Goal: Contribute content: Contribute content

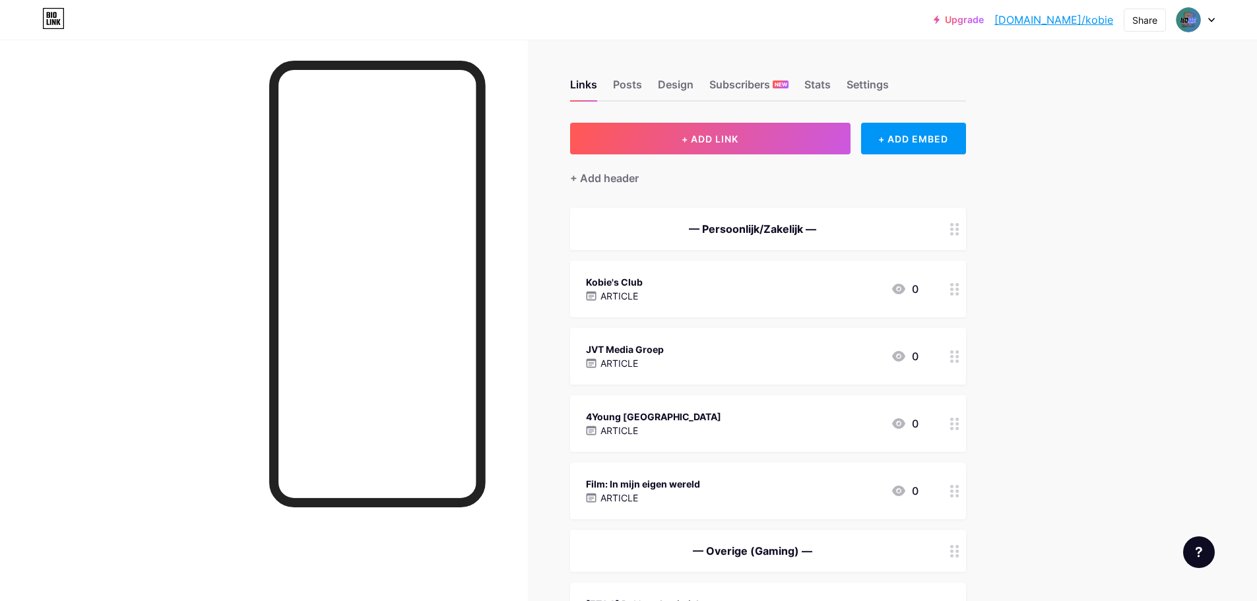
click at [640, 352] on div "JVT Media Groep" at bounding box center [625, 349] width 78 height 14
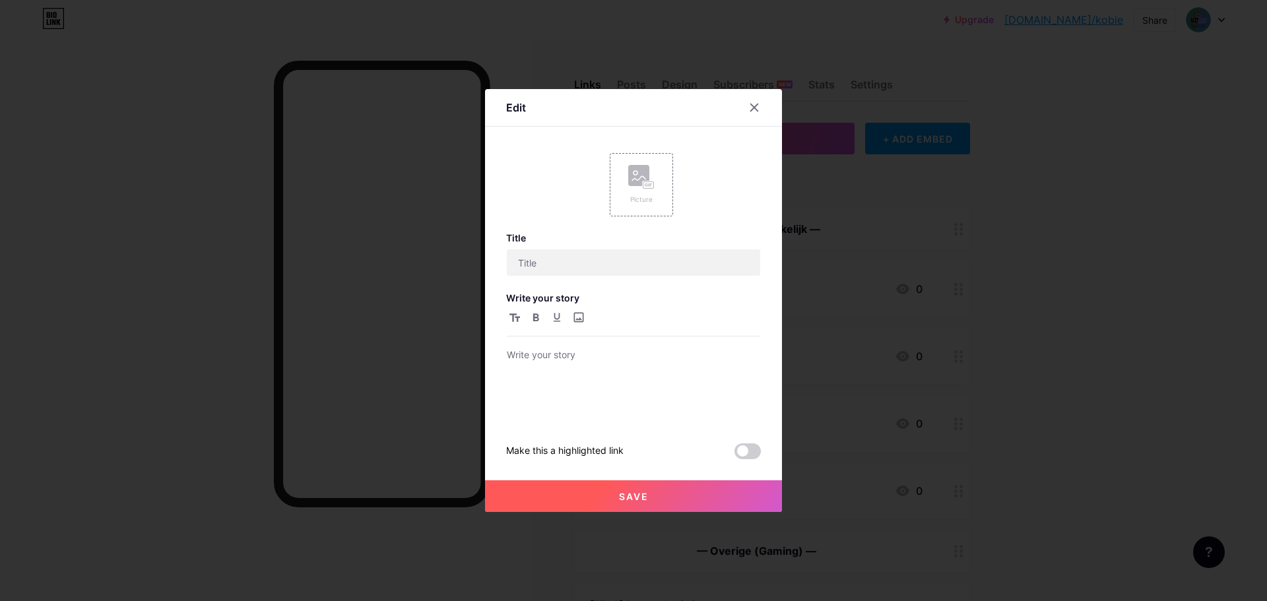
type input "JVT Media Groep"
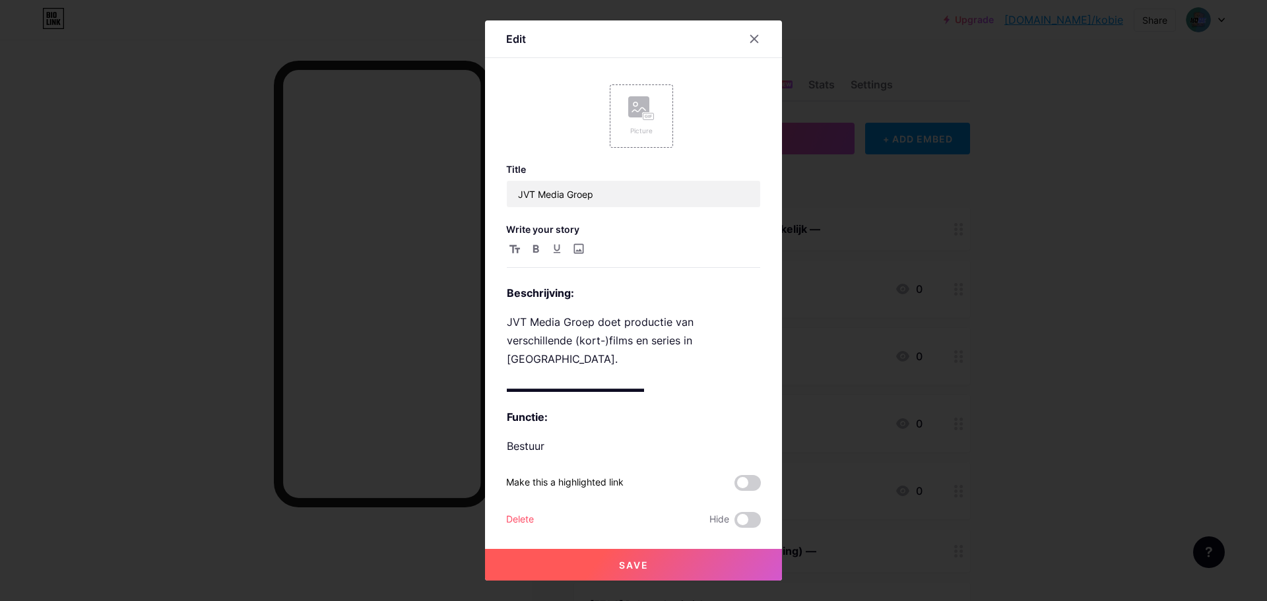
scroll to position [36, 0]
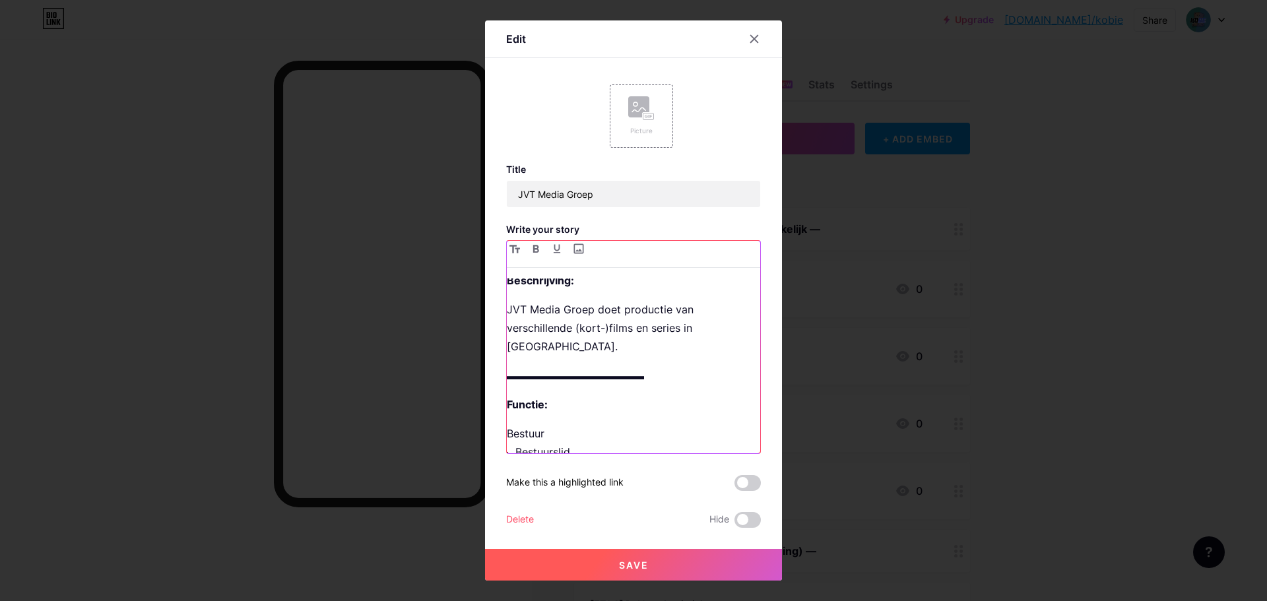
click at [558, 424] on p "Bestuur ⨽ Bestuurslid" at bounding box center [633, 442] width 253 height 37
click at [507, 424] on p "Bestuur ⨽ Bestuurslid" at bounding box center [633, 442] width 253 height 37
drag, startPoint x: 552, startPoint y: 413, endPoint x: 496, endPoint y: 413, distance: 55.4
click at [496, 413] on div "Edit Picture Title JVT Media Groep Write your story ▬▬▬▬▬▬▬▬▬▬▬▬▬ Beschrijving:…" at bounding box center [633, 300] width 297 height 560
click at [594, 433] on p "Bestuur ⨽ Bestuurslid" at bounding box center [633, 442] width 253 height 37
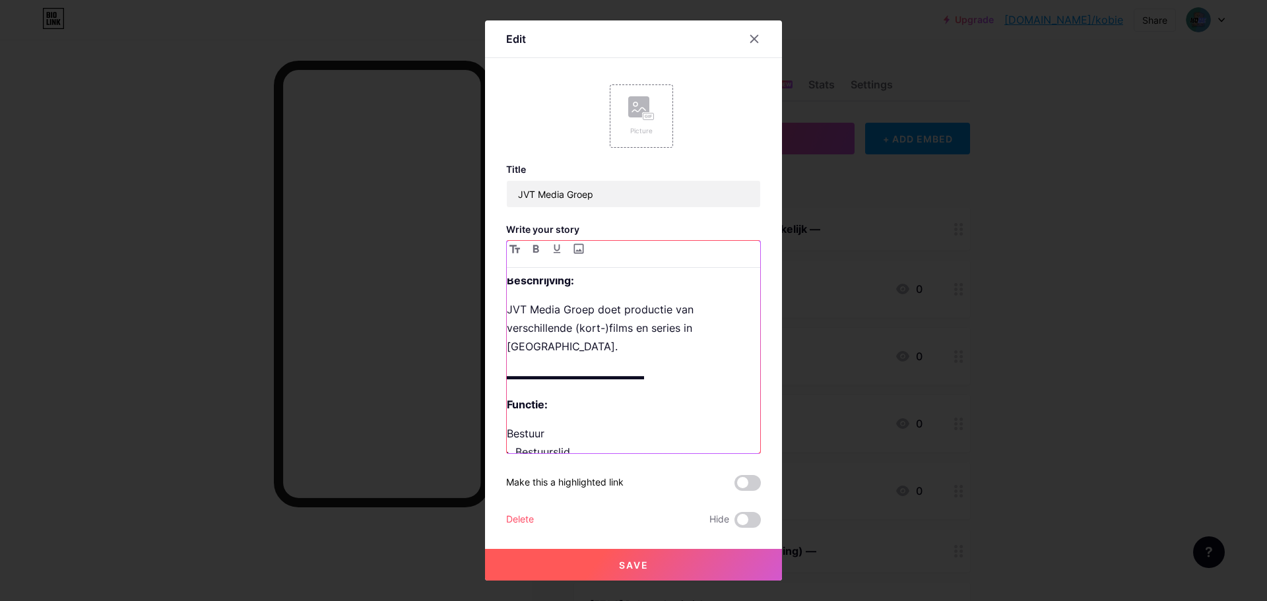
click at [570, 424] on p "Bestuur ⨽ Bestuurslid" at bounding box center [633, 442] width 253 height 37
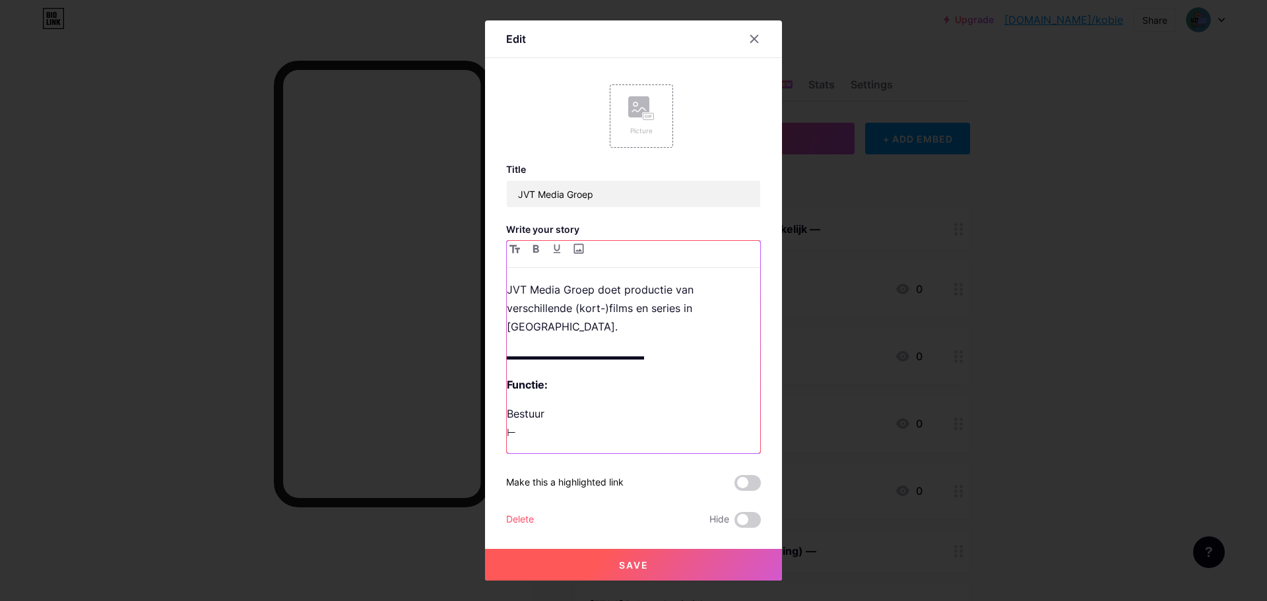
scroll to position [73, 0]
click at [534, 427] on p "Bestuur ⊢ ⨽ Bestuurslid" at bounding box center [633, 424] width 253 height 74
click at [507, 435] on p "Bestuur ⊢ ⨽ Bestuurslid" at bounding box center [633, 424] width 253 height 74
copy p "⨽"
click at [515, 416] on p "Bestuur ⊢ ⨽ Bestuurslid" at bounding box center [633, 424] width 253 height 74
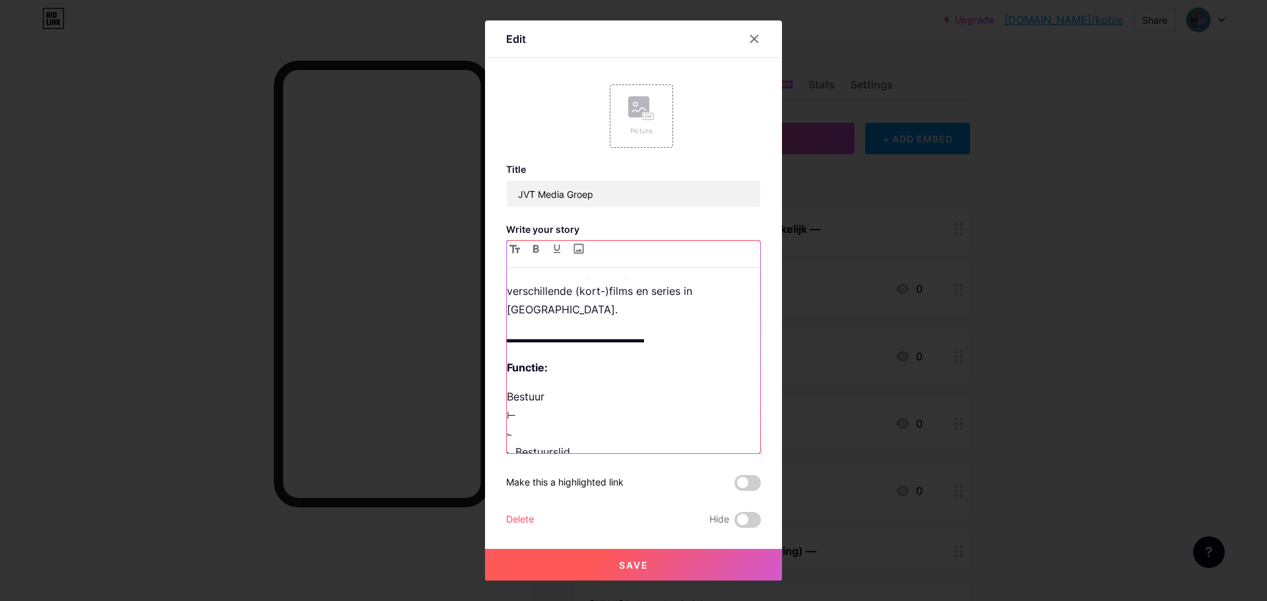
click at [526, 398] on p "Bestuur ⊢ ⨽ ⨽ Bestuurslid" at bounding box center [633, 424] width 253 height 74
drag, startPoint x: 614, startPoint y: 416, endPoint x: 566, endPoint y: 420, distance: 48.4
click at [566, 420] on p "Bestuur ⊢ Bestuurslid ⨽ Regionaal Voorzitter, JVT Flemish Studio ⨽ Bestuurslid" at bounding box center [633, 424] width 253 height 74
click at [532, 420] on p "Bestuur ⊢ Bestuurslid ⨽ Regionaal Voorzitter, JVT Flemish Studio ⨽ Bestuurslid" at bounding box center [633, 424] width 253 height 74
click at [583, 397] on p "Bestuur ⊢ Bestuurslid ⨽ Regionaal Voorzitter, JVT Flemish Studio ⨽ Bestuurslid" at bounding box center [633, 424] width 253 height 74
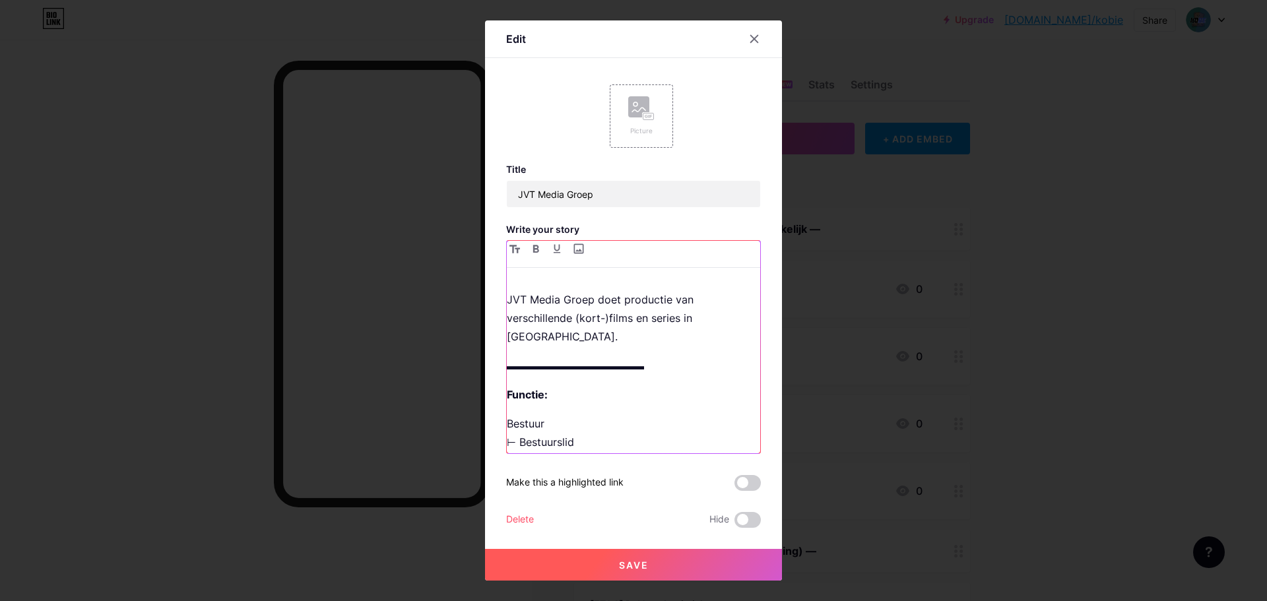
scroll to position [66, 0]
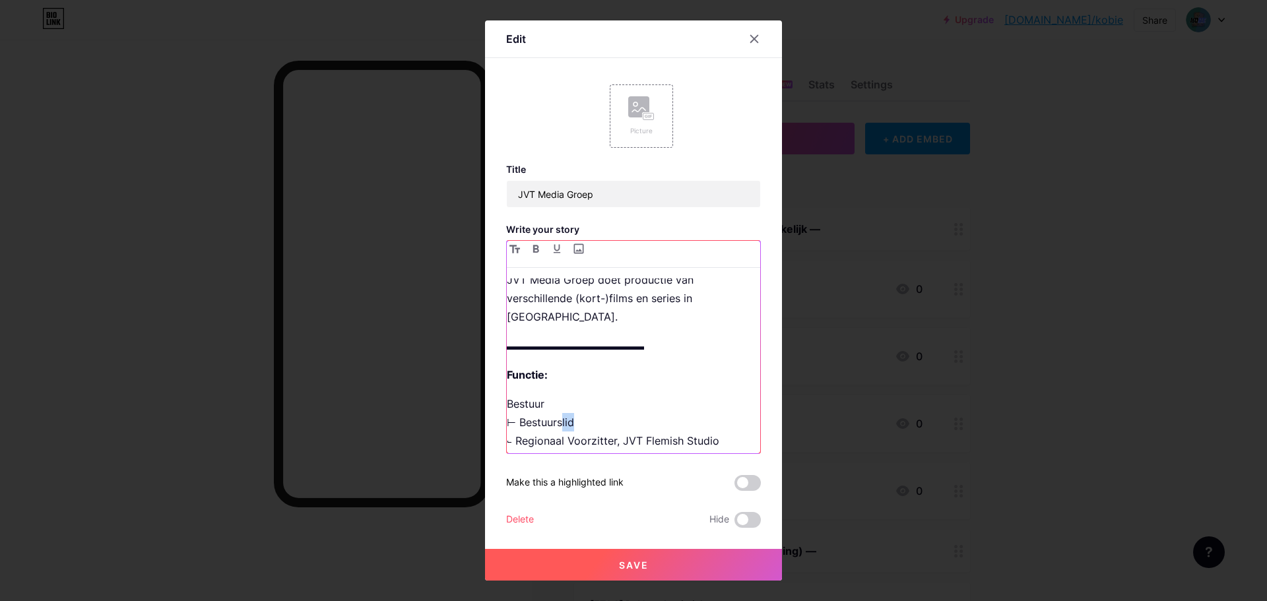
drag, startPoint x: 575, startPoint y: 405, endPoint x: 554, endPoint y: 408, distance: 21.3
click at [554, 408] on p "Bestuur ⊢ Bestuurslid ⨽ Regionaal Voorzitter, JVT Flemish Studio ⨽ Bestuurslid" at bounding box center [633, 432] width 253 height 74
drag, startPoint x: 516, startPoint y: 424, endPoint x: 720, endPoint y: 422, distance: 203.9
click at [720, 422] on p "Bestuur ⊢ Bestuursvoorzitter & Onderdirecteur JVT ⨽ Regionaal Voorzitter, JVT F…" at bounding box center [633, 432] width 253 height 74
click at [507, 406] on p "Bestuur ⊢ Bestuursvoorzitter & Onderdirecteur JVT ⨽ Onderdirecteur ⨽ Bestuurslid" at bounding box center [633, 432] width 253 height 74
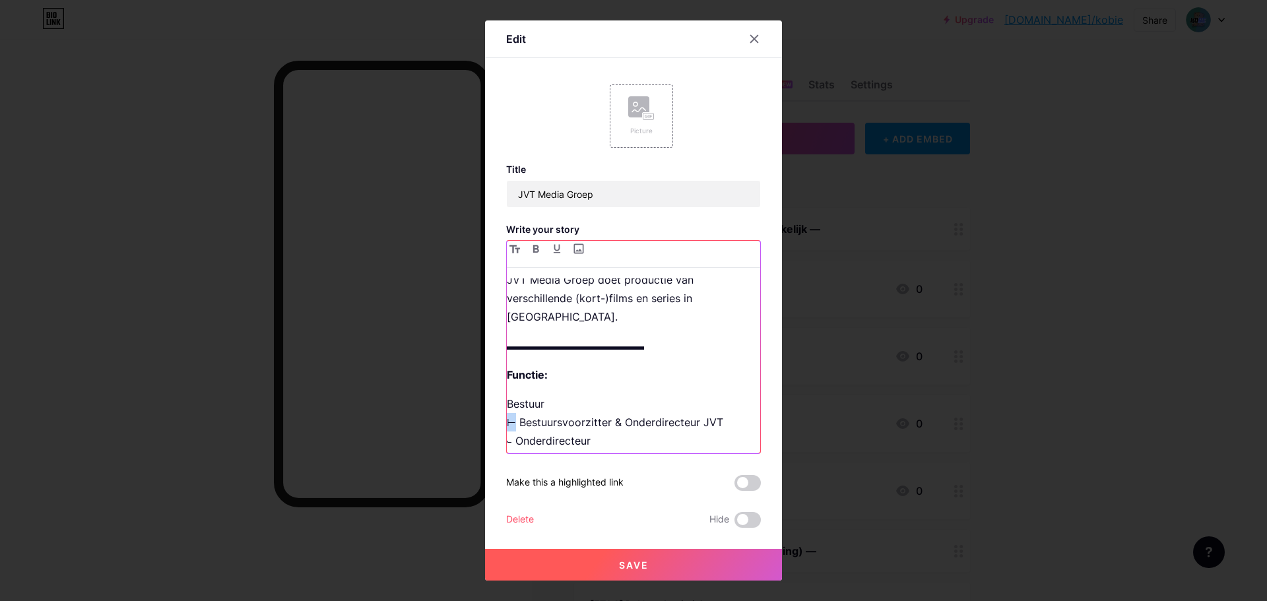
copy p "⊢"
click at [507, 426] on p "Bestuur ⊢ Bestuursvoorzitter & Onderdirecteur JVT ⨽ Onderdirecteur ⨽ Bestuurslid" at bounding box center [633, 432] width 253 height 74
drag, startPoint x: 515, startPoint y: 424, endPoint x: 594, endPoint y: 422, distance: 79.2
click at [594, 422] on p "Bestuur ⊢ Bestuursvoorzitter & Onderdirecteur JVT ⊢ Onderdirecteur ⨽ Bestuurslid" at bounding box center [633, 432] width 253 height 74
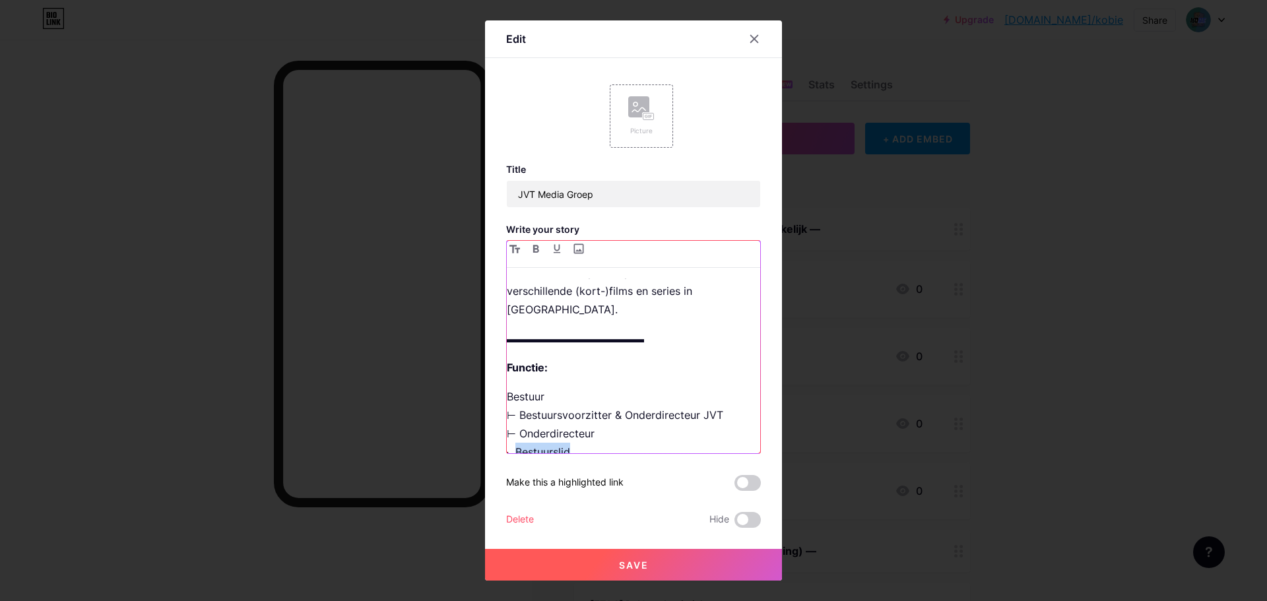
drag, startPoint x: 515, startPoint y: 441, endPoint x: 600, endPoint y: 440, distance: 85.8
click at [600, 440] on p "Bestuur ⊢ Bestuursvoorzitter & Onderdirecteur JVT ⊢ Onderdirecteur ⨽ Bestuurslid" at bounding box center [633, 424] width 253 height 74
click at [522, 387] on p "Bestuur ⊢ Bestuursvoorzitter & Onderdirecteur JVT ⊢ Onderdirecteur ⨽" at bounding box center [633, 424] width 253 height 74
drag, startPoint x: 556, startPoint y: 395, endPoint x: 723, endPoint y: 397, distance: 166.9
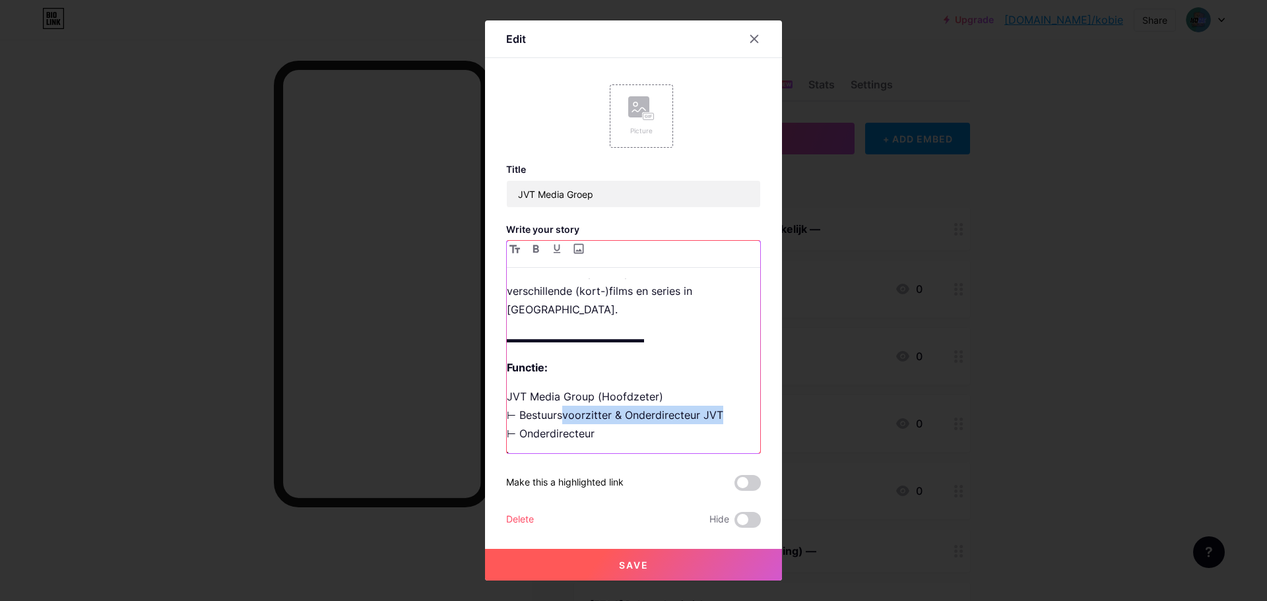
click at [723, 397] on p "JVT Media Group (Hoofdzeter) ⊢ Bestuursvoorzitter & Onderdirecteur JVT ⊢ Onderd…" at bounding box center [633, 424] width 253 height 74
drag, startPoint x: 511, startPoint y: 434, endPoint x: 501, endPoint y: 430, distance: 10.9
click at [507, 430] on p "JVT Media Group (Hoofdzeter) ⊢ Bestuurslid ⊢ Onderdirecteur ⨽" at bounding box center [633, 424] width 253 height 74
copy p "⨽"
click at [508, 439] on p "JVT Media Group (Hoofdzeter) ⊢ Bestuurslid ⊢ Onderdirecteur ⨽" at bounding box center [633, 424] width 253 height 74
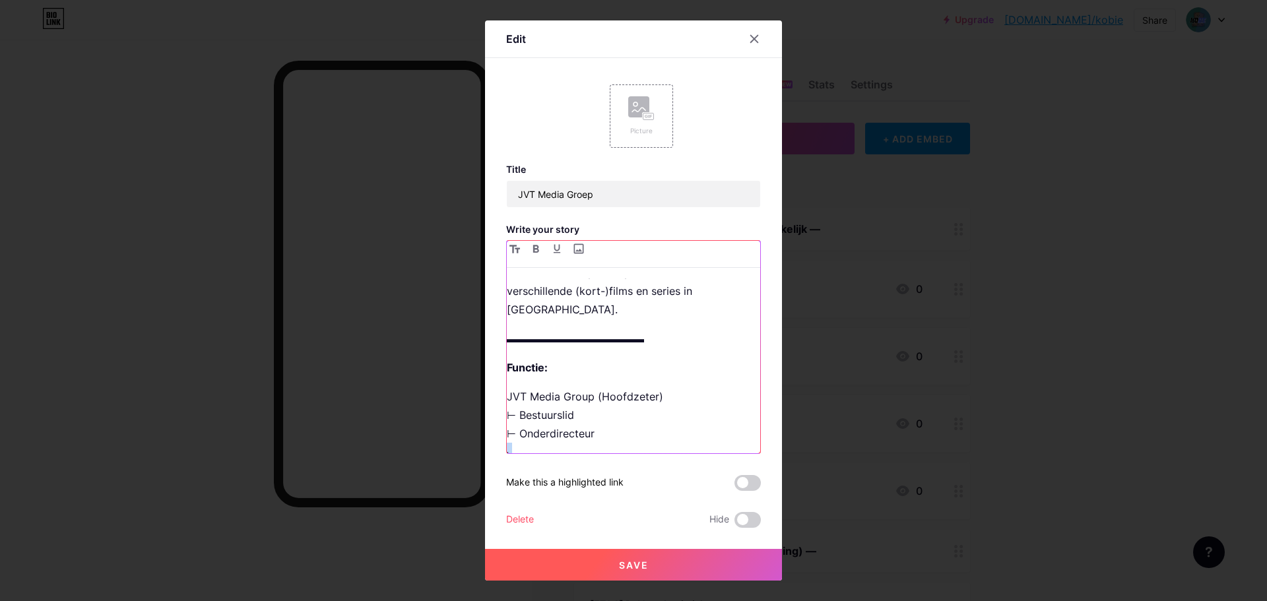
click at [507, 434] on p "JVT Media Group (Hoofdzeter) ⊢ Bestuurslid ⊢ Onderdirecteur ⨽" at bounding box center [633, 424] width 253 height 74
copy p "⨽"
click at [508, 398] on p "JVT Media Group (Hoofdzeter) ⊢ Bestuurslid ⊢ Onderdirecteur ⨽" at bounding box center [633, 424] width 253 height 74
drag, startPoint x: 532, startPoint y: 436, endPoint x: 487, endPoint y: 381, distance: 71.3
click at [487, 381] on div "Edit Picture Title JVT Media Groep Write your story ▬▬▬▬▬▬▬▬▬▬▬▬▬ Beschrijving:…" at bounding box center [633, 300] width 297 height 560
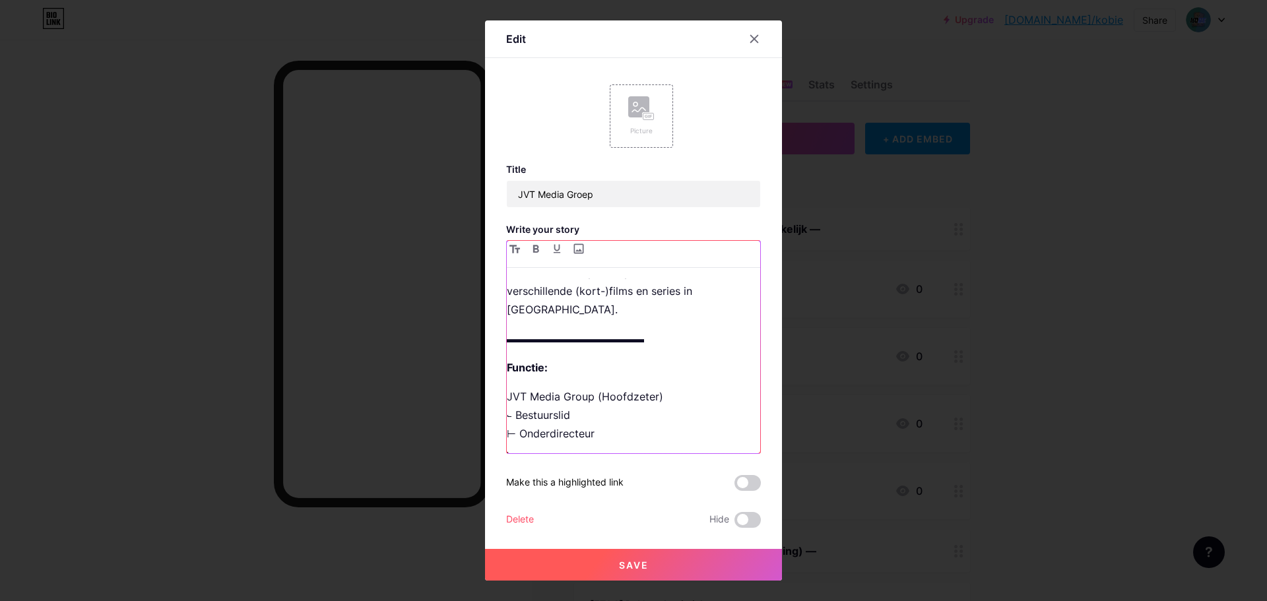
copy p "JVT Media Group (Hoofdzeter) ⨽ Bestuurslid ⊢ Onderdirecteur ⨽"
click at [532, 435] on p "JVT Media Group (Hoofdzeter) ⨽ Bestuurslid ⊢ Onderdirecteur ⨽" at bounding box center [633, 424] width 253 height 74
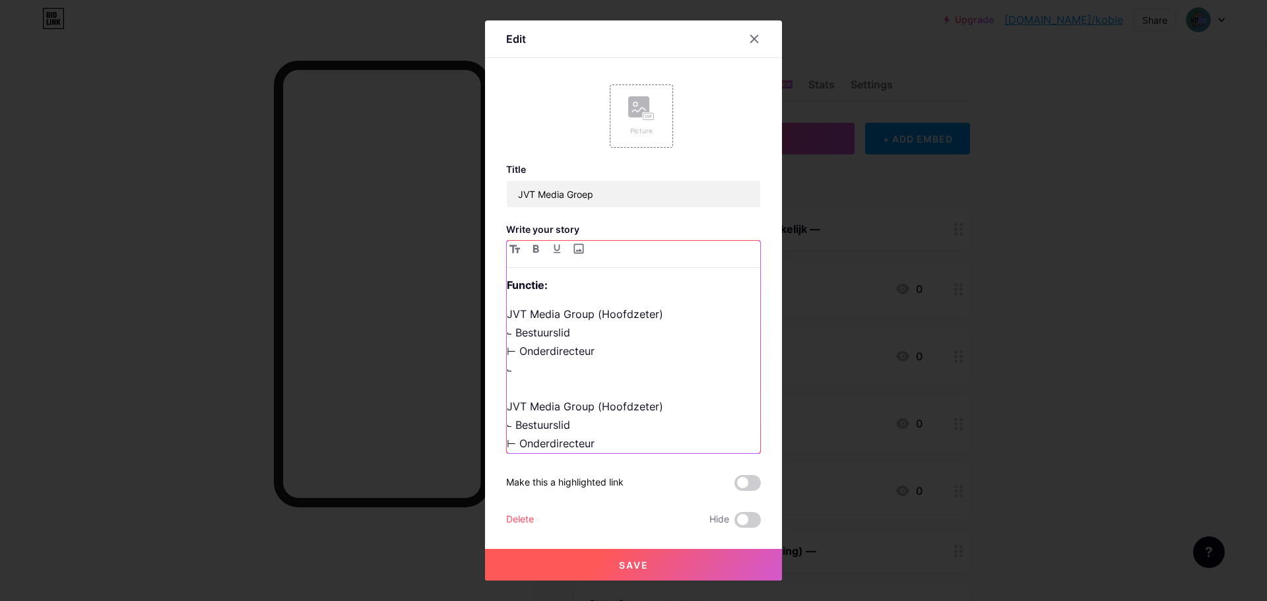
scroll to position [166, 0]
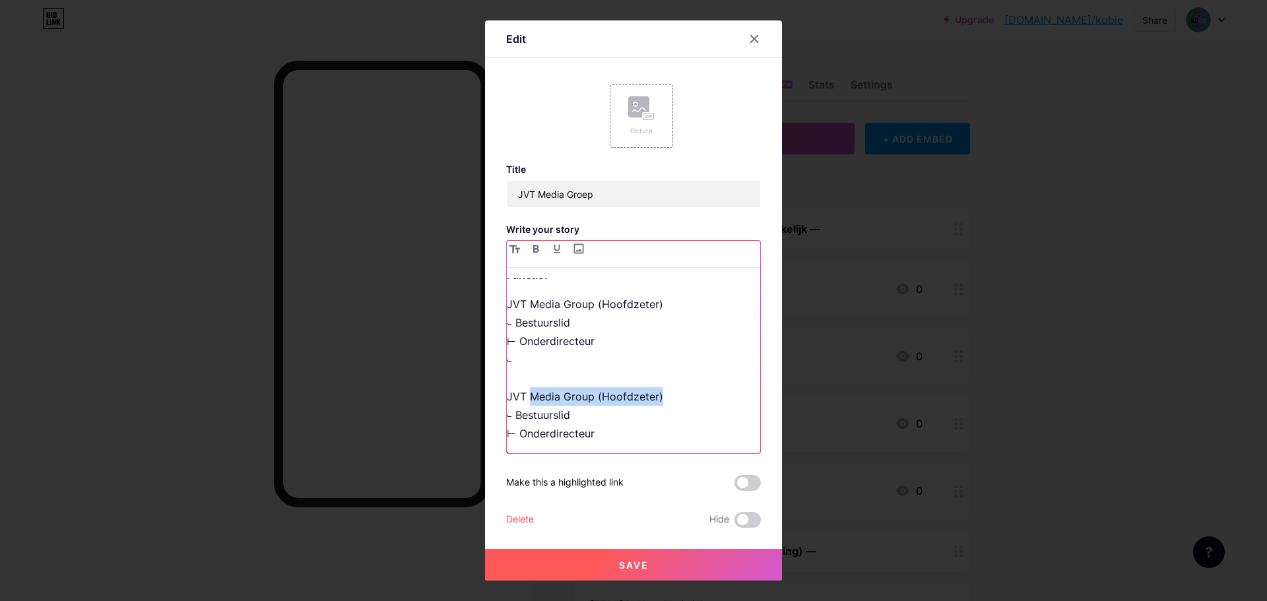
drag, startPoint x: 524, startPoint y: 381, endPoint x: 690, endPoint y: 378, distance: 166.3
click at [690, 378] on p "JVT Media Group (Hoofdzeter) ⨽ Bestuurslid ⊢ Onderdirecteur ⨽ JVT Media Group (…" at bounding box center [633, 378] width 253 height 166
click at [612, 344] on p "JVT Media Group (Hoofdzeter) ⨽ Bestuurslid ⊢ Onderdirecteur ⨽ JVT Fl ⨽ Bestuurs…" at bounding box center [633, 378] width 253 height 166
drag, startPoint x: 524, startPoint y: 381, endPoint x: 573, endPoint y: 384, distance: 49.6
click at [573, 384] on p "JVT Media Group (Hoofdzeter) ⨽ Bestuurslid ⊢ Onderdirecteur ⨽ JVT Fl ⨽ Bestuurs…" at bounding box center [633, 378] width 253 height 166
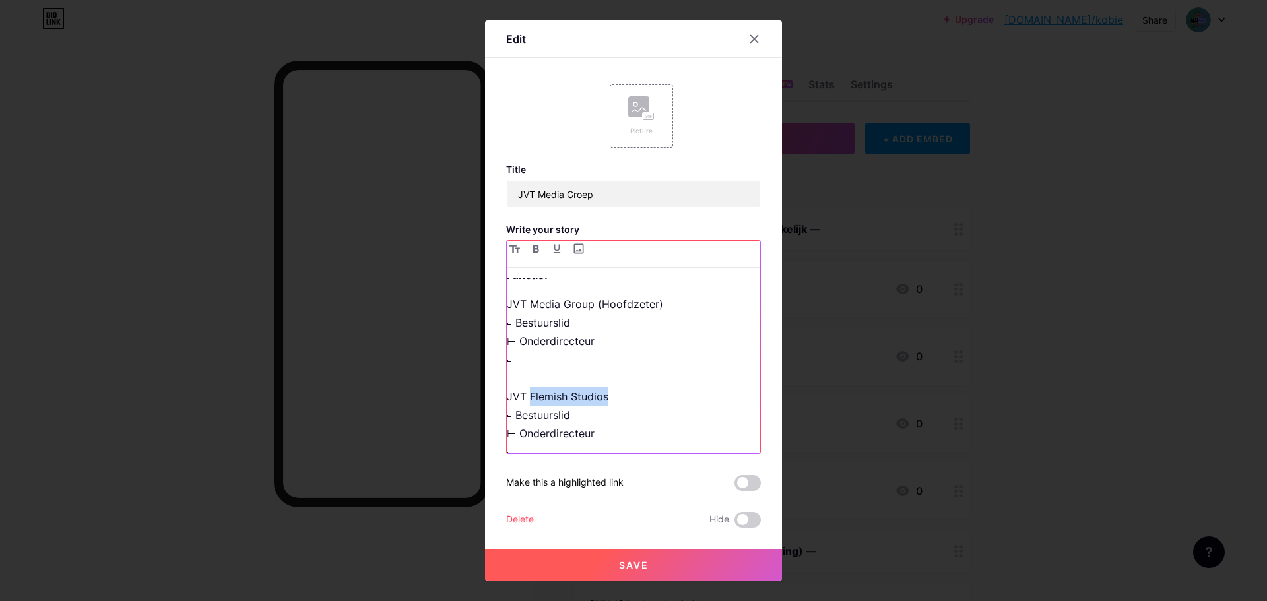
drag, startPoint x: 526, startPoint y: 374, endPoint x: 613, endPoint y: 373, distance: 87.1
click at [619, 377] on p "JVT Media Group (Hoofdzeter) ⨽ Bestuurslid ⊢ Onderdirecteur ⨽ JVT Flemish Studi…" at bounding box center [633, 378] width 253 height 166
drag, startPoint x: 509, startPoint y: 417, endPoint x: 501, endPoint y: 417, distance: 7.3
click at [507, 417] on p "JVT Media Group (Hoofdzeter) ⨽ Bestuurslid ⊢ Onderdirecteur ⨽ JVT Vlaanderen ⨽ …" at bounding box center [633, 378] width 253 height 166
copy p "⊢"
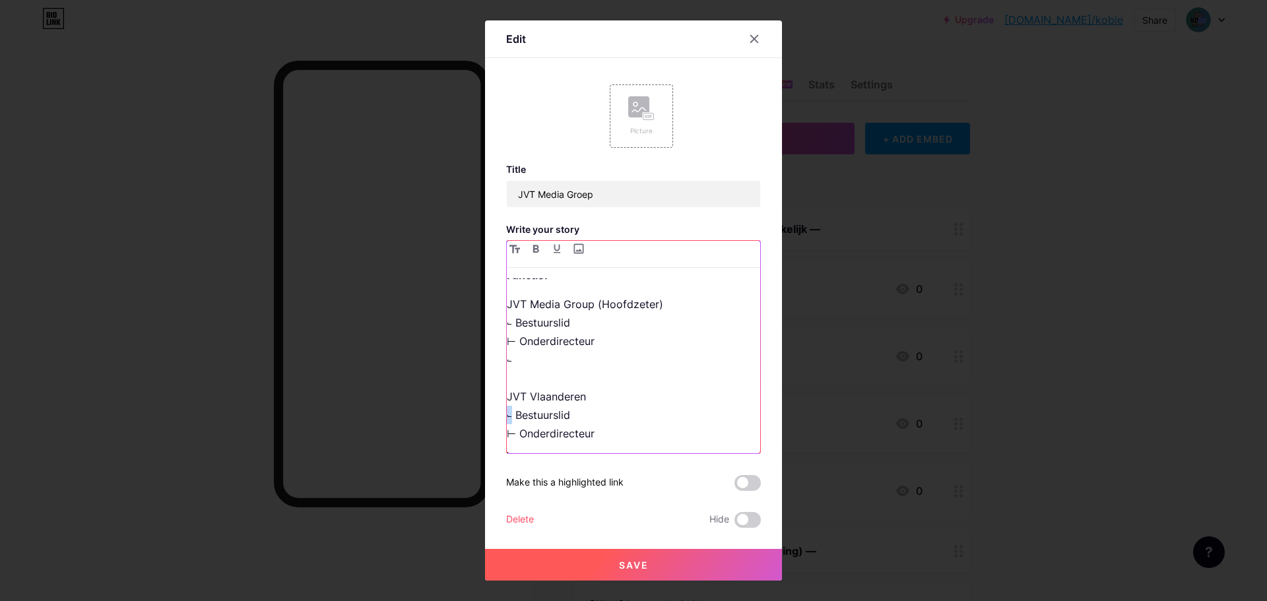
click at [507, 399] on p "JVT Media Group (Hoofdzeter) ⨽ Bestuurslid ⊢ Onderdirecteur ⨽ JVT Vlaanderen ⨽ …" at bounding box center [633, 378] width 253 height 166
drag, startPoint x: 512, startPoint y: 398, endPoint x: 628, endPoint y: 397, distance: 116.1
click at [628, 397] on p "JVT Media Group (Hoofdzeter) ⨽ Bestuurslid ⊢ Onderdirecteur ⨽ JVT Vlaanderen ⊢ …" at bounding box center [633, 378] width 253 height 166
drag, startPoint x: 586, startPoint y: 395, endPoint x: 668, endPoint y: 397, distance: 82.5
click at [668, 397] on p "JVT Media Group (Hoofdzeter) ⨽ Bestuurslid ⊢ Onderdirecteur ⨽ JVT Vlaanderen ⊢ …" at bounding box center [633, 378] width 253 height 166
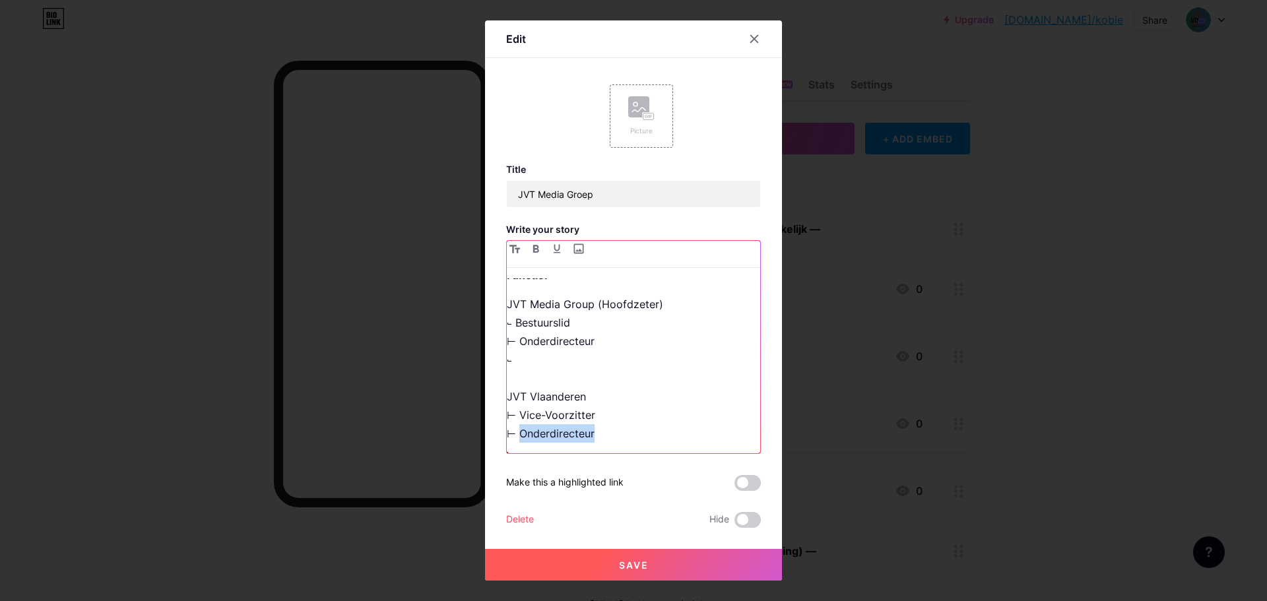
drag, startPoint x: 514, startPoint y: 413, endPoint x: 616, endPoint y: 418, distance: 101.7
click at [616, 418] on p "JVT Media Group (Hoofdzeter) ⨽ Bestuurslid ⊢ Onderdirecteur ⨽ JVT Vlaanderen ⊢ …" at bounding box center [633, 378] width 253 height 166
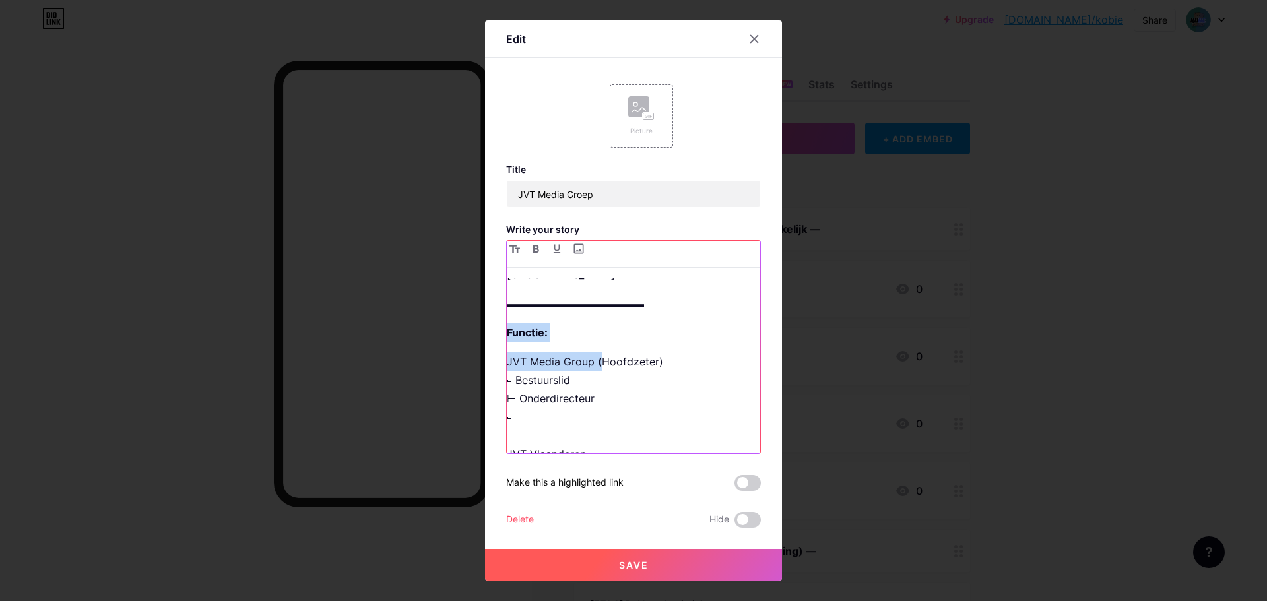
scroll to position [107, 0]
drag, startPoint x: 595, startPoint y: 284, endPoint x: 651, endPoint y: 344, distance: 82.6
click at [651, 354] on p "JVT Media Group (Hoofdzeter) ⨽ Bestuurslid ⊢ Onderdirecteur ⨽ JVT Vlaanderen ⊢ …" at bounding box center [633, 437] width 253 height 166
click at [660, 354] on p "JVT Media Group (Hoofdzeter) ⨽ Bestuurslid ⊢ Onderdirecteur ⨽ JVT Vlaanderen ⊢ …" at bounding box center [633, 437] width 253 height 166
drag, startPoint x: 668, startPoint y: 341, endPoint x: 587, endPoint y: 351, distance: 81.8
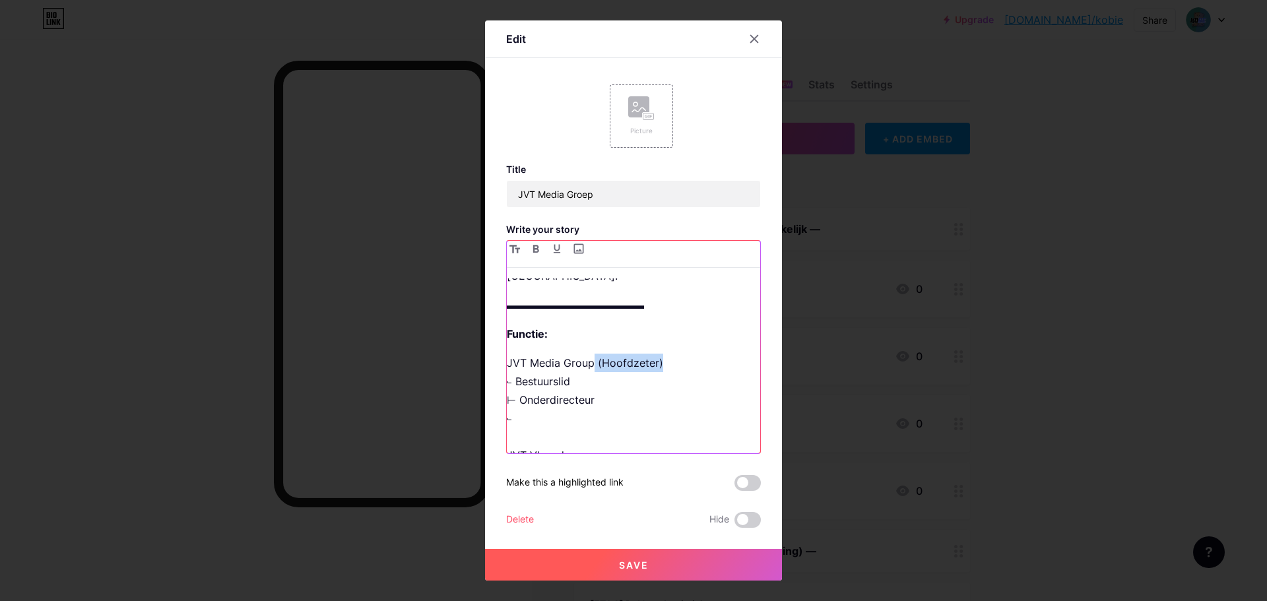
click at [587, 354] on p "JVT Media Group (Hoofdzeter) ⨽ Bestuurslid ⊢ Onderdirecteur ⨽ JVT Vlaanderen ⊢ …" at bounding box center [633, 437] width 253 height 166
click at [625, 354] on p "JVT Media Group ⨽ Bestuurslid ⊢ Onderdirecteur ⨽ JVT Vlaanderen ⊢ Vice-Voorzitt…" at bounding box center [633, 437] width 253 height 166
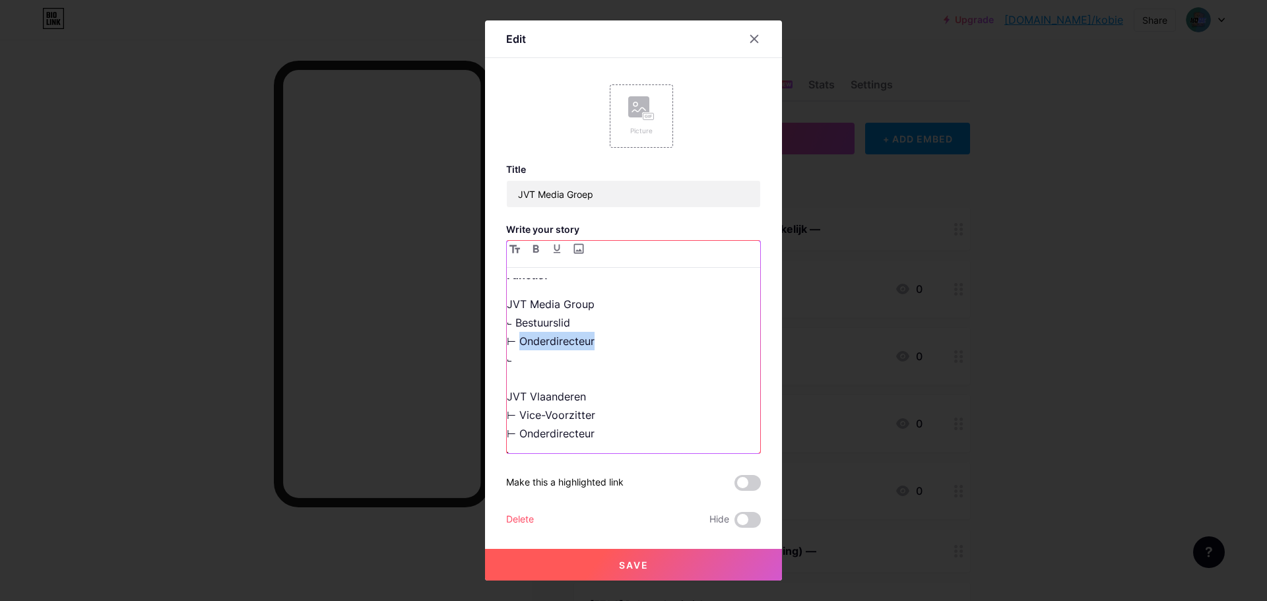
drag, startPoint x: 514, startPoint y: 320, endPoint x: 608, endPoint y: 317, distance: 94.4
click at [608, 317] on p "JVT Media Group ⨽ Bestuurslid ⊢ Onderdirecteur ⨽ JVT Vlaanderen ⊢ Vice-Voorzitt…" at bounding box center [633, 378] width 253 height 166
click at [627, 329] on p "JVT Media Group ⨽ Bestuurslid ⊢ Vice-Voorzitter, JVT Vlaanderen ⨽ JVT Vlaandere…" at bounding box center [633, 378] width 253 height 166
click at [636, 334] on p "JVT Media Group ⨽ Bestuurslid ⊢ Vice-Voorzitter, JVT Vlaanderen ⨽ JVT Vlaandere…" at bounding box center [633, 378] width 253 height 166
click at [590, 340] on p "JVT Media Group ⨽ Bestuurslid ⊢ Vice-Voorzitter, JVT Vlaanderen ⨽ Wervingsmedew…" at bounding box center [633, 378] width 253 height 166
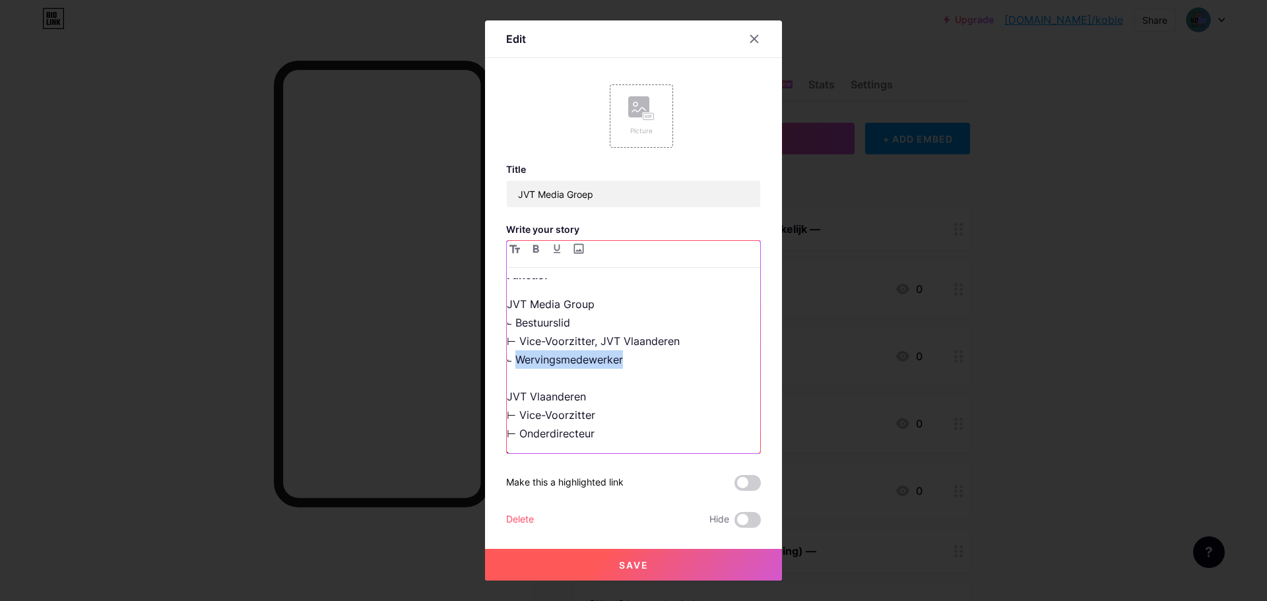
click at [590, 340] on p "JVT Media Group ⨽ Bestuurslid ⊢ Vice-Voorzitter, JVT Vlaanderen ⨽ Wervingsmedew…" at bounding box center [633, 378] width 253 height 166
click at [628, 375] on p "JVT Media Group ⨽ Bestuurslid ⊢ Vice-Voorzitter, JVT Vlaanderen ⨽ Administratie…" at bounding box center [633, 378] width 253 height 166
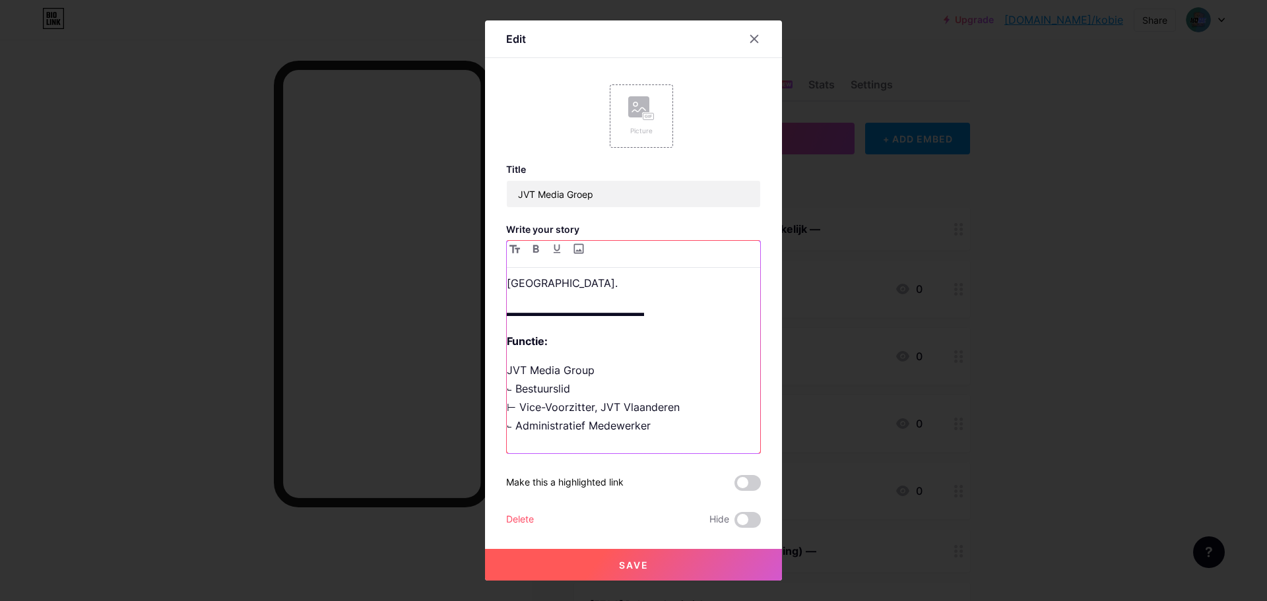
click at [565, 332] on p "Functie:" at bounding box center [633, 341] width 253 height 18
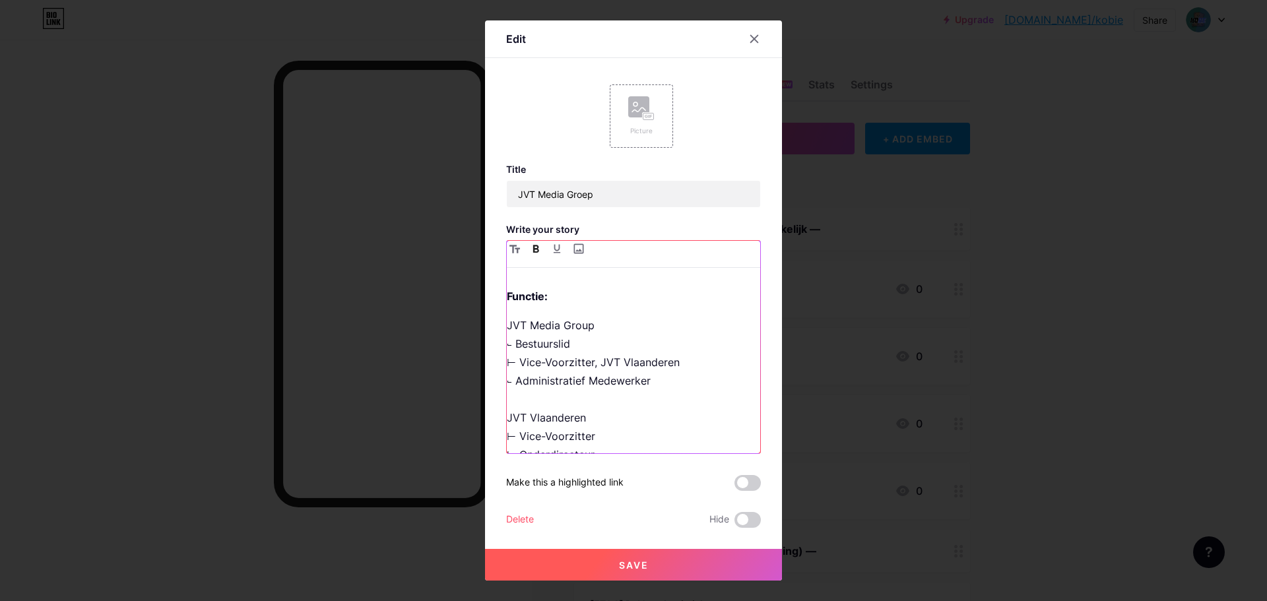
scroll to position [166, 0]
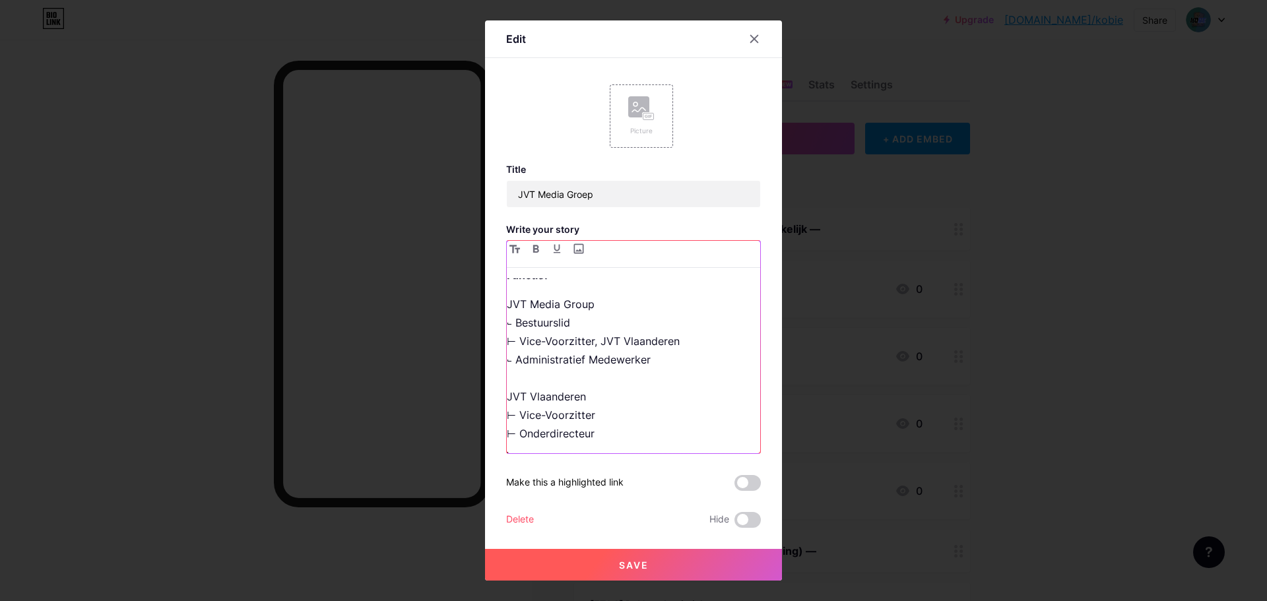
click at [525, 379] on p "JVT Media Group ⨽ Bestuurslid ⊢ Vice-Voorzitter, JVT Vlaanderen ⨽ Administratie…" at bounding box center [633, 378] width 253 height 166
click at [591, 412] on p "JVT Media Group ⨽ Bestuurslid ⊢ Vice-Voorzitter, JVT Vlaanderen ⨽ Administratie…" at bounding box center [633, 378] width 253 height 166
drag, startPoint x: 514, startPoint y: 412, endPoint x: 634, endPoint y: 418, distance: 120.2
click at [634, 418] on p "JVT Media Group ⨽ Bestuurslid ⊢ Vice-Voorzitter, JVT Vlaanderen ⨽ Administratie…" at bounding box center [633, 378] width 253 height 166
drag, startPoint x: 507, startPoint y: 435, endPoint x: 501, endPoint y: 428, distance: 9.9
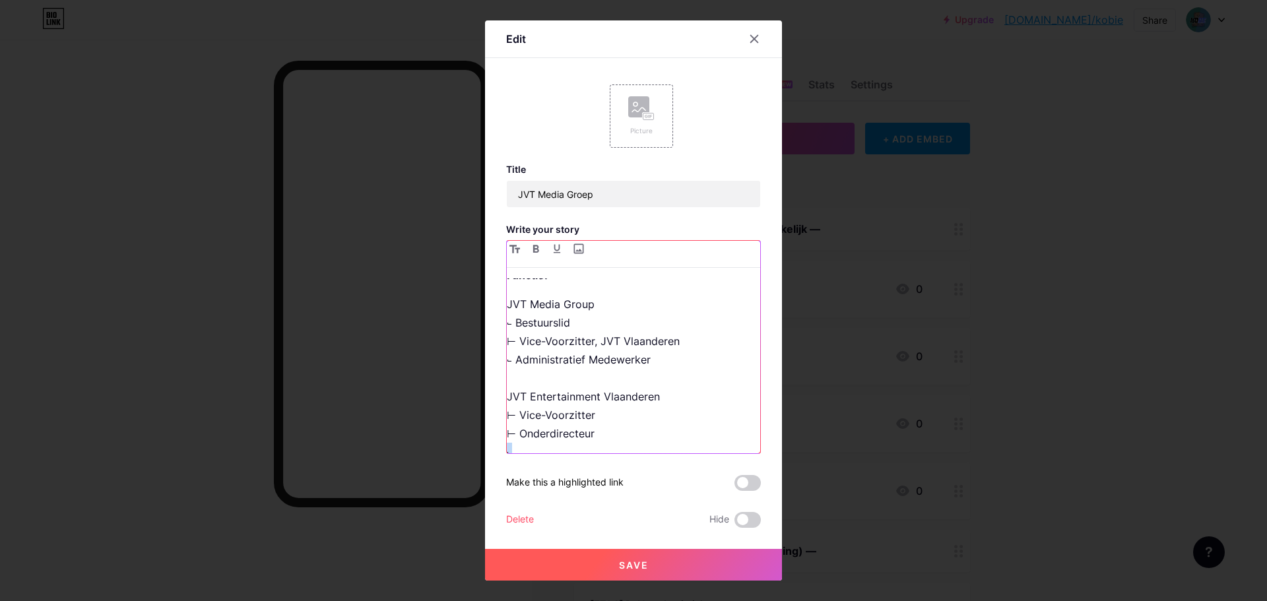
click at [506, 435] on div "▬▬▬▬▬▬▬▬▬▬▬▬▬ Beschrijving: JVT Media Groep doet productie van verschillende (k…" at bounding box center [633, 347] width 255 height 214
copy p "⨽"
click at [507, 416] on p "JVT Media Group ⨽ Bestuurslid ⊢ Vice-Voorzitter, JVT Vlaanderen ⨽ Administratie…" at bounding box center [633, 378] width 253 height 166
drag, startPoint x: 515, startPoint y: 416, endPoint x: 618, endPoint y: 416, distance: 102.9
click at [618, 416] on p "JVT Media Group ⨽ Bestuurslid ⊢ Vice-Voorzitter, JVT Vlaanderen ⨽ Administratie…" at bounding box center [633, 378] width 253 height 166
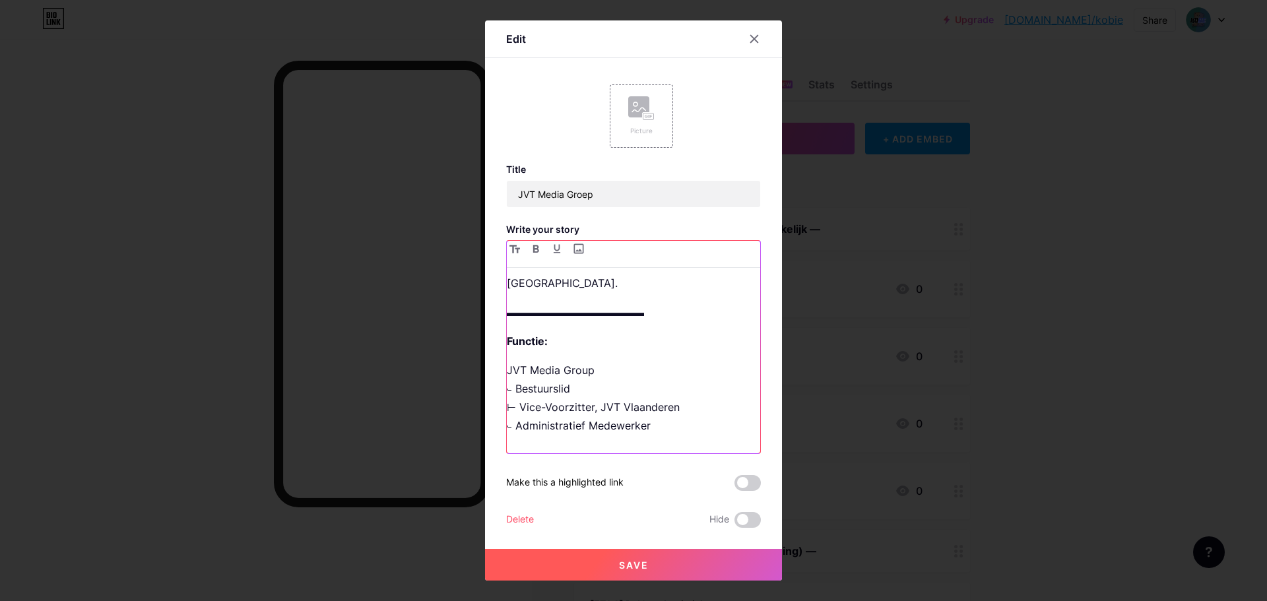
scroll to position [34, 0]
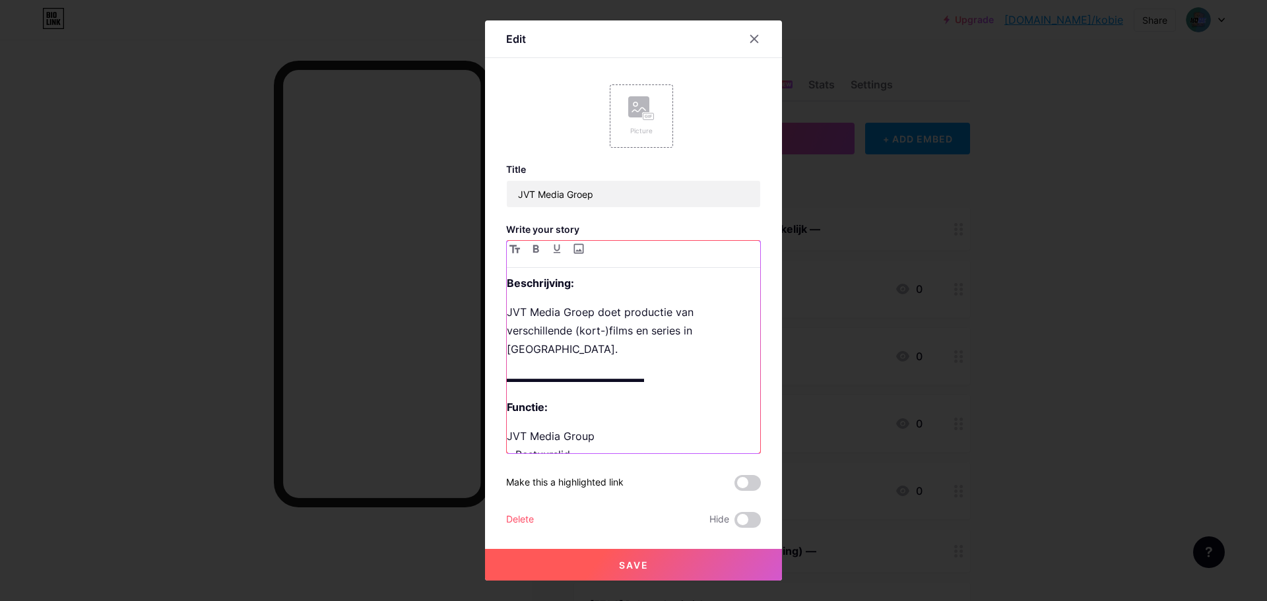
click at [735, 331] on p "JVT Media Groep doet productie van verschillende (kort-)films en series in [GEO…" at bounding box center [633, 330] width 253 height 55
click at [620, 392] on p "JVT Media Groep doet productie van verschillende (kort-)films en series in [GEO…" at bounding box center [633, 358] width 253 height 111
click at [598, 389] on p "JVT Media Groep doet productie van verschillende (kort-)films en series in [GEO…" at bounding box center [633, 358] width 253 height 111
click at [535, 389] on p "JVT Media Groep doet productie van verschillende (kort-)films en series in [GEO…" at bounding box center [633, 358] width 253 height 111
click at [527, 382] on p "JVT Media Groep doet productie van verschillende (kort-)films en series in [GEO…" at bounding box center [633, 358] width 253 height 111
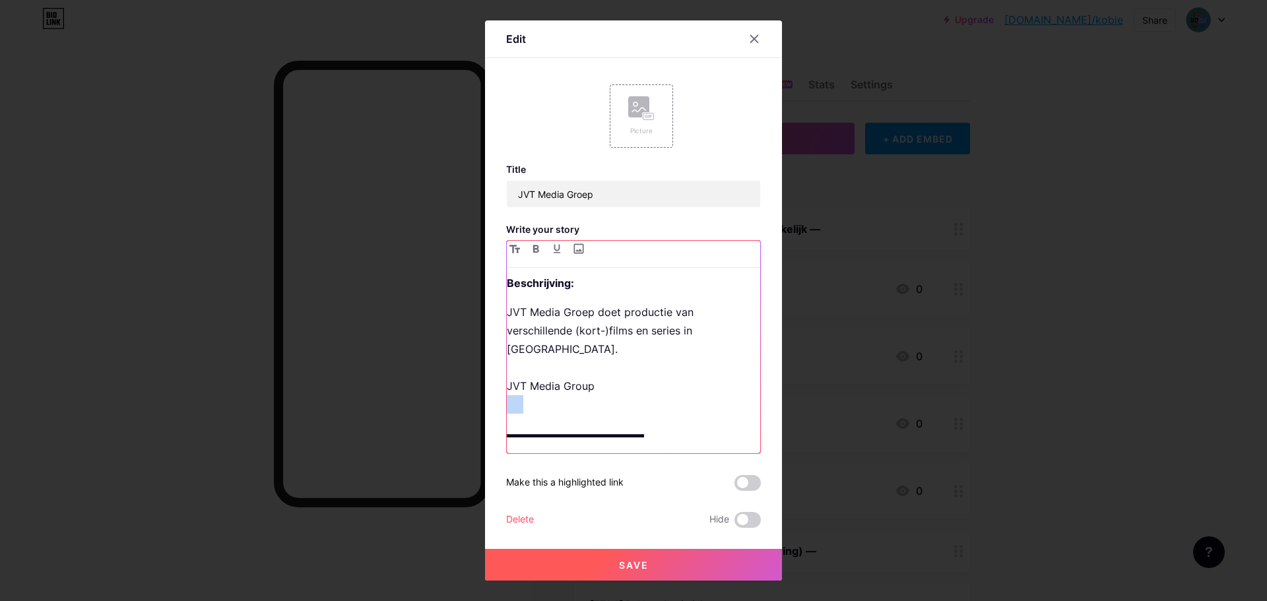
drag, startPoint x: 546, startPoint y: 386, endPoint x: 477, endPoint y: 379, distance: 69.7
click at [477, 379] on div "Edit Picture Title JVT Media Groep Write your story ▬▬▬▬▬▬▬▬▬▬▬▬▬ Beschrijving:…" at bounding box center [633, 300] width 1267 height 601
copy p
click at [550, 386] on p "JVT Media Groep doet productie van verschillende (kort-)films en series in [GEO…" at bounding box center [633, 358] width 253 height 111
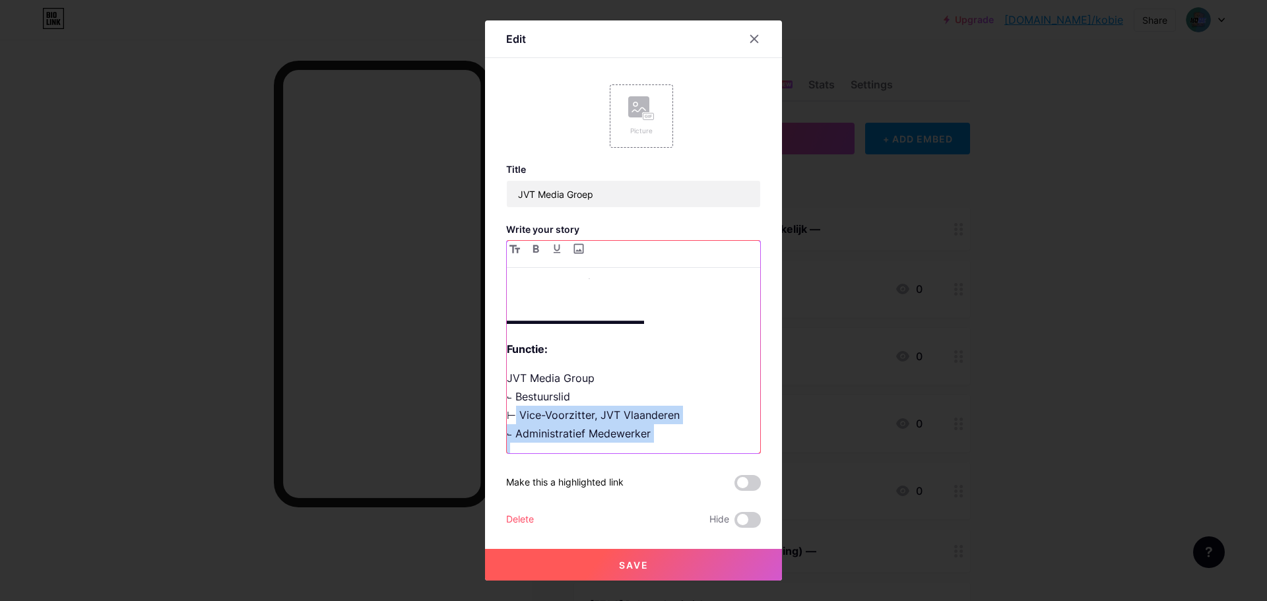
click at [500, 443] on div "Edit Picture Title JVT Media Groep Write your story ▬▬▬▬▬▬▬▬▬▬▬▬▬ Beschrijving:…" at bounding box center [633, 300] width 297 height 560
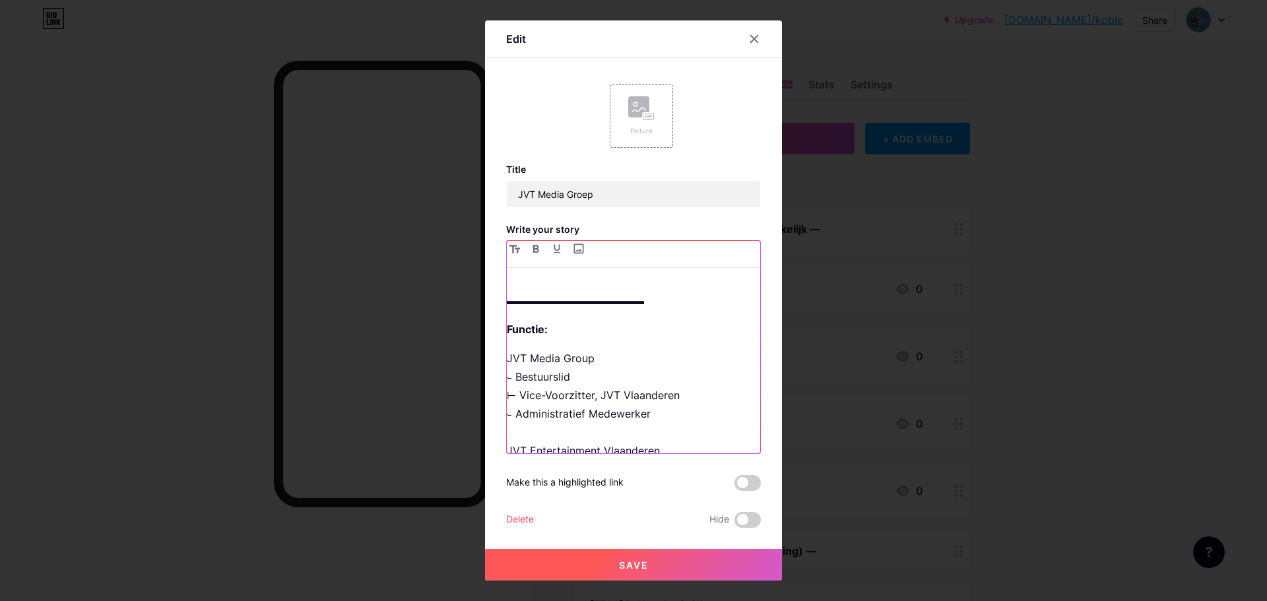
drag, startPoint x: 518, startPoint y: 366, endPoint x: 510, endPoint y: 383, distance: 18.9
click at [517, 366] on p "JVT Media Group ⨽ Bestuurslid ⊢ Vice-Voorzitter, JVT Vlaanderen ⨽ Administratie…" at bounding box center [633, 432] width 253 height 166
click at [507, 379] on p "JVT Media Group ⨽ Bestuurslid ⊢ Vice-Voorzitter, JVT Vlaanderen ⨽ Administratie…" at bounding box center [633, 432] width 253 height 166
copy p "⊢"
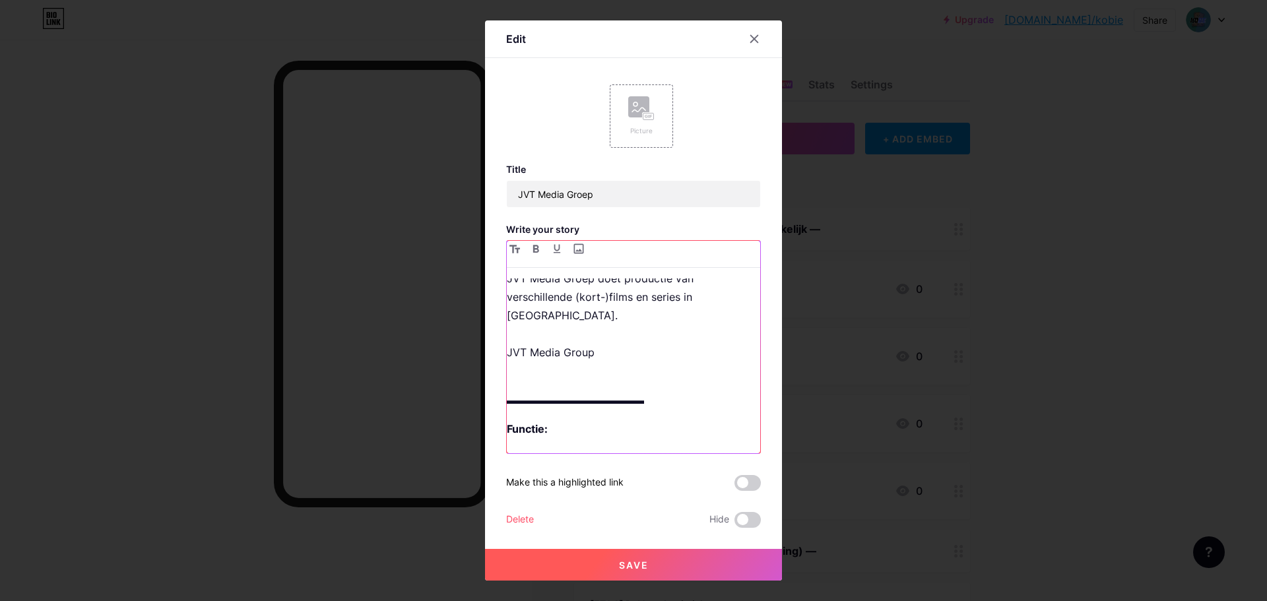
scroll to position [35, 0]
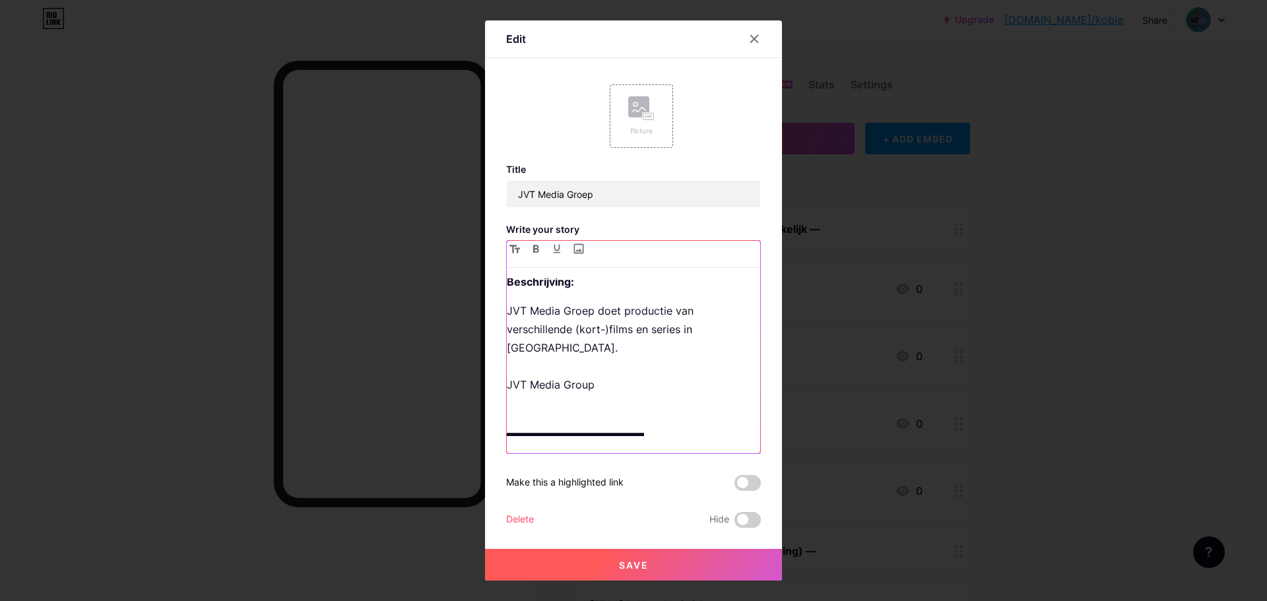
click at [561, 381] on p "JVT Media Groep doet productie van verschillende (kort-)films en series in [GEO…" at bounding box center [633, 357] width 253 height 111
drag, startPoint x: 633, startPoint y: 385, endPoint x: 490, endPoint y: 385, distance: 143.2
click at [490, 385] on div "Edit Picture Title JVT Media Groep Write your story ▬▬▬▬▬▬▬▬▬▬▬▬▬ Beschrijving:…" at bounding box center [633, 300] width 297 height 560
copy p "⊢ JVT Vlaanderen"
click at [622, 385] on p "JVT Media Groep doet productie van verschillende (kort-)films en series in [GEO…" at bounding box center [633, 357] width 253 height 111
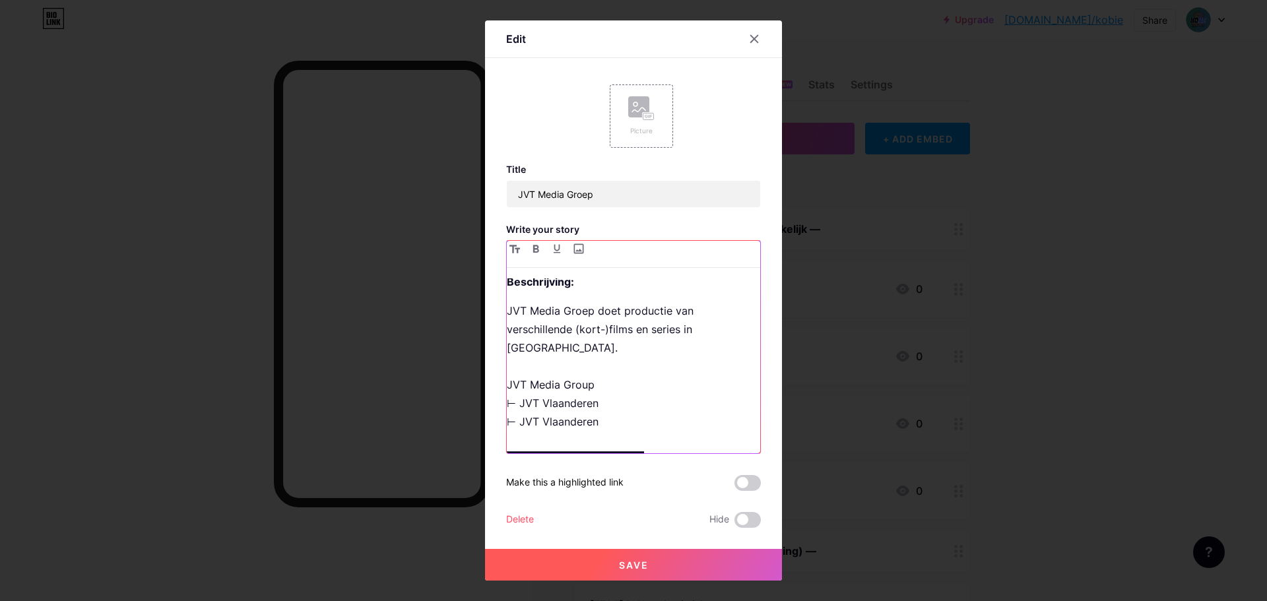
click at [560, 412] on p "JVT Media Groep doet productie van verschillende (kort-)films en series in [GEO…" at bounding box center [633, 366] width 253 height 129
click at [561, 412] on p "JVT Media Groep doet productie van verschillende (kort-)films en series in [GEO…" at bounding box center [633, 366] width 253 height 129
click at [571, 400] on p "JVT Media Groep doet productie van verschillende (kort-)films en series in [GEO…" at bounding box center [633, 366] width 253 height 129
click at [581, 368] on p "JVT Media Groep doet productie van verschillende (kort-)films en series in [GEO…" at bounding box center [633, 366] width 253 height 129
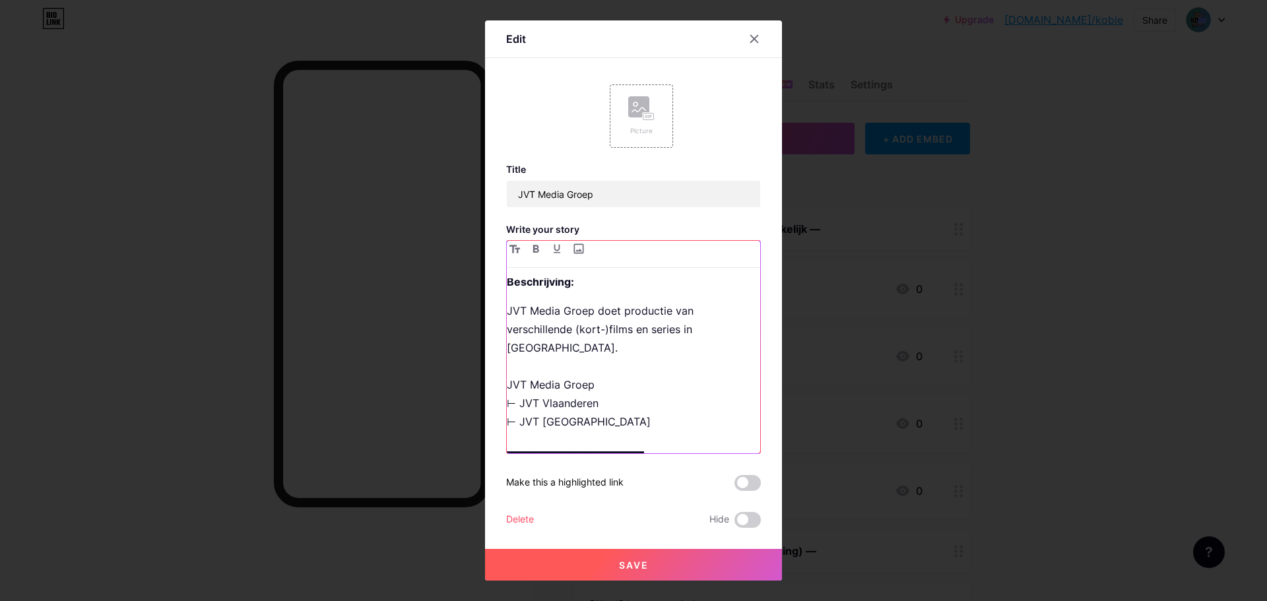
click at [625, 370] on p "JVT Media Groep doet productie van verschillende (kort-)films en series in [GEO…" at bounding box center [633, 366] width 253 height 129
click at [629, 386] on p "JVT Media Groep doet productie van verschillende (kort-)films en series in [GEO…" at bounding box center [633, 366] width 253 height 129
click at [583, 386] on p "JVT Media Groep doet productie van verschillende (kort-)films en series in [GEO…" at bounding box center [633, 366] width 253 height 129
drag, startPoint x: 550, startPoint y: 389, endPoint x: 589, endPoint y: 390, distance: 38.3
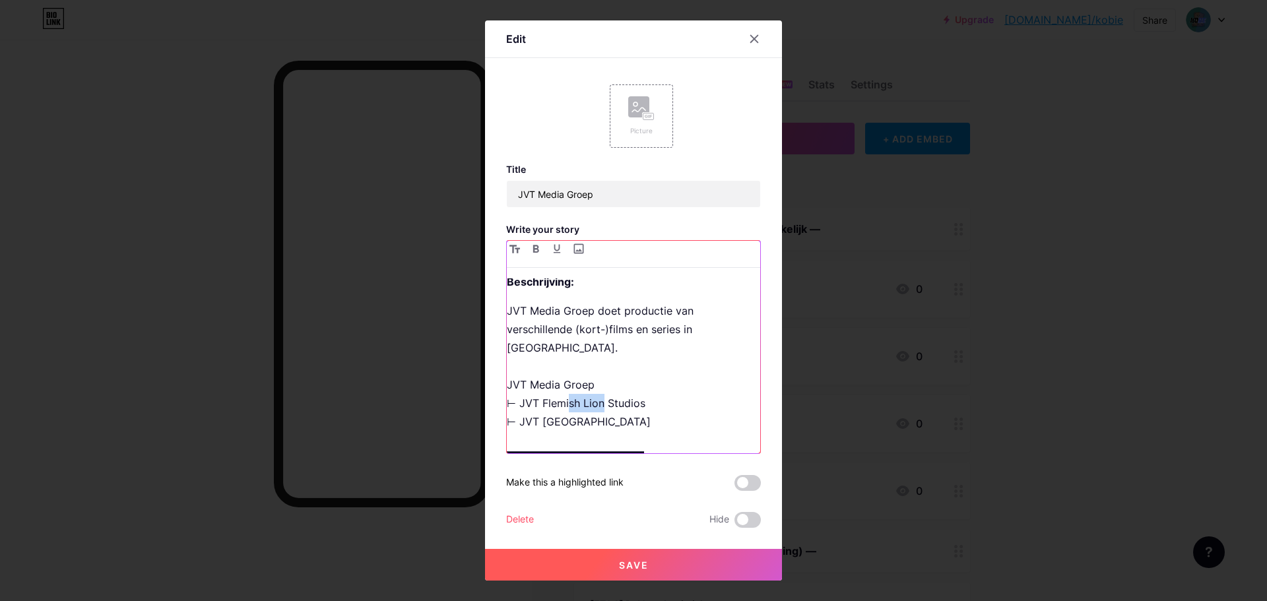
click at [589, 390] on p "JVT Media Groep doet productie van verschillende (kort-)films en series in [GEO…" at bounding box center [633, 366] width 253 height 129
click at [617, 397] on p "JVT Media Groep doet productie van verschillende (kort-)films en series in [GEO…" at bounding box center [633, 366] width 253 height 129
click at [627, 371] on p "JVT Media Groep doet productie van verschillende (kort-)films en series in [GEO…" at bounding box center [633, 366] width 253 height 129
drag, startPoint x: 550, startPoint y: 386, endPoint x: 592, endPoint y: 383, distance: 42.3
click at [606, 383] on p "JVT Media Groep doet productie van verschillende (kort-)films en series in [GEO…" at bounding box center [633, 376] width 253 height 148
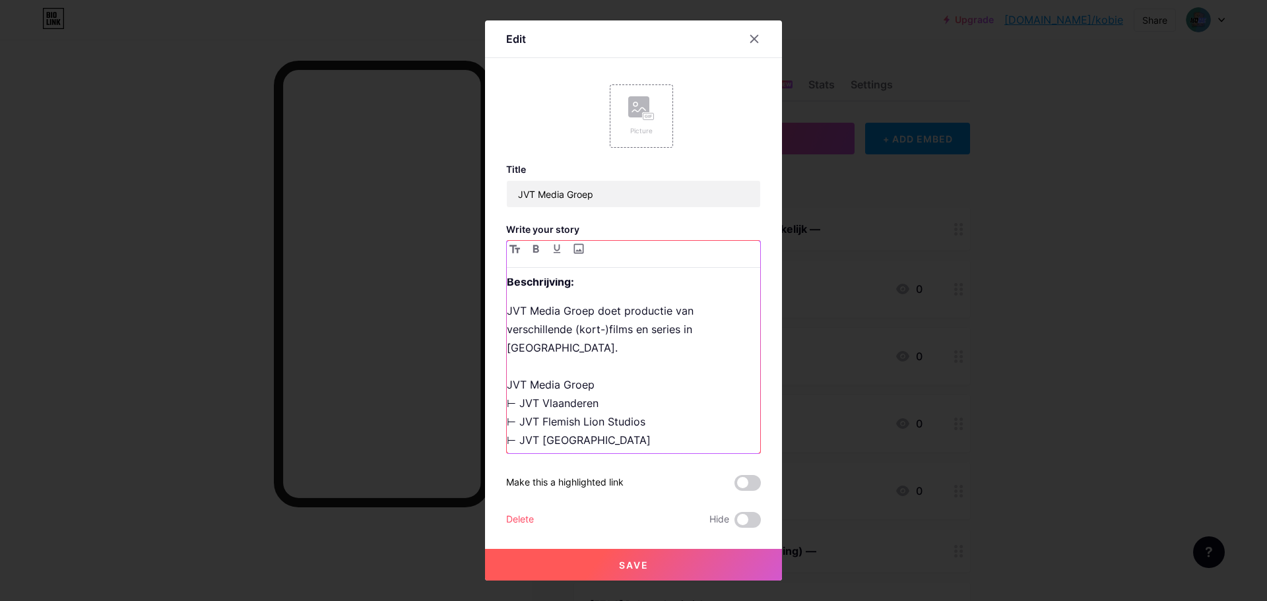
drag, startPoint x: 530, startPoint y: 383, endPoint x: 616, endPoint y: 383, distance: 86.4
click at [616, 383] on p "JVT Media Groep doet productie van verschillende (kort-)films en series in [GEO…" at bounding box center [633, 376] width 253 height 148
click at [572, 416] on p "JVT Media Groep doet productie van verschillende (kort-)films en series in [GEO…" at bounding box center [633, 376] width 253 height 148
click at [567, 420] on p "JVT Media Groep doet productie van verschillende (kort-)films en series in [GEO…" at bounding box center [633, 376] width 253 height 148
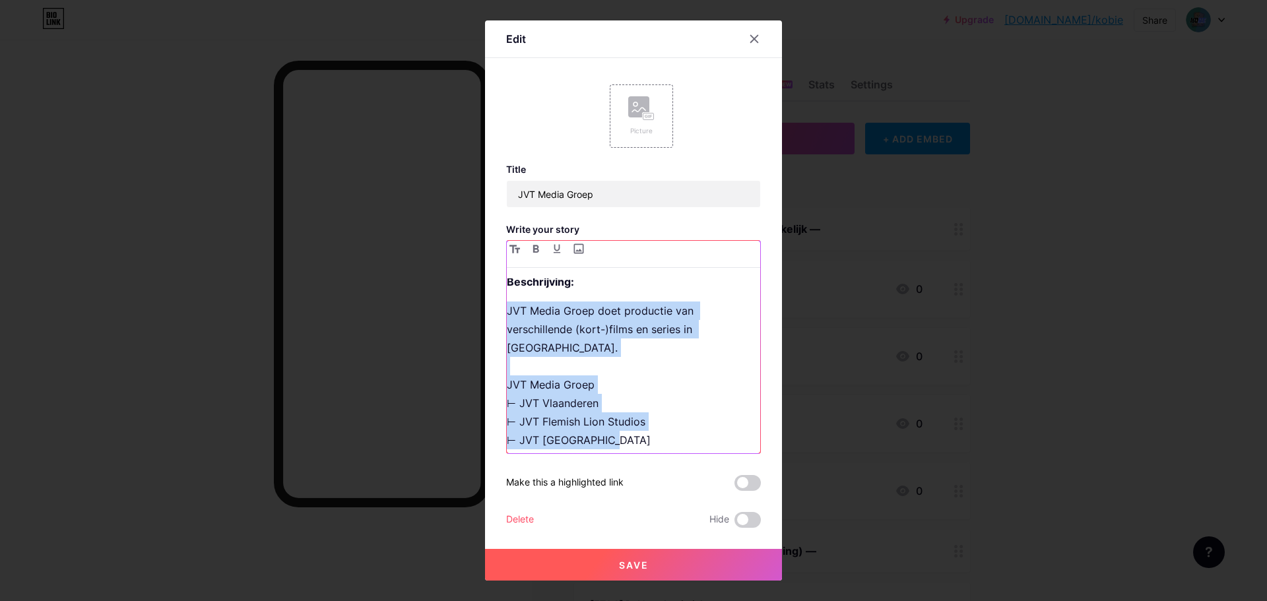
click at [567, 420] on p "JVT Media Groep doet productie van verschillende (kort-)films en series in [GEO…" at bounding box center [633, 376] width 253 height 148
click at [575, 424] on p "JVT Media Groep doet productie van verschillende (kort-)films en series in [GEO…" at bounding box center [633, 376] width 253 height 148
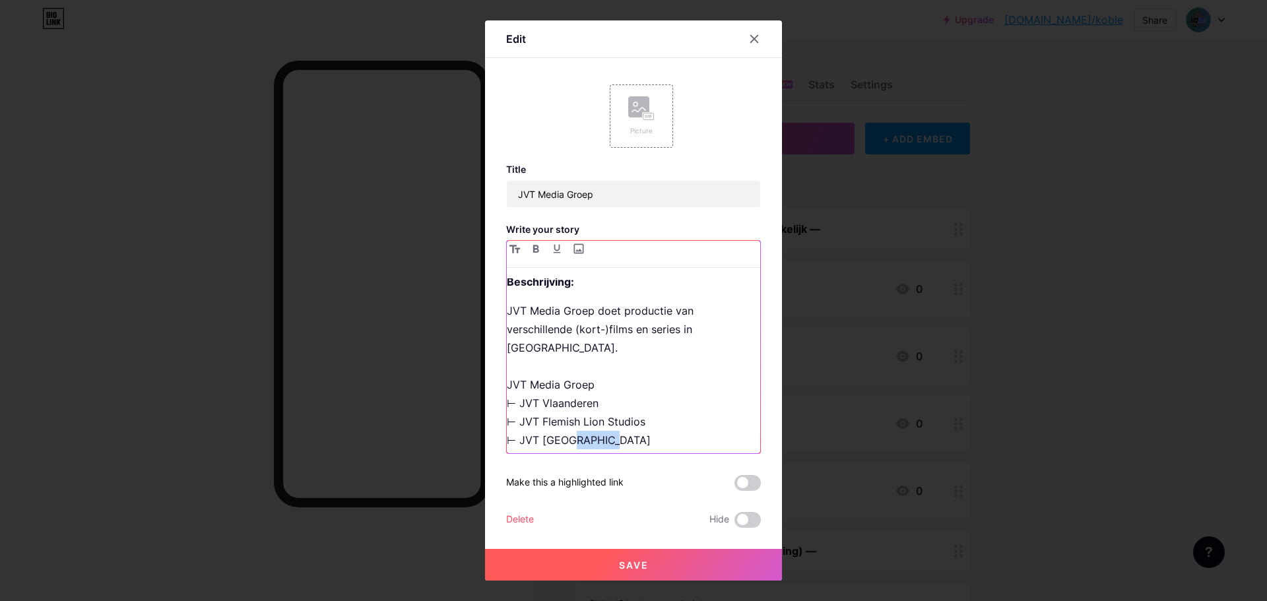
drag, startPoint x: 567, startPoint y: 420, endPoint x: 608, endPoint y: 420, distance: 40.2
click at [608, 420] on p "JVT Media Groep doet productie van verschillende (kort-)films en series in [GEO…" at bounding box center [633, 376] width 253 height 148
click at [674, 404] on p "JVT Media Groep doet productie van verschillende (kort-)films en series in [GEO…" at bounding box center [633, 376] width 253 height 148
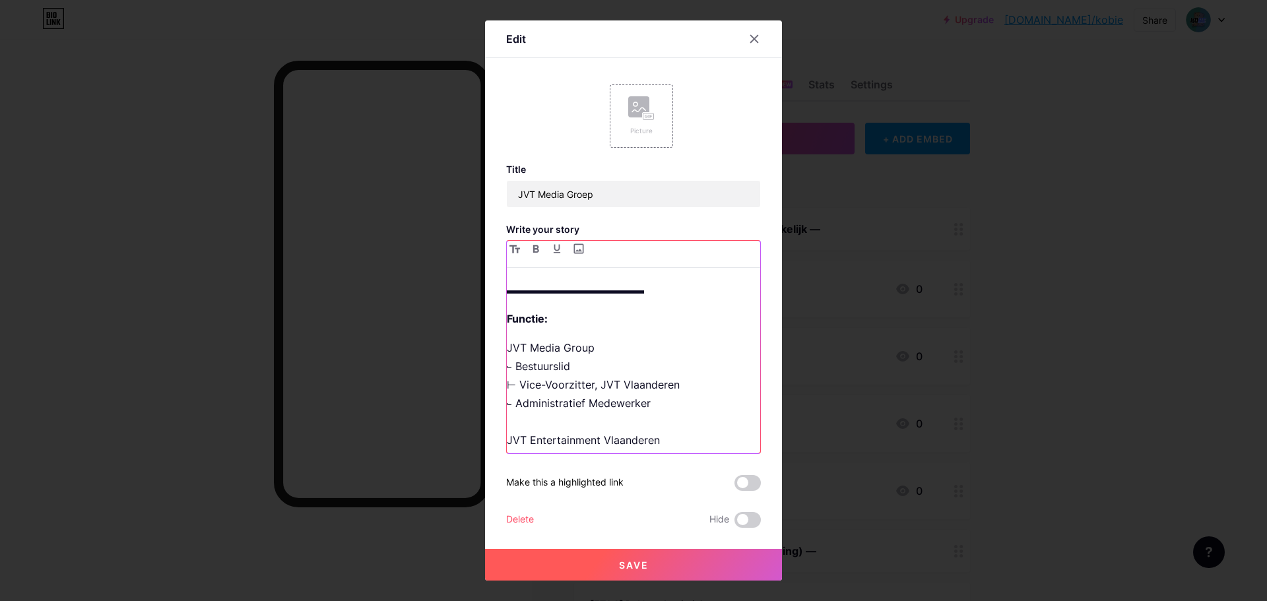
scroll to position [276, 0]
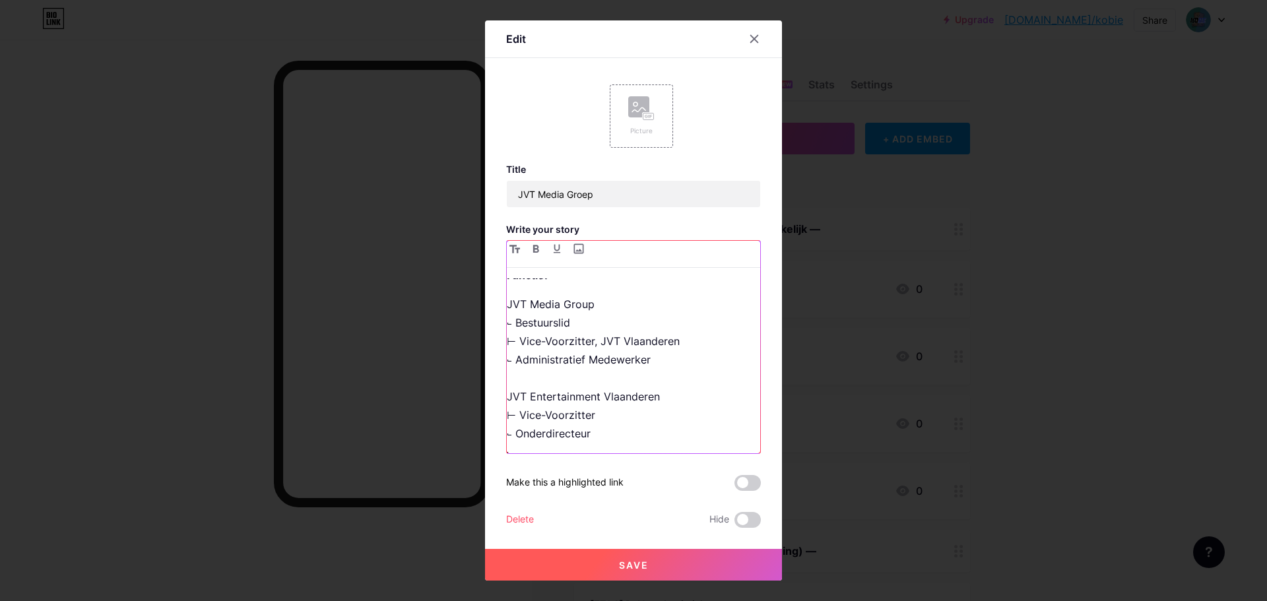
drag, startPoint x: 518, startPoint y: 431, endPoint x: 494, endPoint y: 430, distance: 24.4
click at [494, 430] on div "Edit Picture Title JVT Media Groep Write your story ▬▬▬▬▬▬▬▬▬▬▬▬▬ Beschrijving:…" at bounding box center [633, 300] width 297 height 560
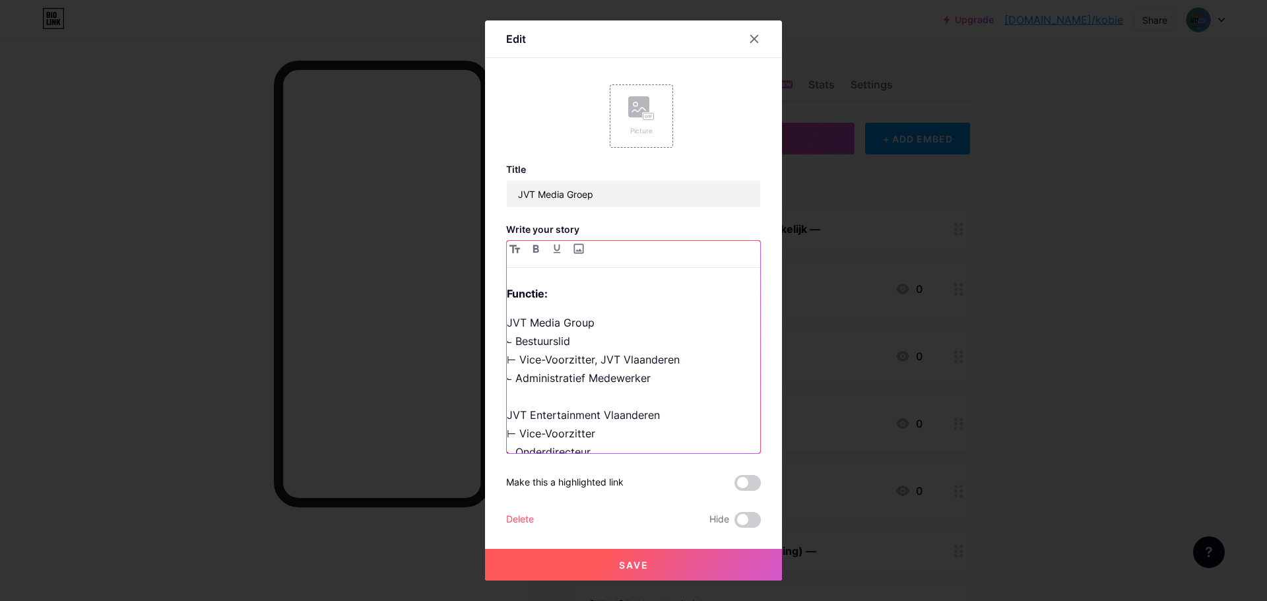
click at [642, 444] on div "▬▬▬▬▬▬▬▬▬▬▬▬▬ Beschrijving: JVT Media Groep doet productie van verschillende (k…" at bounding box center [633, 365] width 253 height 175
drag, startPoint x: 684, startPoint y: 439, endPoint x: 509, endPoint y: 454, distance: 175.5
click at [509, 454] on div "Title JVT Media Groep Write your story ▬▬▬▬▬▬▬▬▬▬▬▬▬ Beschrijving: JVT Media Gr…" at bounding box center [633, 346] width 255 height 364
click at [515, 443] on div "▬▬▬▬▬▬▬▬▬▬▬▬▬ Beschrijving: JVT Media Groep doet productie van verschillende (k…" at bounding box center [633, 365] width 253 height 175
drag, startPoint x: 508, startPoint y: 438, endPoint x: 499, endPoint y: 438, distance: 9.2
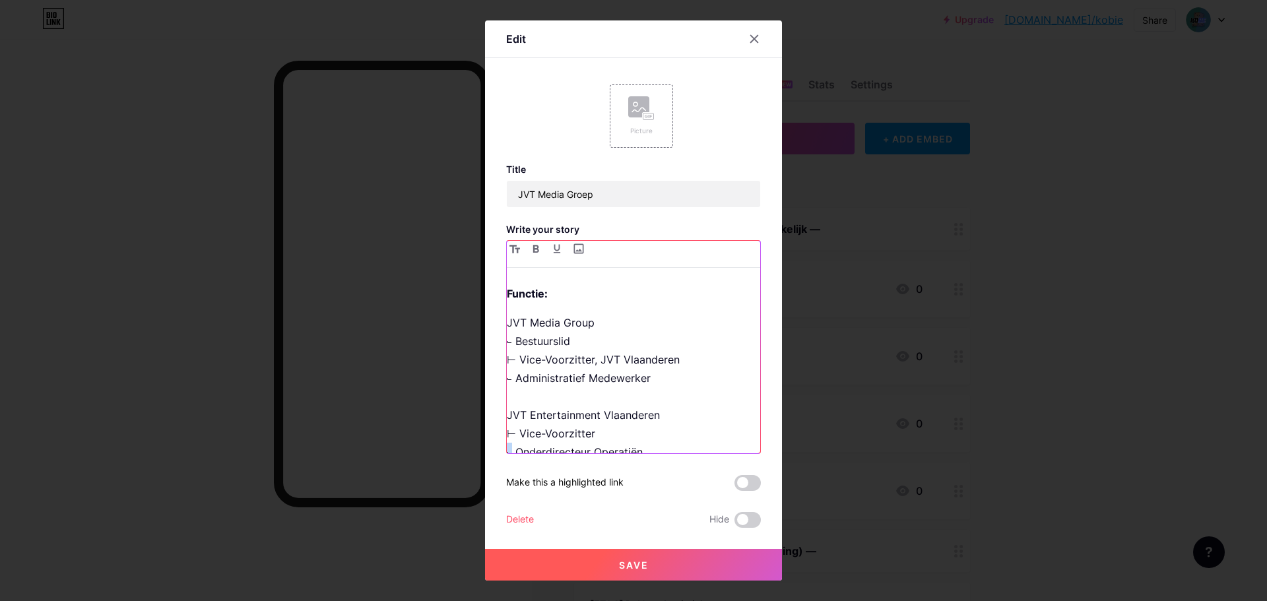
click at [499, 438] on div "Edit Picture Title JVT Media Groep Write your story ▬▬▬▬▬▬▬▬▬▬▬▬▬ Beschrijving:…" at bounding box center [633, 300] width 297 height 560
drag, startPoint x: 507, startPoint y: 420, endPoint x: 499, endPoint y: 419, distance: 7.9
click at [499, 419] on div "Edit Picture Title JVT Media Groep Write your story ▬▬▬▬▬▬▬▬▬▬▬▬▬ Beschrijving:…" at bounding box center [633, 300] width 297 height 560
drag, startPoint x: 658, startPoint y: 444, endPoint x: 492, endPoint y: 442, distance: 165.6
click at [492, 442] on div "Edit Picture Title JVT Media Groep Write your story ▬▬▬▬▬▬▬▬▬▬▬▬▬ Beschrijving:…" at bounding box center [633, 300] width 297 height 560
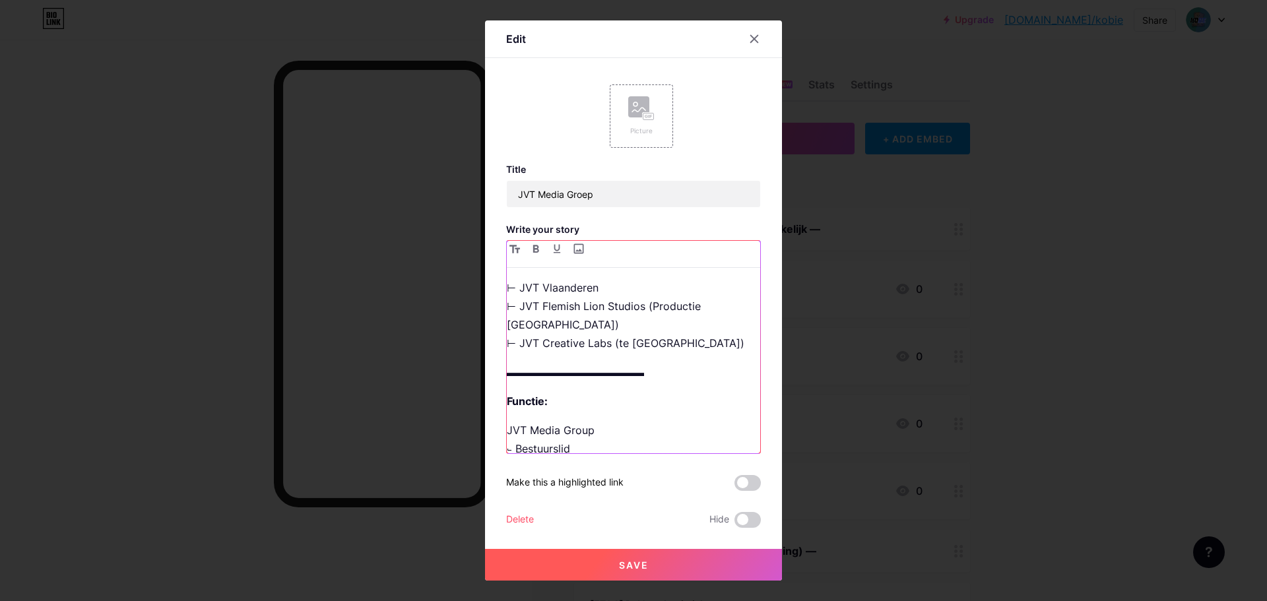
scroll to position [174, 0]
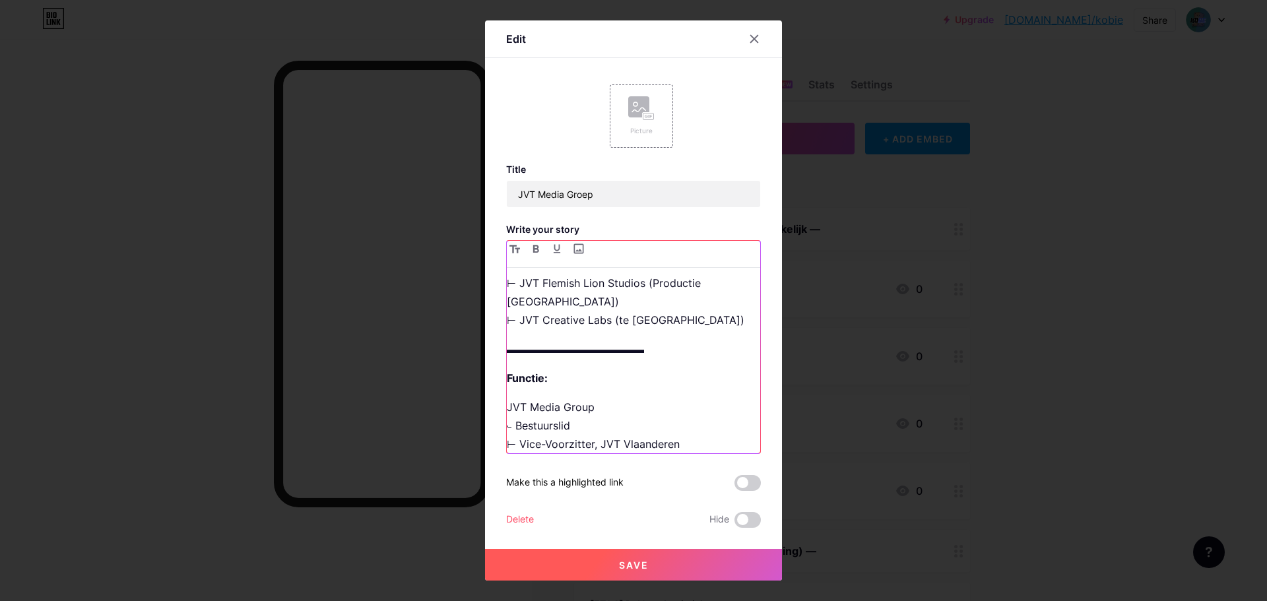
drag, startPoint x: 730, startPoint y: 300, endPoint x: 468, endPoint y: 300, distance: 261.9
click at [468, 300] on div "Edit Picture Title JVT Media Groep Write your story ▬▬▬▬▬▬▬▬▬▬▬▬▬ Beschrijving:…" at bounding box center [633, 300] width 1267 height 601
click at [740, 306] on p "JVT Media Groep doet productie van verschillende (kort-)films en series in [GEO…" at bounding box center [633, 246] width 253 height 166
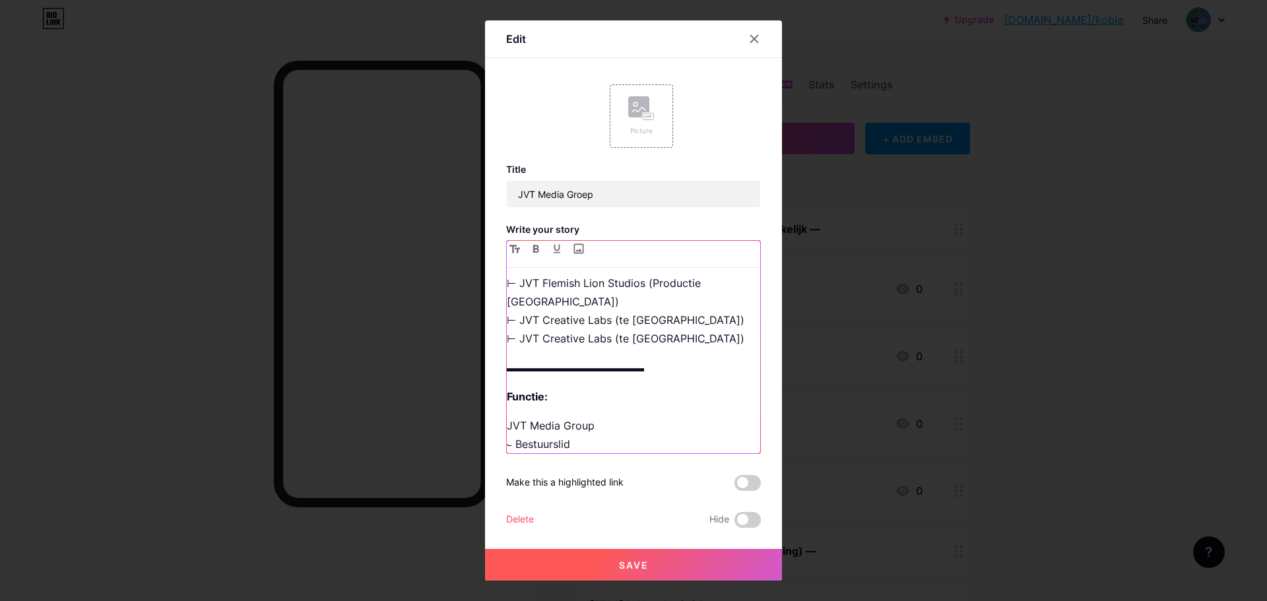
drag, startPoint x: 530, startPoint y: 319, endPoint x: 740, endPoint y: 321, distance: 209.2
click at [740, 321] on p "JVT Media Groep doet productie van verschillende (kort-)films en series in [GEO…" at bounding box center [633, 255] width 253 height 185
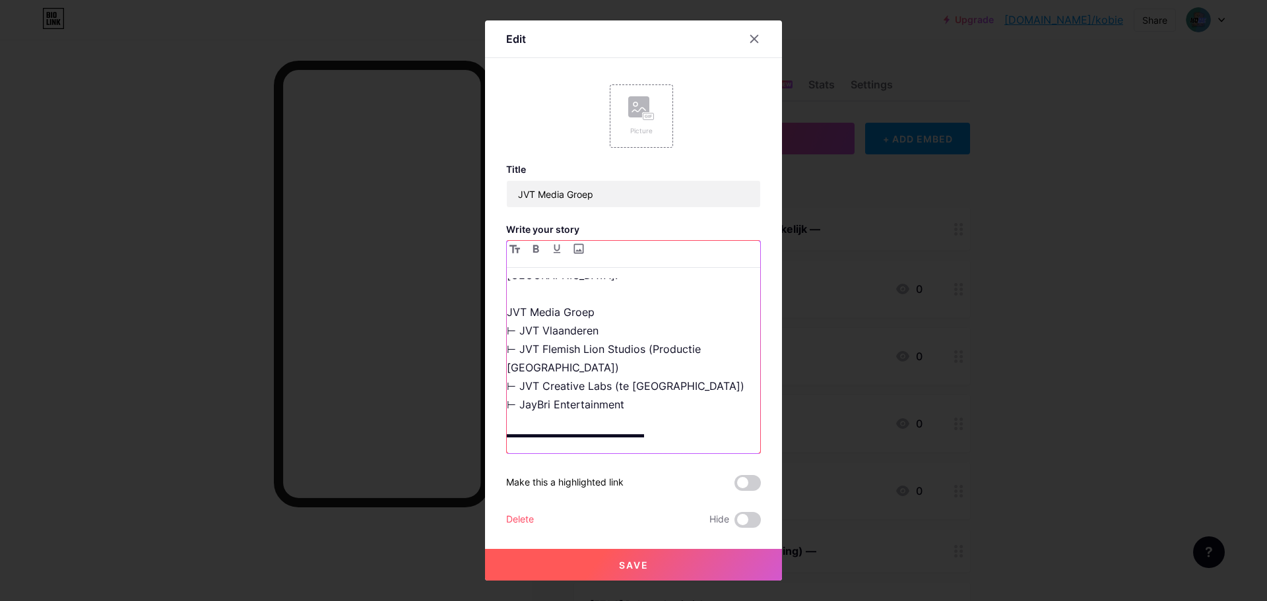
drag, startPoint x: 732, startPoint y: 369, endPoint x: 619, endPoint y: 371, distance: 113.5
click at [619, 371] on p "JVT Media Groep doet productie van verschillende (kort-)films en series in [GEO…" at bounding box center [633, 321] width 253 height 185
click at [662, 375] on p "JVT Media Groep doet productie van verschillende (kort-)films en series in [GEO…" at bounding box center [633, 321] width 253 height 185
drag, startPoint x: 647, startPoint y: 371, endPoint x: 622, endPoint y: 373, distance: 25.2
click at [622, 373] on p "JVT Media Groep doet productie van verschillende (kort-)films en series in [GEO…" at bounding box center [633, 321] width 253 height 185
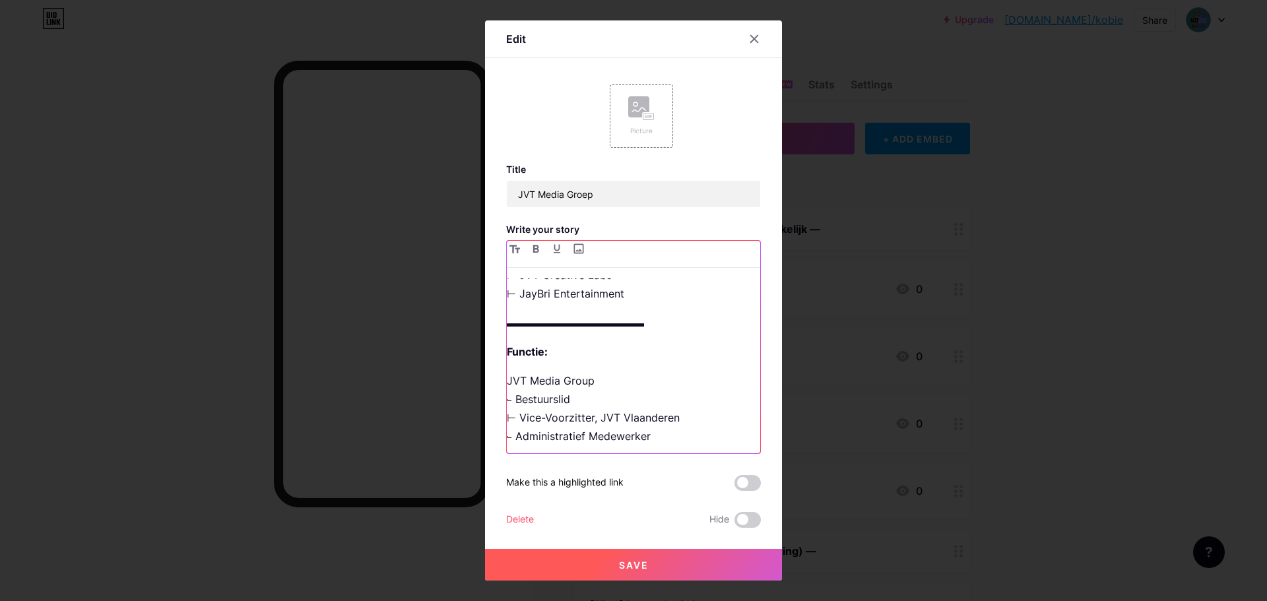
scroll to position [239, 0]
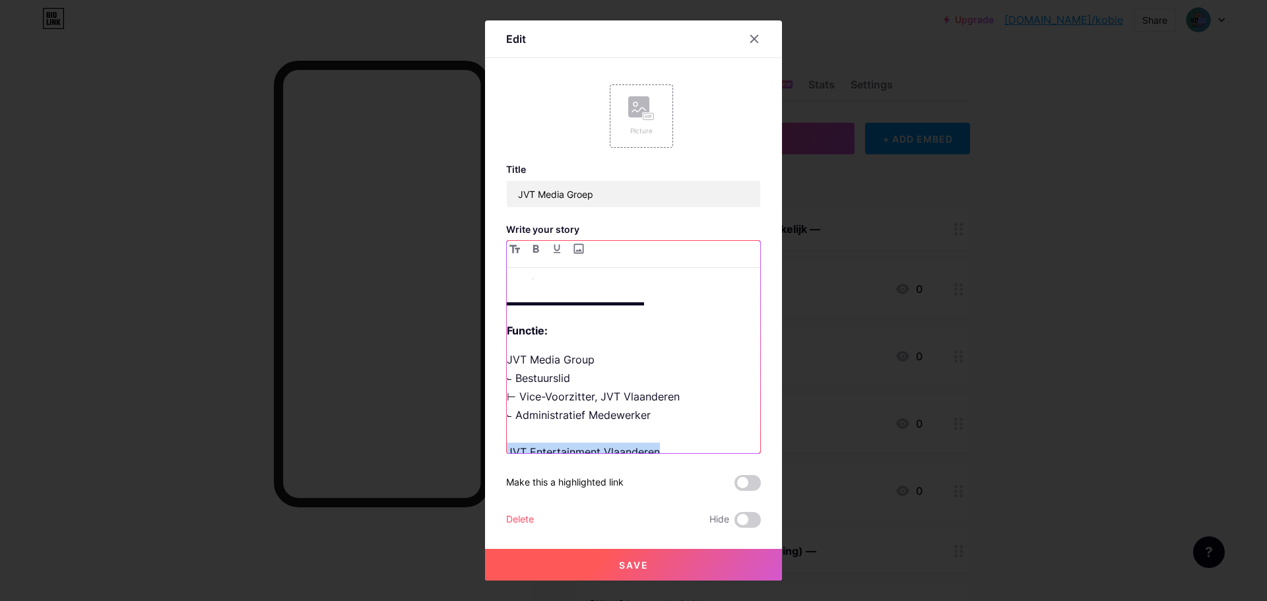
drag, startPoint x: 503, startPoint y: 432, endPoint x: 692, endPoint y: 431, distance: 189.4
click at [692, 431] on p "JVT Media Group ⨽ Bestuurslid ⊢ Vice-Voorzitter, JVT Vlaanderen ⨽ Administratie…" at bounding box center [633, 414] width 253 height 129
drag, startPoint x: 593, startPoint y: 379, endPoint x: 683, endPoint y: 373, distance: 89.9
click at [683, 373] on p "JVT Media Group ⨽ Bestuurslid ⊢ Vice-Voorzitter, JVT Vlaanderen ⨽ Administratie…" at bounding box center [633, 414] width 253 height 129
drag, startPoint x: 509, startPoint y: 400, endPoint x: 501, endPoint y: 399, distance: 7.9
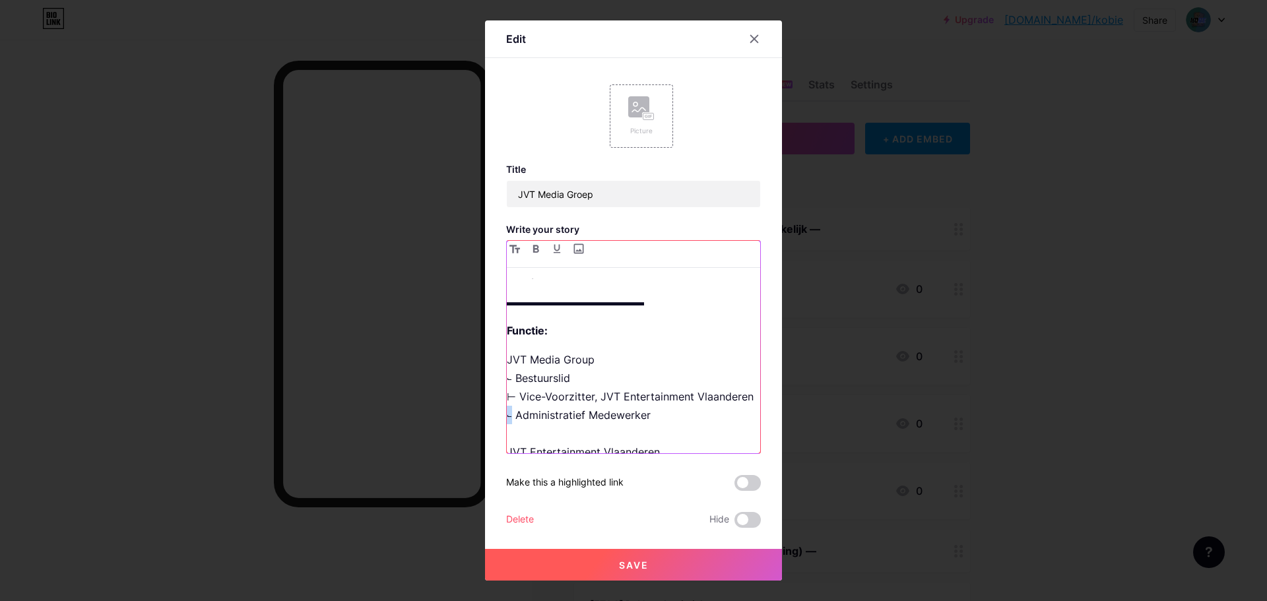
click at [506, 399] on div "▬▬▬▬▬▬▬▬▬▬▬▬▬ Beschrijving: JVT Media Groep doet productie van verschillende (k…" at bounding box center [633, 347] width 255 height 214
drag, startPoint x: 508, startPoint y: 378, endPoint x: 599, endPoint y: 391, distance: 92.0
click at [506, 378] on div "▬▬▬▬▬▬▬▬▬▬▬▬▬ Beschrijving: JVT Media Groep doet productie van verschillende (k…" at bounding box center [633, 347] width 255 height 214
drag, startPoint x: 648, startPoint y: 420, endPoint x: 464, endPoint y: 421, distance: 183.4
click at [464, 421] on div "Edit Picture Title JVT Media Groep Write your story ▬▬▬▬▬▬▬▬▬▬▬▬▬ Beschrijving:…" at bounding box center [633, 300] width 1267 height 601
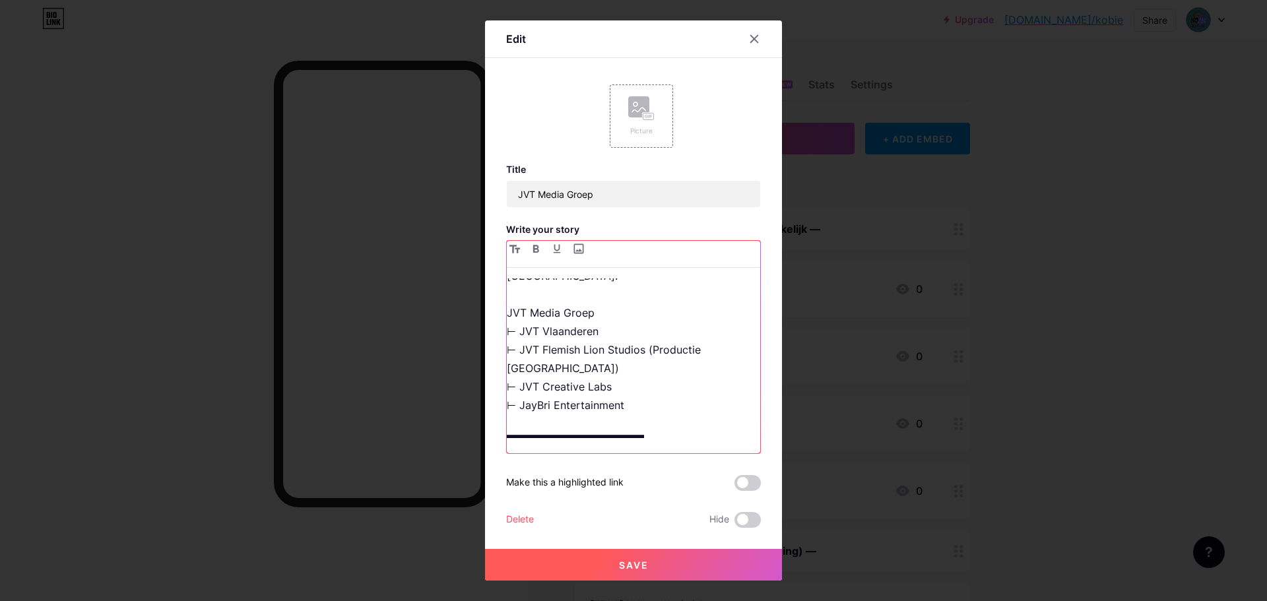
scroll to position [42, 0]
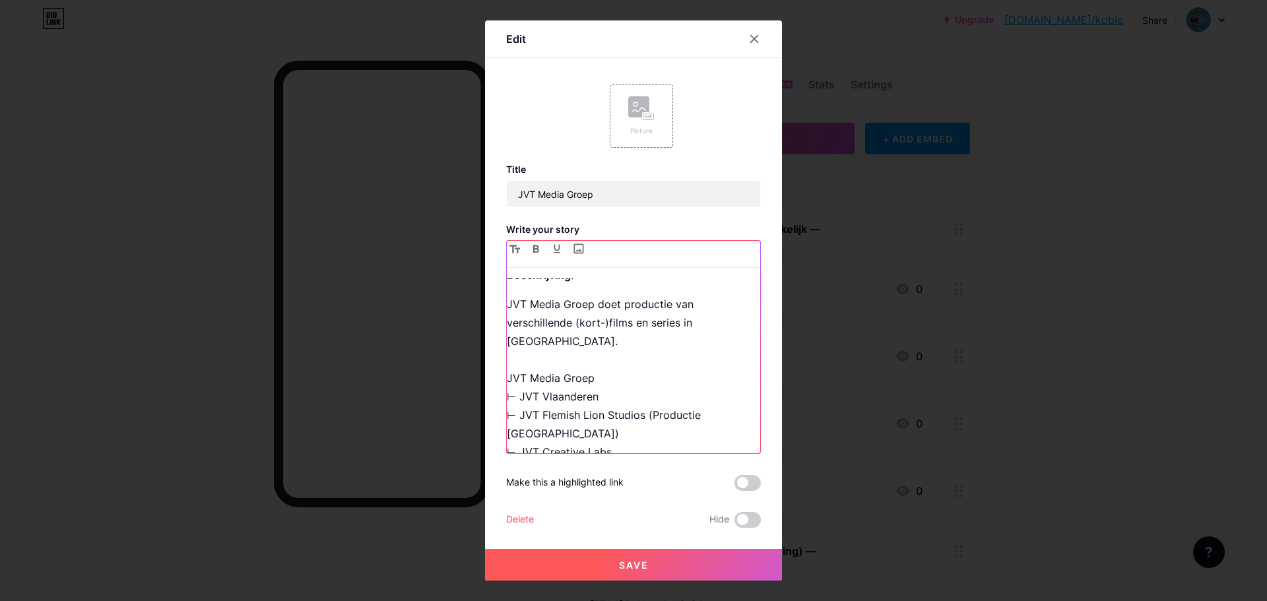
drag, startPoint x: 652, startPoint y: 399, endPoint x: 656, endPoint y: 410, distance: 12.1
click at [656, 410] on p "JVT Media Groep doet productie van verschillende (kort-)films en series in [GEO…" at bounding box center [633, 387] width 253 height 185
click at [637, 369] on p "JVT Media Groep doet productie van verschillende (kort-)films en series in [GEO…" at bounding box center [633, 378] width 253 height 166
click at [611, 369] on p "JVT Media Groep doet productie van verschillende (kort-)films en series in [GEO…" at bounding box center [633, 378] width 253 height 166
click at [587, 376] on p "JVT Media Groep doet productie van verschillende (kort-)films en series in [GEO…" at bounding box center [633, 378] width 253 height 166
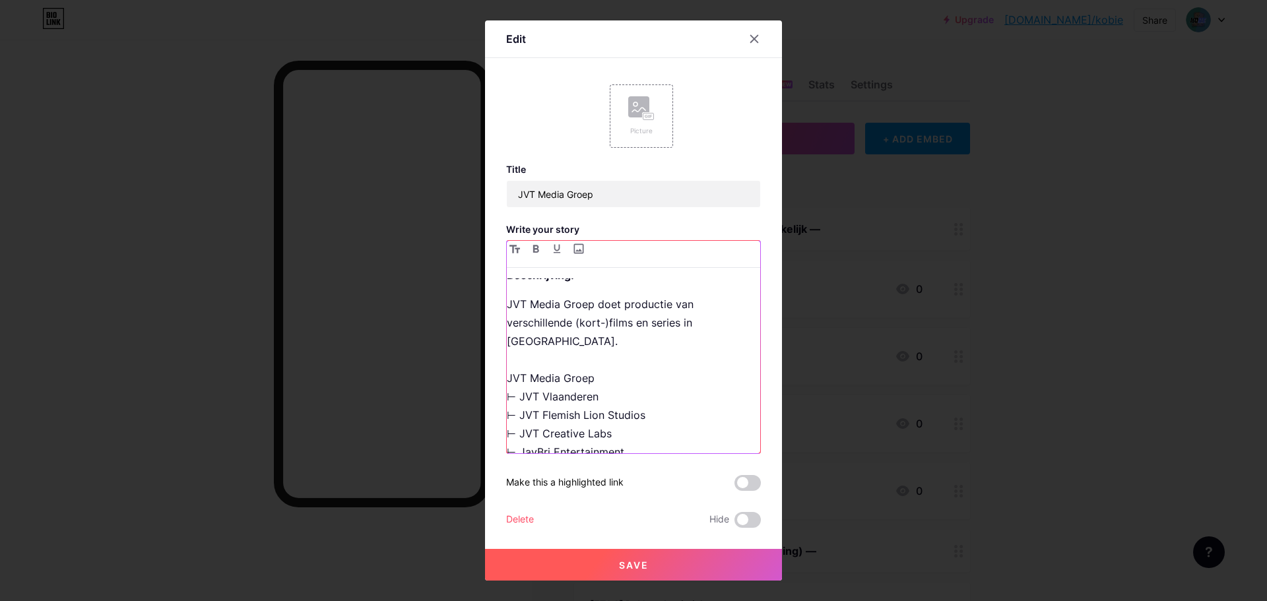
click at [587, 376] on p "JVT Media Groep doet productie van verschillende (kort-)films en series in [GEO…" at bounding box center [633, 378] width 253 height 166
drag, startPoint x: 602, startPoint y: 381, endPoint x: 469, endPoint y: 381, distance: 133.3
click at [469, 381] on div "Edit Picture Title JVT Media Groep Write your story ▬▬▬▬▬▬▬▬▬▬▬▬▬ Beschrijving:…" at bounding box center [633, 300] width 1267 height 601
click at [597, 371] on p "JVT Media Groep doet productie van verschillende (kort-)films en series in [GEO…" at bounding box center [633, 378] width 253 height 166
drag, startPoint x: 517, startPoint y: 400, endPoint x: 501, endPoint y: 402, distance: 16.5
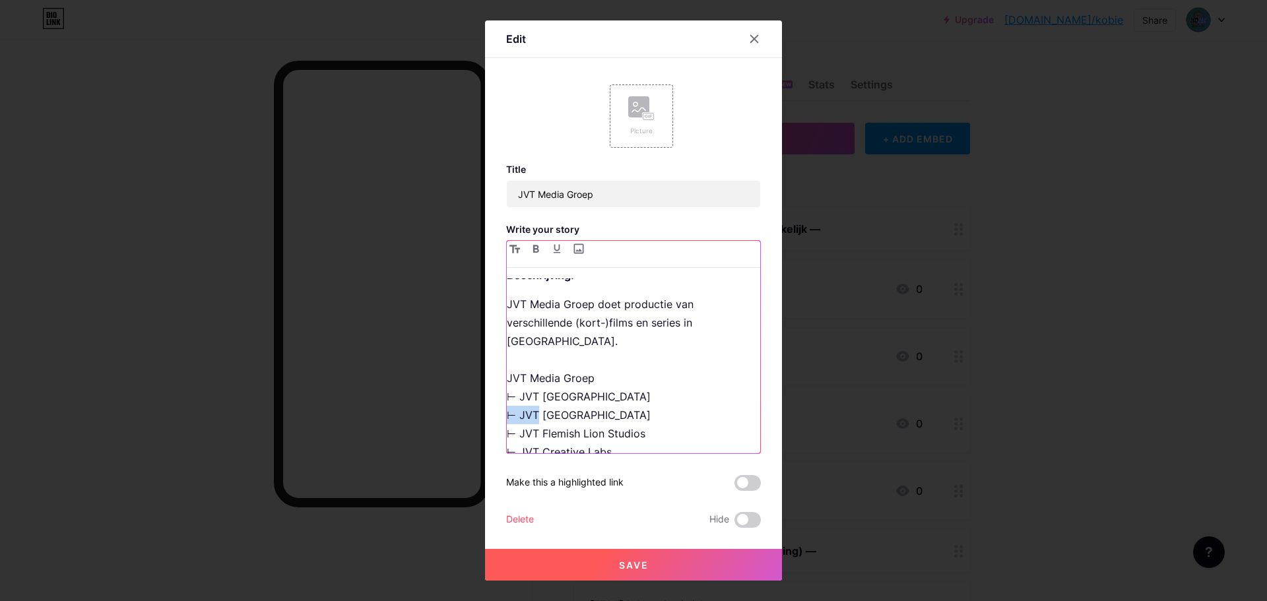
click at [500, 402] on div "Edit Picture Title JVT Media Groep Write your story ▬▬▬▬▬▬▬▬▬▬▬▬▬ Beschrijving:…" at bounding box center [633, 300] width 297 height 560
click at [517, 400] on p "JVT Media Groep doet productie van verschillende (kort-)films en series in [GEO…" at bounding box center [633, 387] width 253 height 185
drag, startPoint x: 566, startPoint y: 395, endPoint x: 627, endPoint y: 397, distance: 61.4
click at [627, 397] on p "JVT Media Groep doet productie van verschillende (kort-)films en series in [GEO…" at bounding box center [633, 387] width 253 height 185
drag, startPoint x: 625, startPoint y: 396, endPoint x: 447, endPoint y: 389, distance: 178.3
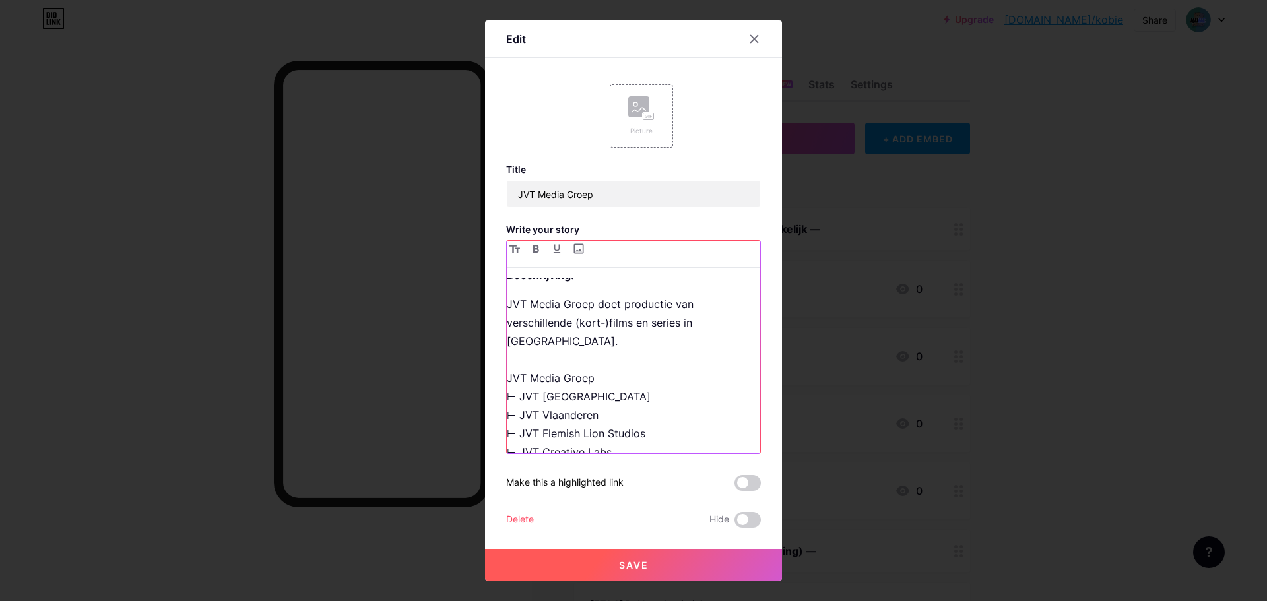
click at [447, 389] on div "Edit Picture Title JVT Media Groep Write your story ▬▬▬▬▬▬▬▬▬▬▬▬▬ Beschrijving:…" at bounding box center [633, 300] width 1267 height 601
click at [688, 390] on p "JVT Media Groep doet productie van verschillende (kort-)films en series in [GEO…" at bounding box center [633, 387] width 253 height 185
click at [603, 418] on p "JVT Media Groep doet productie van verschillende (kort-)films en series in [GEO…" at bounding box center [633, 396] width 253 height 203
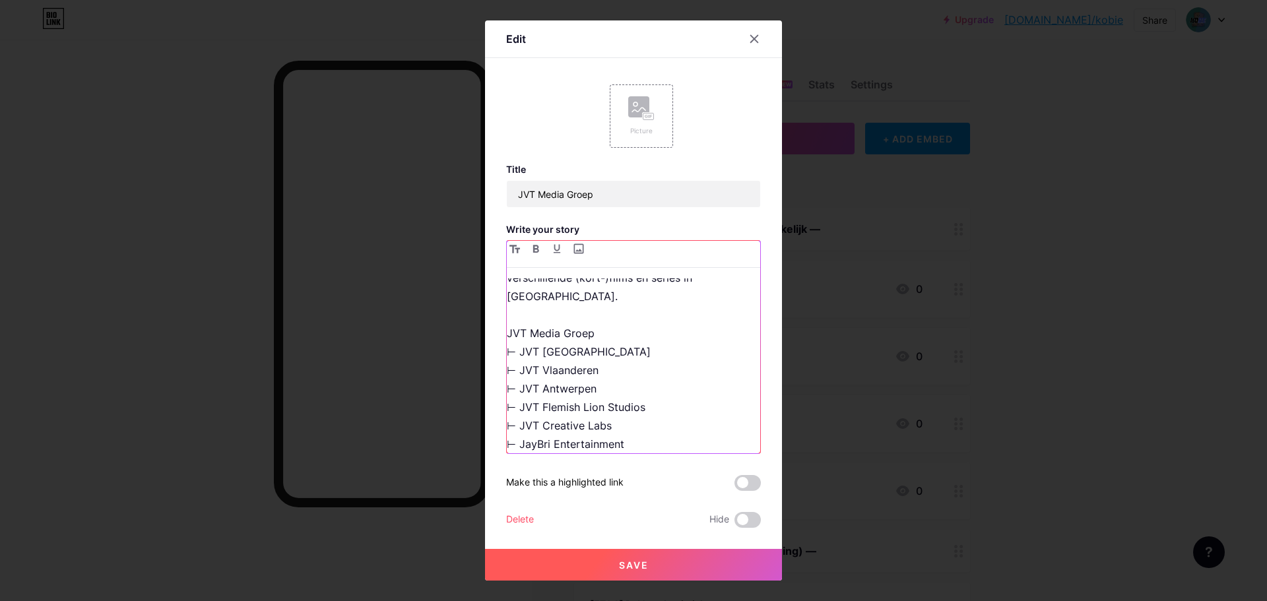
scroll to position [108, 0]
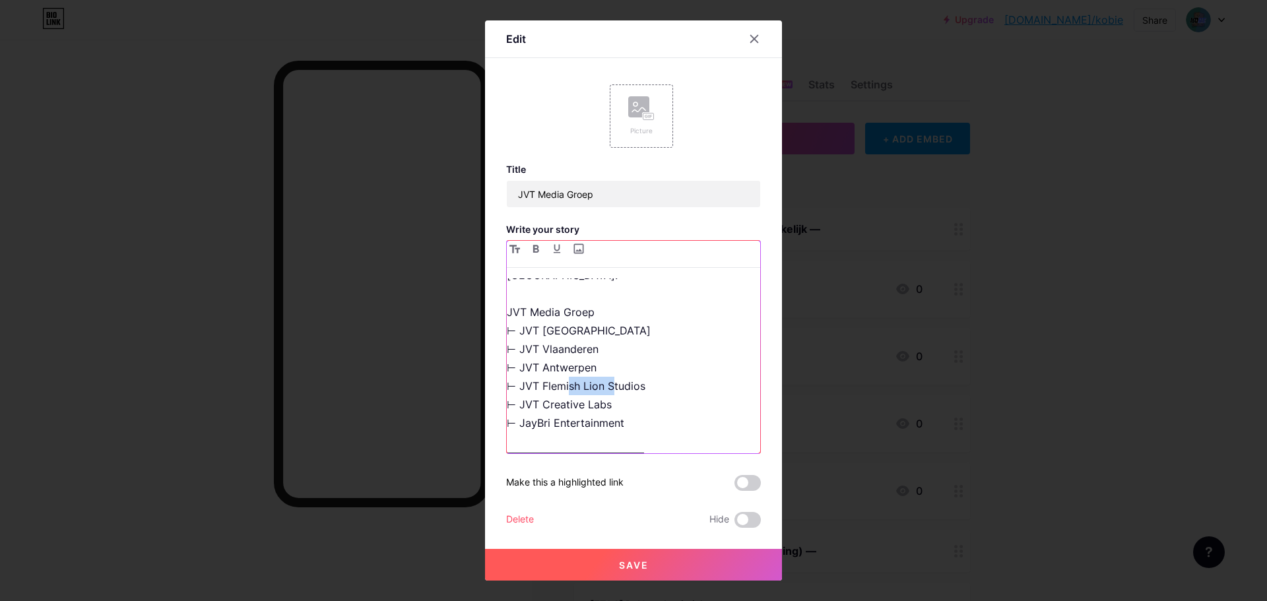
drag, startPoint x: 552, startPoint y: 369, endPoint x: 596, endPoint y: 369, distance: 43.5
click at [596, 369] on p "JVT Media Groep doet productie van verschillende (kort-)films en series in [GEO…" at bounding box center [633, 330] width 253 height 203
click at [664, 370] on p "JVT Media Groep doet productie van verschillende (kort-)films en series in [GEO…" at bounding box center [633, 330] width 253 height 203
drag, startPoint x: 668, startPoint y: 369, endPoint x: 441, endPoint y: 376, distance: 227.1
click at [441, 376] on div "Edit Picture Title JVT Media Groep Write your story ▬▬▬▬▬▬▬▬▬▬▬▬▬ Beschrijving:…" at bounding box center [633, 300] width 1267 height 601
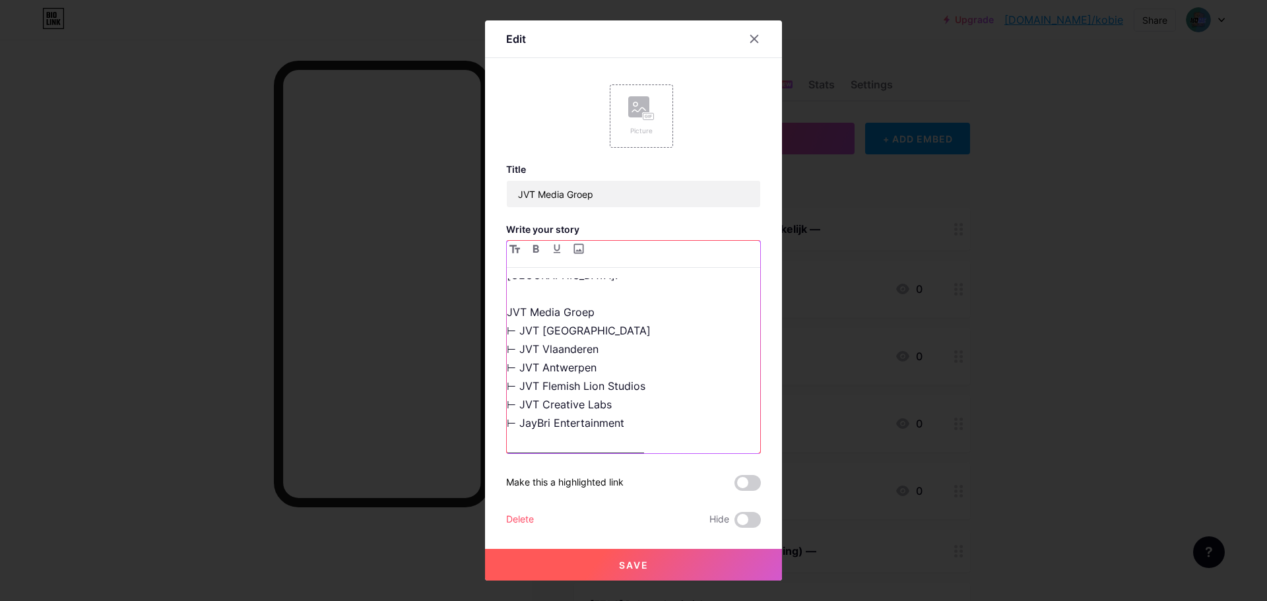
drag, startPoint x: 648, startPoint y: 361, endPoint x: 656, endPoint y: 363, distance: 8.2
click at [649, 361] on p "JVT Media Groep doet productie van verschillende (kort-)films en series in [GEO…" at bounding box center [633, 330] width 253 height 203
click at [666, 366] on p "JVT Media Groep doet productie van verschillende (kort-)films en series in [GEO…" at bounding box center [633, 330] width 253 height 203
drag, startPoint x: 629, startPoint y: 324, endPoint x: 438, endPoint y: 326, distance: 190.7
click at [420, 328] on div "Edit Picture Title JVT Media Groep Write your story ▬▬▬▬▬▬▬▬▬▬▬▬▬ Beschrijving:…" at bounding box center [633, 300] width 1267 height 601
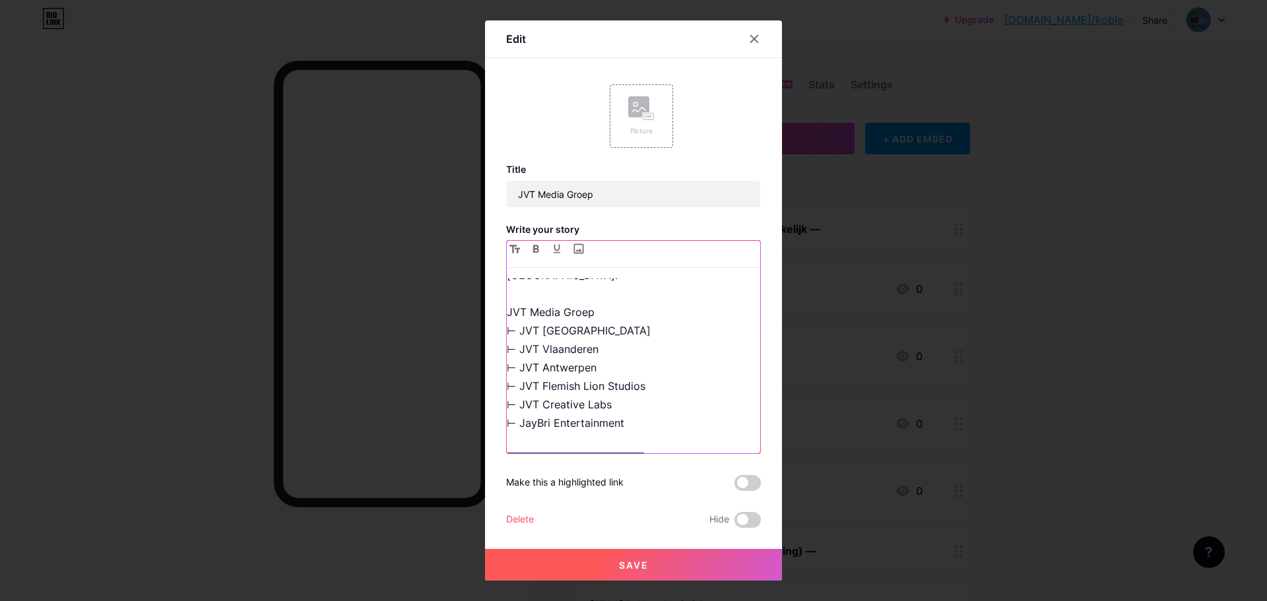
click at [644, 327] on p "JVT Media Groep doet productie van verschillende (kort-)films en series in [GEO…" at bounding box center [633, 330] width 253 height 203
click at [633, 333] on p "JVT Media Groep doet productie van verschillende (kort-)films en series in [GEO…" at bounding box center [633, 293] width 253 height 129
drag, startPoint x: 685, startPoint y: 389, endPoint x: 550, endPoint y: 388, distance: 134.6
click at [550, 388] on p "JVT Media Groep doet productie van verschillende (kort-)films en series in [GEO…" at bounding box center [633, 340] width 253 height 222
drag, startPoint x: 564, startPoint y: 348, endPoint x: 634, endPoint y: 348, distance: 69.9
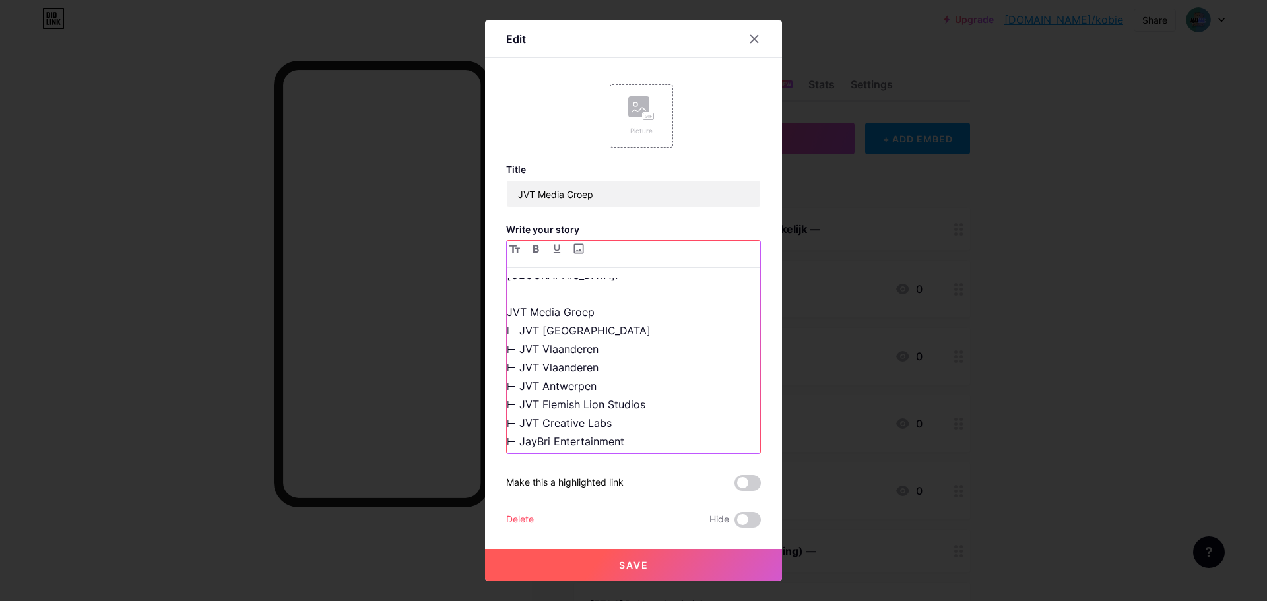
click at [634, 348] on p "JVT Media Groep doet productie van verschillende (kort-)films en series in [GEO…" at bounding box center [633, 340] width 253 height 222
drag, startPoint x: 552, startPoint y: 385, endPoint x: 677, endPoint y: 385, distance: 124.7
click at [677, 385] on p "JVT Media Groep doet productie van verschillende (kort-)films en series in [GEO…" at bounding box center [633, 340] width 253 height 222
drag, startPoint x: 624, startPoint y: 366, endPoint x: 442, endPoint y: 329, distance: 185.8
click at [442, 329] on div "Edit Picture Title JVT Media Groep Write your story ▬▬▬▬▬▬▬▬▬▬▬▬▬ Beschrijving:…" at bounding box center [633, 300] width 1267 height 601
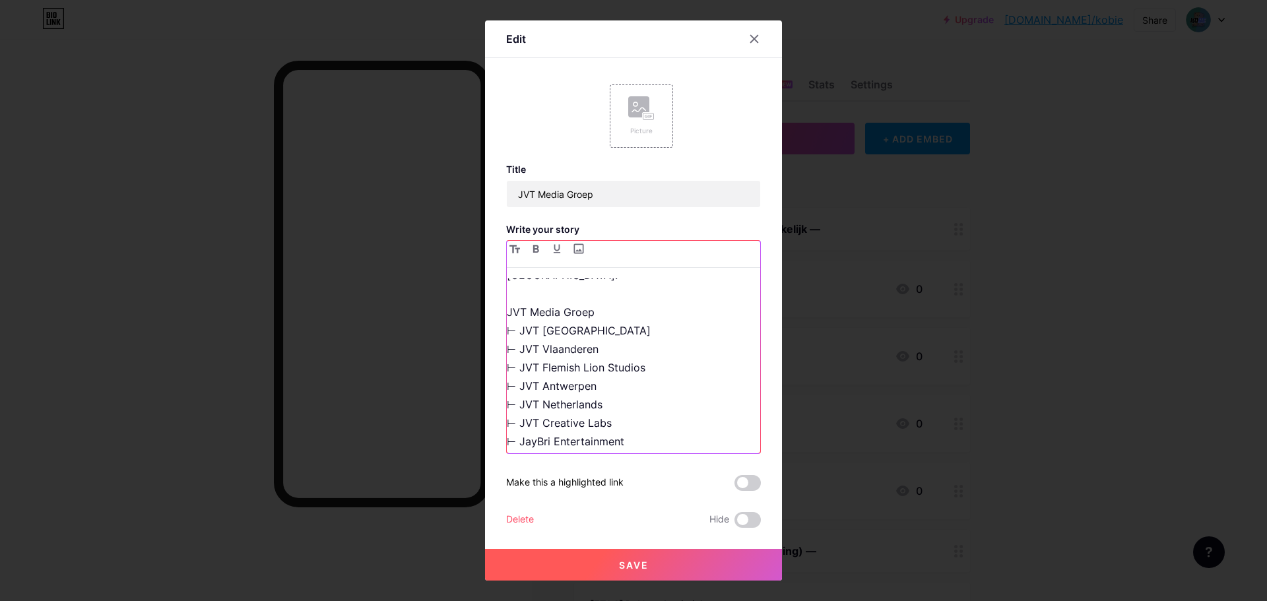
click at [635, 386] on p "JVT Media Groep doet productie van verschillende (kort-)films en series in [GEO…" at bounding box center [633, 340] width 253 height 222
drag, startPoint x: 567, startPoint y: 404, endPoint x: 651, endPoint y: 404, distance: 83.8
click at [651, 404] on p "JVT Media Groep doet productie van verschillende (kort-)films en series in [GEO…" at bounding box center [633, 367] width 253 height 277
drag, startPoint x: 720, startPoint y: 12, endPoint x: 590, endPoint y: 409, distance: 417.9
click at [590, 409] on p "JVT Media Groep doet productie van verschillende (kort-)films en series in [GEO…" at bounding box center [633, 367] width 253 height 277
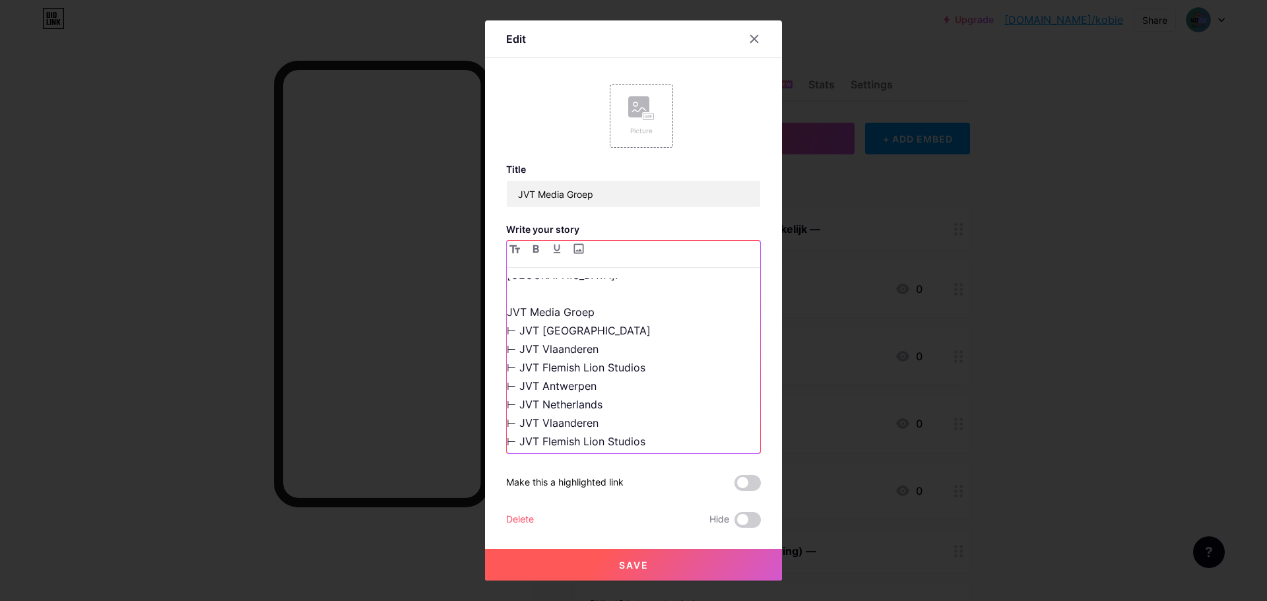
click at [590, 409] on p "JVT Media Groep doet productie van verschillende (kort-)films en series in [GEO…" at bounding box center [633, 367] width 253 height 277
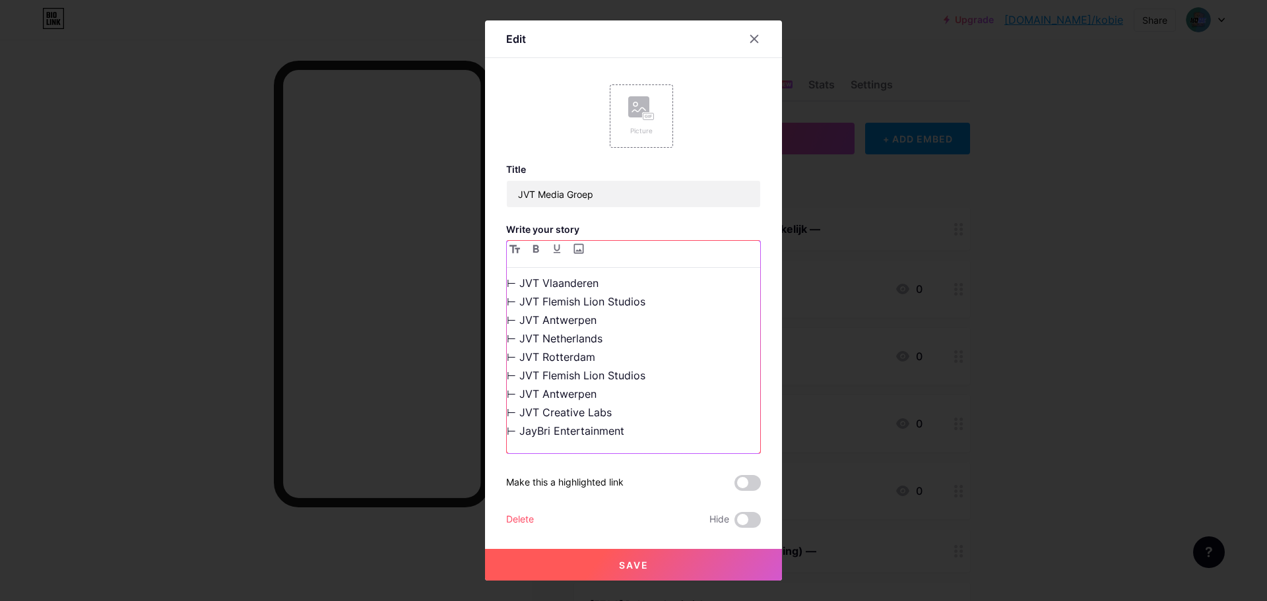
drag, startPoint x: 638, startPoint y: 378, endPoint x: 418, endPoint y: 351, distance: 222.0
click at [418, 351] on div "Edit Picture Title JVT Media Groep Write your story ▬▬▬▬▬▬▬▬▬▬▬▬▬ Beschrijving:…" at bounding box center [633, 300] width 1267 height 601
drag, startPoint x: 637, startPoint y: 420, endPoint x: 556, endPoint y: 420, distance: 80.5
click at [556, 420] on p "JVT Media Groep doet productie van verschillende (kort-)films en series in [GEO…" at bounding box center [633, 349] width 253 height 240
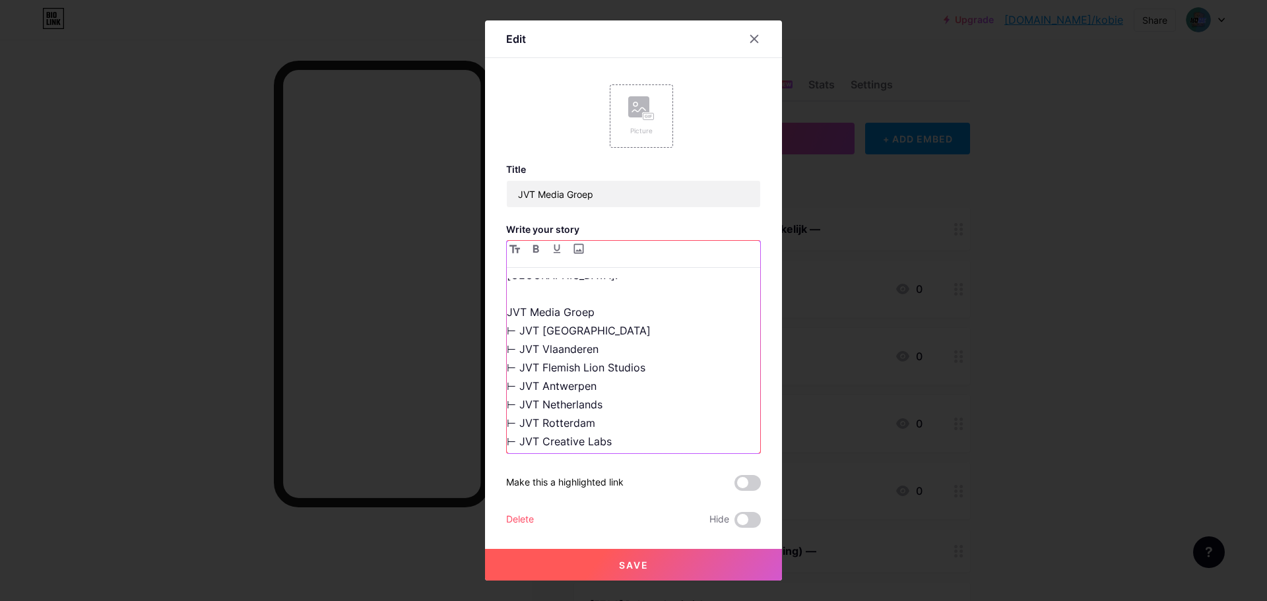
click at [639, 422] on p "JVT Media Groep doet productie van verschillende (kort-)films en series in [GEO…" at bounding box center [633, 349] width 253 height 240
drag, startPoint x: 623, startPoint y: 402, endPoint x: 490, endPoint y: 387, distance: 134.1
click at [490, 387] on div "Edit Picture Title JVT Media Groep Write your story ▬▬▬▬▬▬▬▬▬▬▬▬▬ Beschrijving:…" at bounding box center [633, 300] width 297 height 560
drag, startPoint x: 688, startPoint y: 353, endPoint x: 548, endPoint y: 354, distance: 139.9
click at [489, 354] on div "Edit Picture Title JVT Media Groep Write your story ▬▬▬▬▬▬▬▬▬▬▬▬▬ Beschrijving:…" at bounding box center [633, 300] width 297 height 560
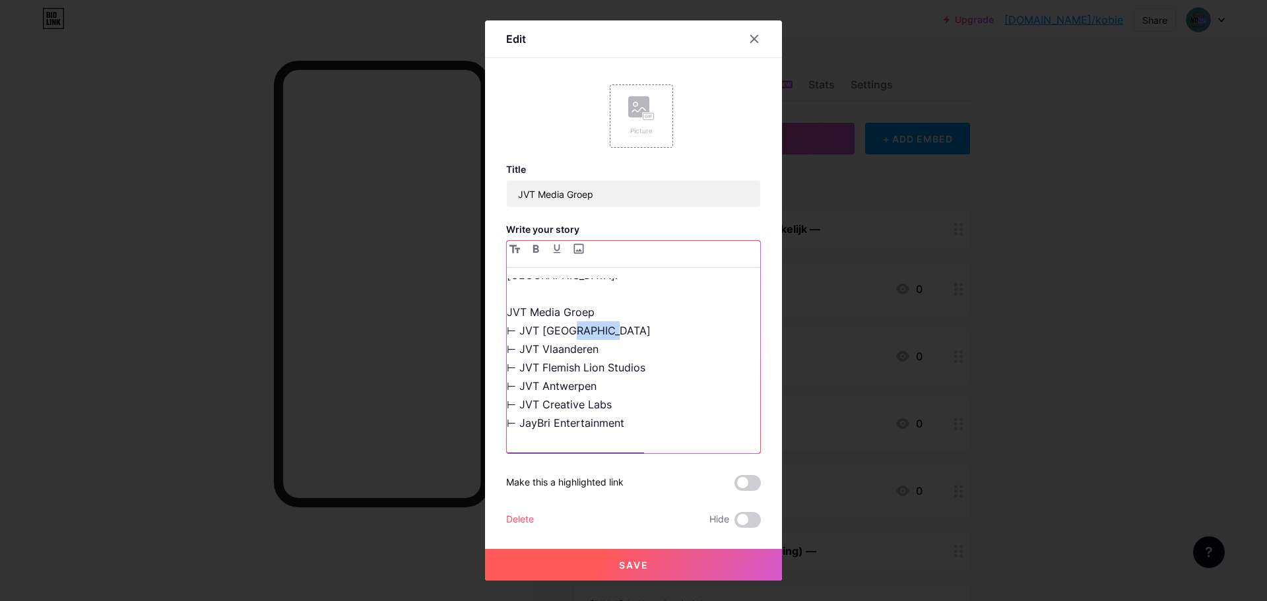
drag, startPoint x: 552, startPoint y: 314, endPoint x: 621, endPoint y: 314, distance: 68.6
click at [621, 314] on p "JVT Media Groep doet productie van verschillende (kort-)films en series in [GEO…" at bounding box center [633, 330] width 253 height 203
drag, startPoint x: 640, startPoint y: 406, endPoint x: 528, endPoint y: 406, distance: 111.5
click at [528, 406] on p "JVT Media Groep doet productie van verschillende (kort-)films en series in [GEO…" at bounding box center [633, 330] width 253 height 203
click at [544, 331] on p "JVT Media Groep doet productie van verschillende (kort-)films en series in [GEO…" at bounding box center [633, 330] width 253 height 203
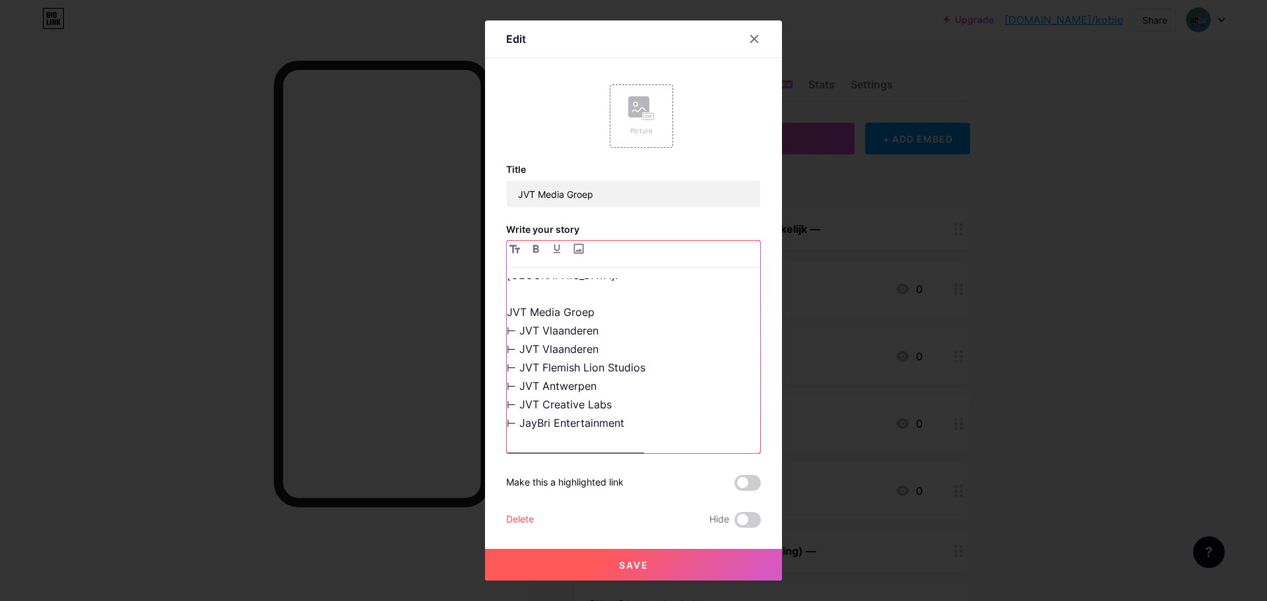
drag, startPoint x: 543, startPoint y: 366, endPoint x: 634, endPoint y: 368, distance: 91.1
click at [634, 368] on p "JVT Media Groep doet productie van verschillende (kort-)films en series in [GEO…" at bounding box center [633, 330] width 253 height 203
drag, startPoint x: 682, startPoint y: 349, endPoint x: 668, endPoint y: 349, distance: 14.5
click at [668, 349] on p "JVT Media Groep doet productie van verschillende (kort-)films en series in [GEO…" at bounding box center [633, 330] width 253 height 203
drag, startPoint x: 637, startPoint y: 404, endPoint x: 494, endPoint y: 404, distance: 143.2
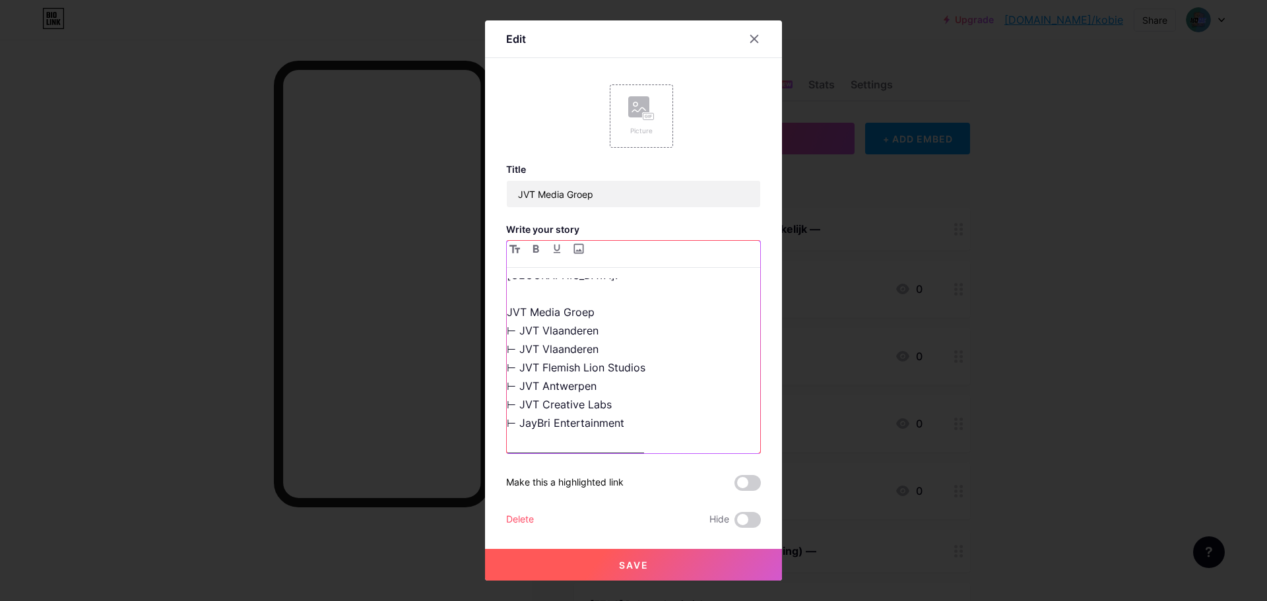
click at [494, 404] on div "Edit Picture Title JVT Media Groep Write your story ▬▬▬▬▬▬▬▬▬▬▬▬▬ Beschrijving:…" at bounding box center [633, 300] width 297 height 560
click at [632, 369] on p "JVT Media Groep doet productie van verschillende (kort-)films en series in [GEO…" at bounding box center [633, 330] width 253 height 203
drag, startPoint x: 532, startPoint y: 373, endPoint x: 461, endPoint y: 368, distance: 71.4
click at [461, 368] on div "Edit Picture Title JVT Media Groep Write your story ▬▬▬▬▬▬▬▬▬▬▬▬▬ Beschrijving:…" at bounding box center [633, 300] width 1267 height 601
click at [519, 388] on p "JVT Media Groep doet productie van verschillende (kort-)films en series in [GEO…" at bounding box center [633, 340] width 253 height 222
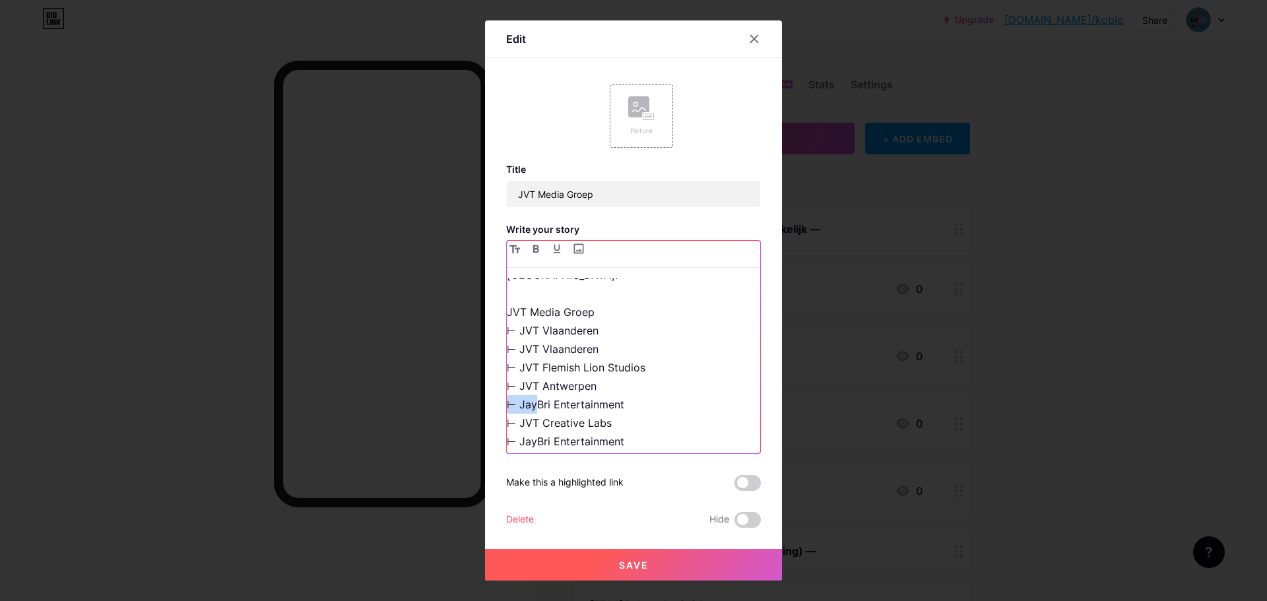
drag, startPoint x: 512, startPoint y: 391, endPoint x: 483, endPoint y: 386, distance: 29.4
click at [485, 386] on div "Edit Picture Title JVT Media Groep Write your story ▬▬▬▬▬▬▬▬▬▬▬▬▬ Beschrijving:…" at bounding box center [633, 300] width 297 height 560
click at [678, 387] on p "JVT Media Groep doet productie van verschillende (kort-)films en series in [GEO…" at bounding box center [633, 340] width 253 height 222
click at [658, 426] on p "JVT Media Groep doet productie van verschillende (kort-)films en series in [GEO…" at bounding box center [633, 340] width 253 height 222
drag, startPoint x: 515, startPoint y: 428, endPoint x: 528, endPoint y: 437, distance: 16.0
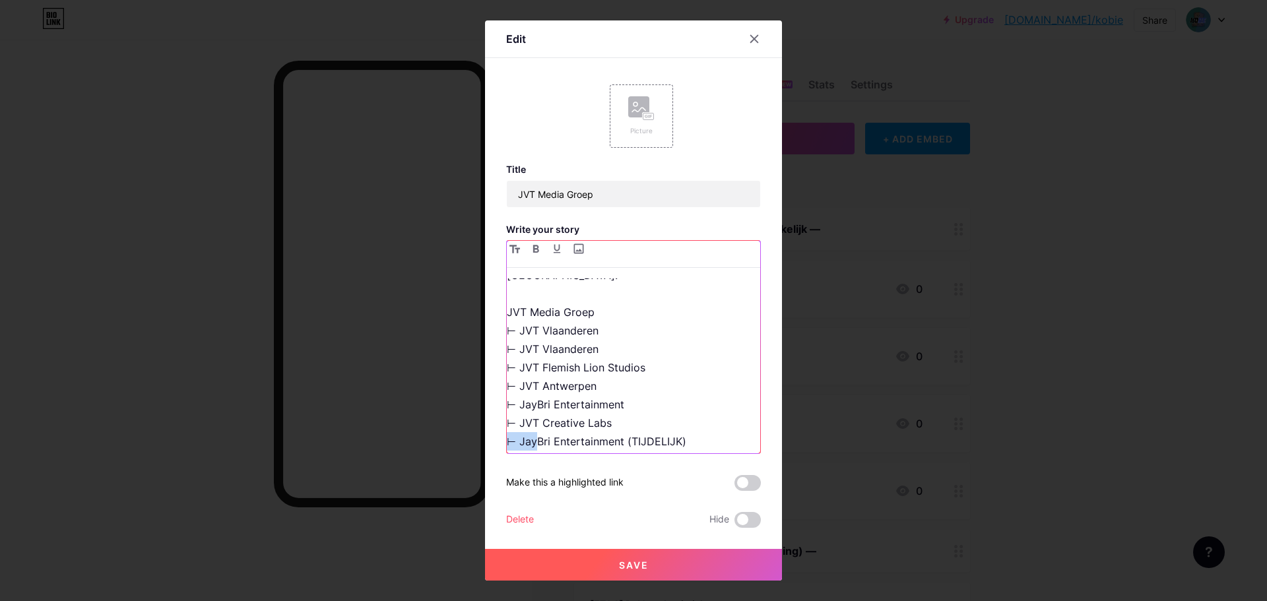
click at [485, 426] on div "Edit Picture Title JVT Media Groep Write your story ▬▬▬▬▬▬▬▬▬▬▬▬▬ Beschrijving:…" at bounding box center [633, 300] width 297 height 560
click at [534, 439] on p "JVT Media Groep doet productie van verschillende (kort-)films en series in [GEO…" at bounding box center [633, 349] width 253 height 240
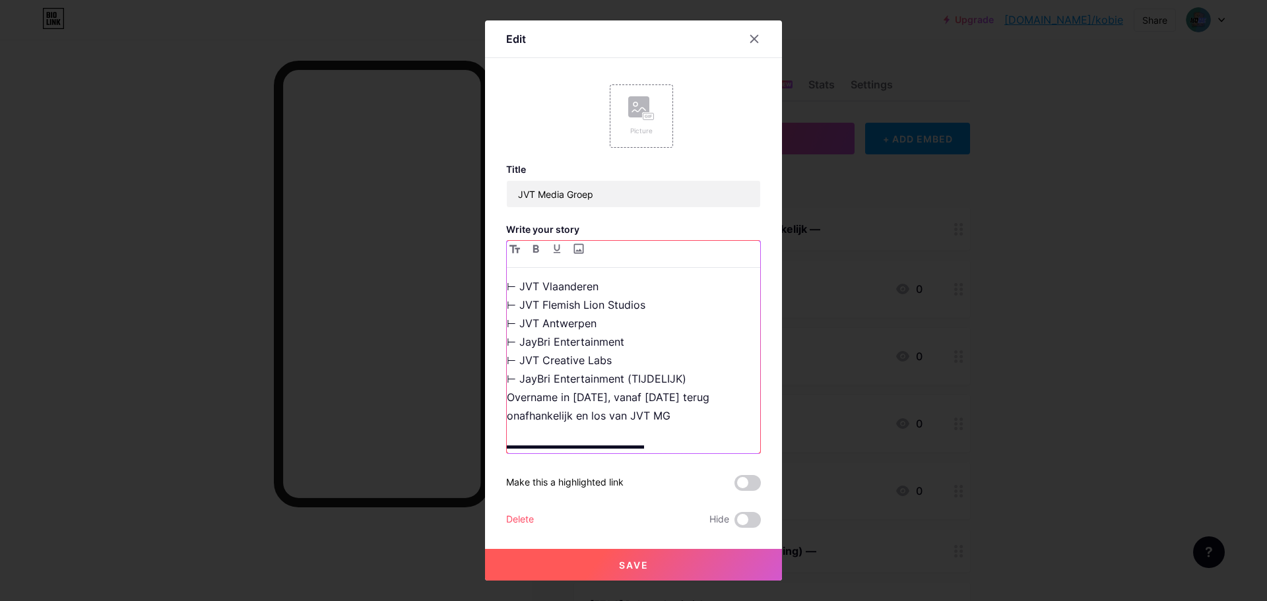
scroll to position [172, 0]
drag, startPoint x: 701, startPoint y: 446, endPoint x: 466, endPoint y: 377, distance: 245.5
click at [466, 377] on div "Edit Picture Title JVT Media Groep Write your story ▬▬▬▬▬▬▬▬▬▬▬▬▬ Beschrijving:…" at bounding box center [633, 300] width 1267 height 601
drag, startPoint x: 629, startPoint y: 360, endPoint x: 702, endPoint y: 356, distance: 72.7
click at [702, 356] on p "JVT Media Groep doet productie van verschillende (kort-)films en series in [GEO…" at bounding box center [633, 276] width 253 height 222
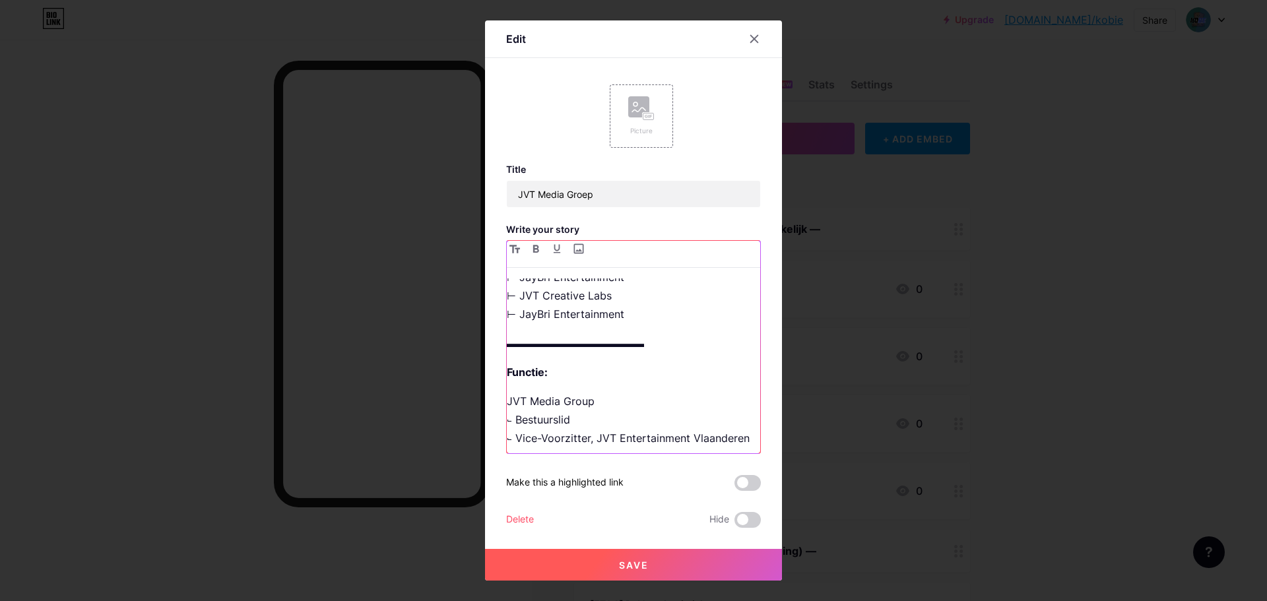
scroll to position [295, 0]
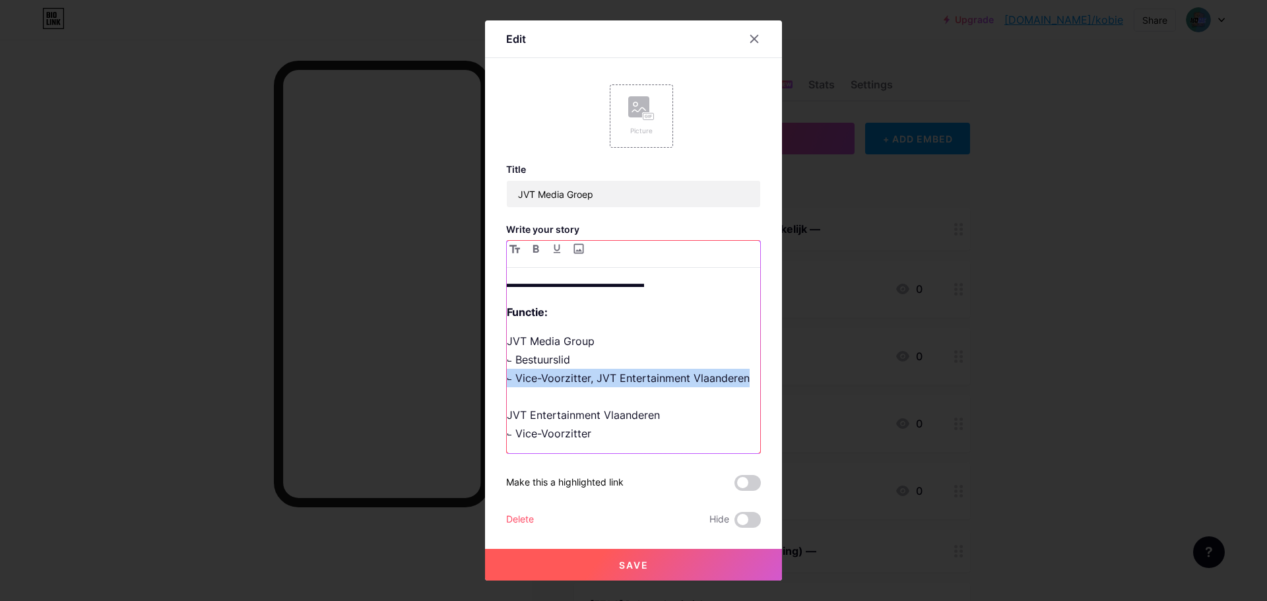
drag, startPoint x: 568, startPoint y: 382, endPoint x: 487, endPoint y: 359, distance: 84.4
click at [487, 359] on div "Edit Picture Title JVT Media Groep Write your story ▬▬▬▬▬▬▬▬▬▬▬▬▬ Beschrijving:…" at bounding box center [633, 300] width 297 height 560
click at [575, 377] on p "JVT Media Group ⨽ Bestuurslid ⨽ Vice-Voorzitter, JVT Entertainment Vlaanderen J…" at bounding box center [633, 387] width 253 height 111
drag, startPoint x: 583, startPoint y: 345, endPoint x: 500, endPoint y: 342, distance: 83.2
click at [500, 342] on div "Edit Picture Title JVT Media Groep Write your story ▬▬▬▬▬▬▬▬▬▬▬▬▬ Beschrijving:…" at bounding box center [633, 300] width 297 height 560
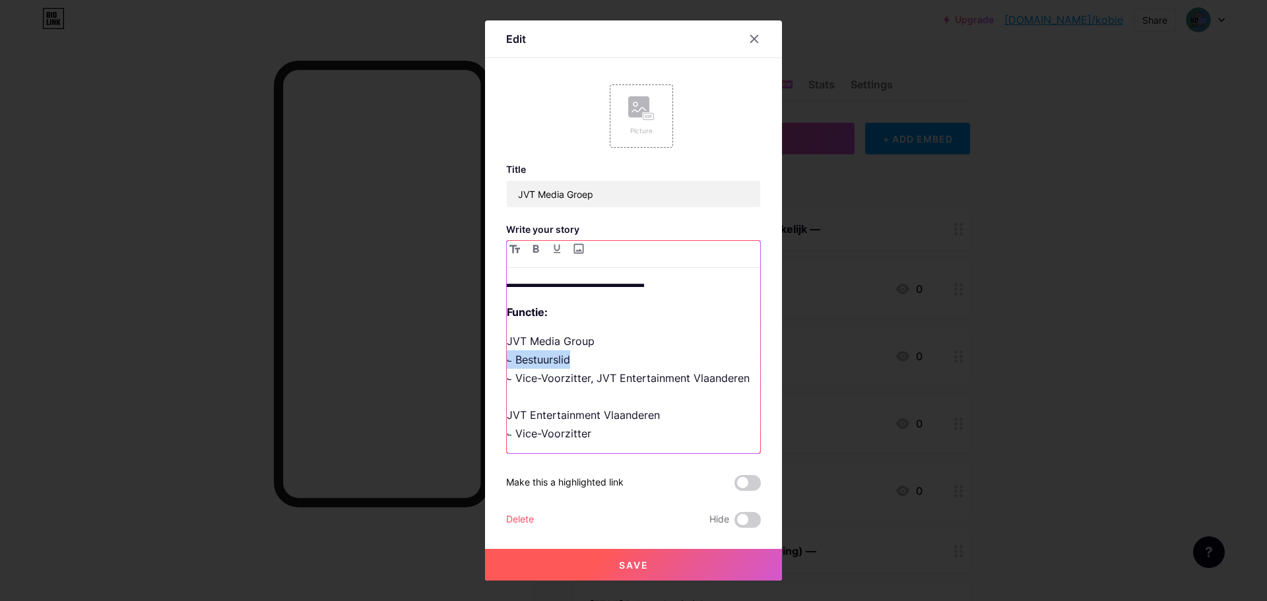
click at [509, 344] on p "JVT Media Group ⨽ Bestuurslid ⨽ Vice-Voorzitter, JVT Entertainment Vlaanderen J…" at bounding box center [633, 387] width 253 height 111
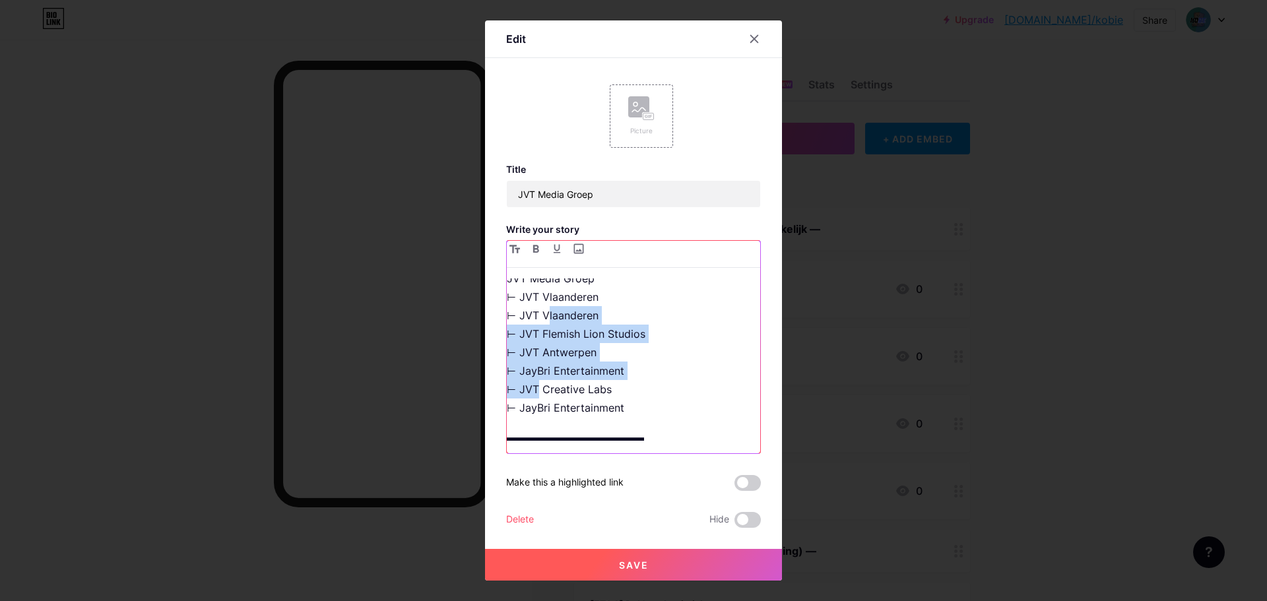
scroll to position [124, 0]
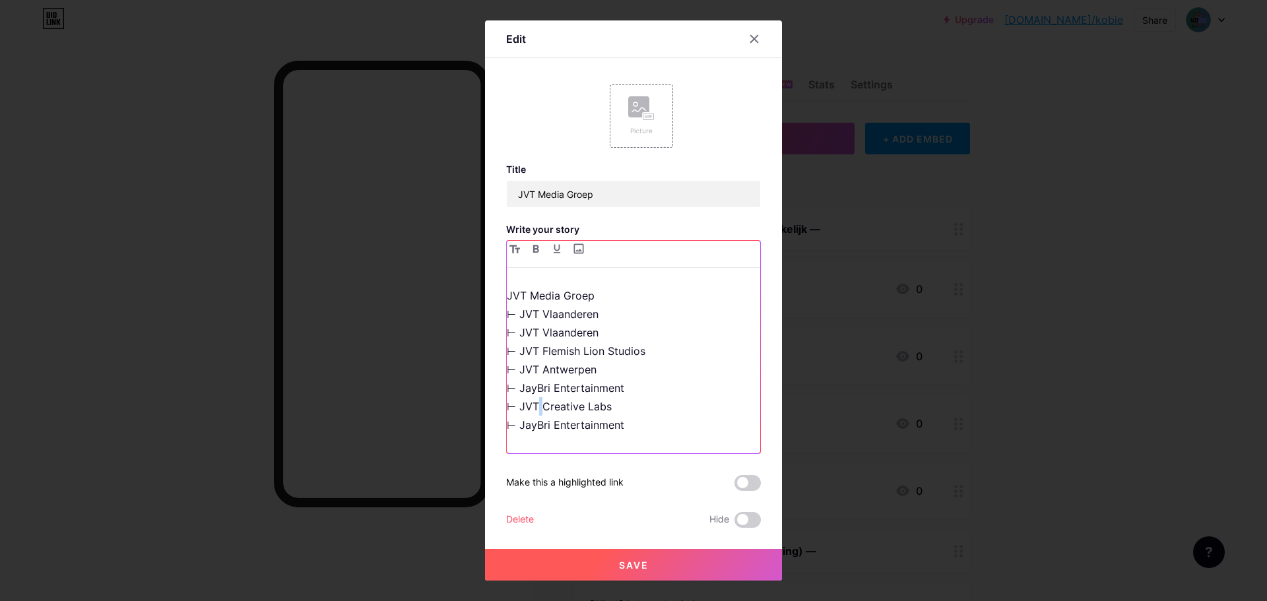
drag, startPoint x: 520, startPoint y: 287, endPoint x: 521, endPoint y: 391, distance: 104.3
click at [521, 391] on p "JVT Media Groep doet productie van verschillende (kort-)films en series in [GEO…" at bounding box center [633, 323] width 253 height 222
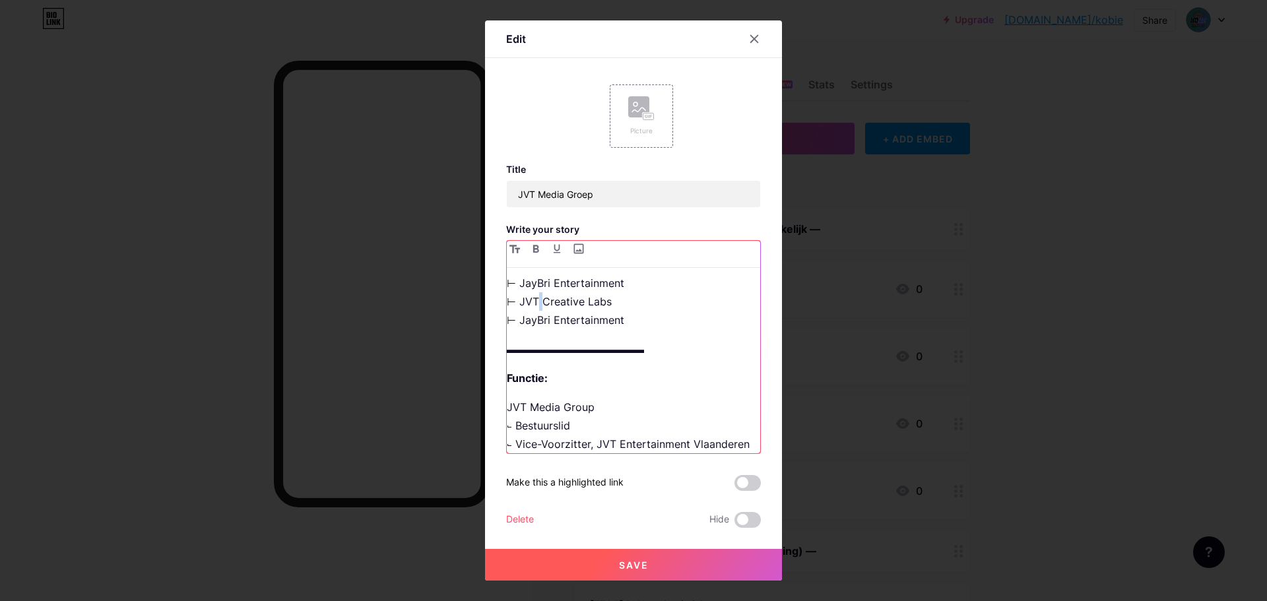
scroll to position [256, 0]
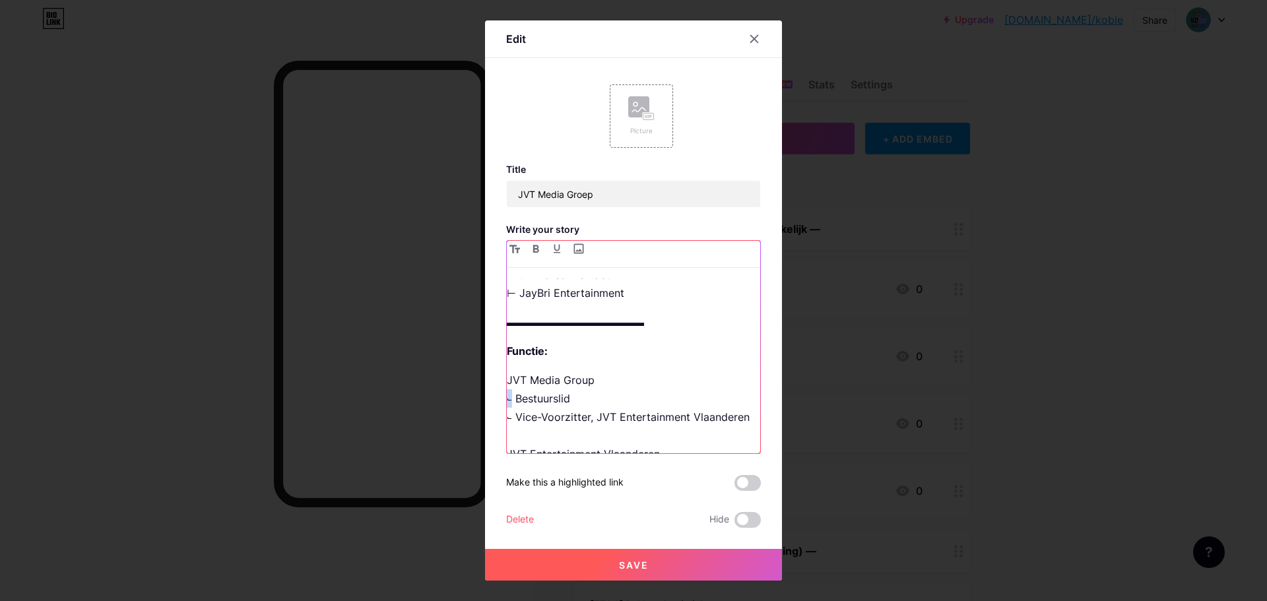
click at [508, 383] on p "JVT Media Group ⨽ Bestuurslid ⨽ Vice-Voorzitter, JVT Entertainment Vlaanderen J…" at bounding box center [633, 426] width 253 height 111
click at [507, 400] on p "JVT Media Group ⊢ Bestuurslid ⨽ Vice-Voorzitter, JVT Entertainment Vlaanderen J…" at bounding box center [633, 426] width 253 height 111
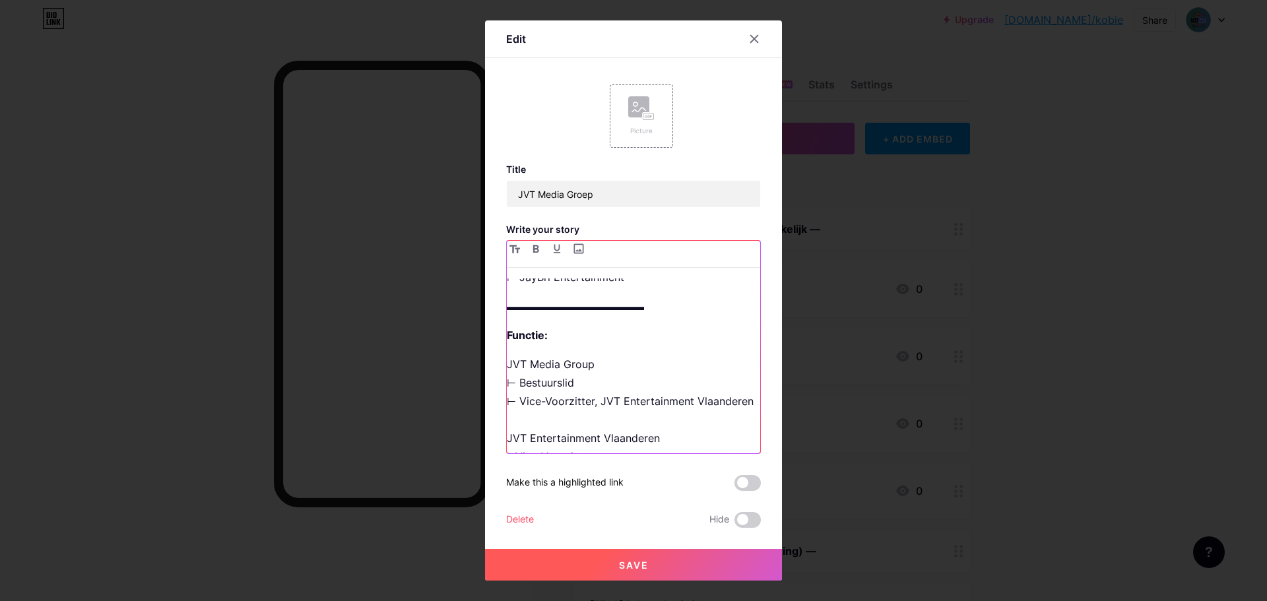
scroll to position [276, 0]
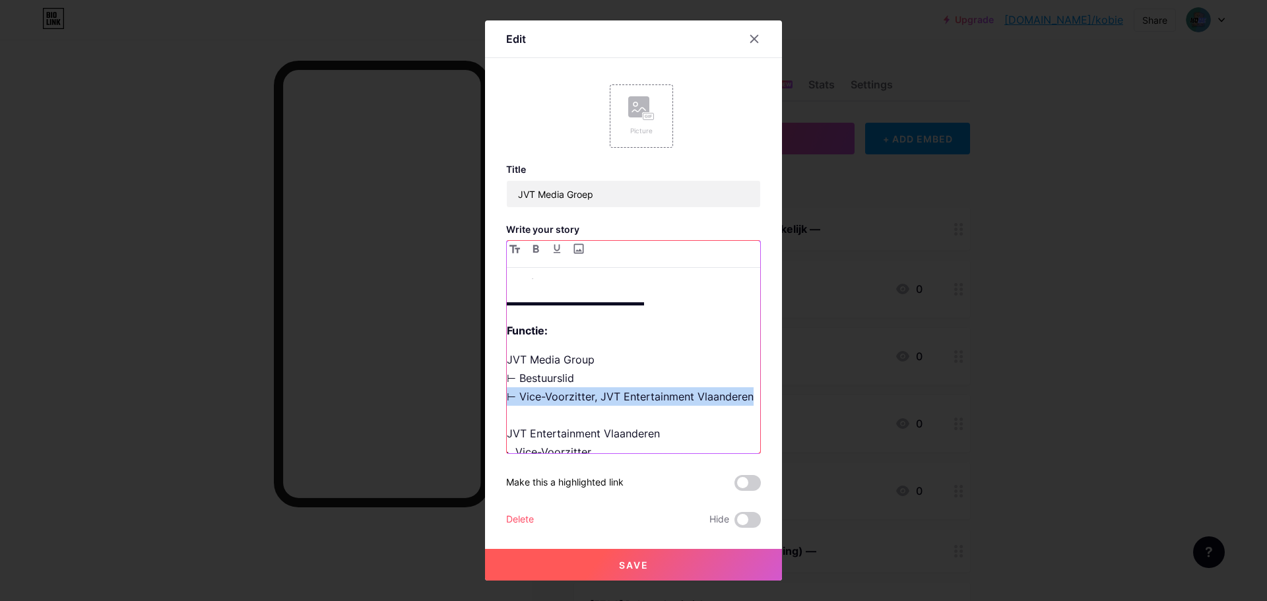
drag, startPoint x: 503, startPoint y: 378, endPoint x: 771, endPoint y: 381, distance: 267.2
click at [771, 381] on div "Edit Picture Title JVT Media Groep Write your story ▬▬▬▬▬▬▬▬▬▬▬▬▬ Beschrijving:…" at bounding box center [633, 300] width 297 height 560
click at [741, 381] on p "JVT Media Group ⊢ Bestuurslid ⊢ Vice-Voorzitter, JVT Entertainment Vlaanderen J…" at bounding box center [633, 405] width 253 height 111
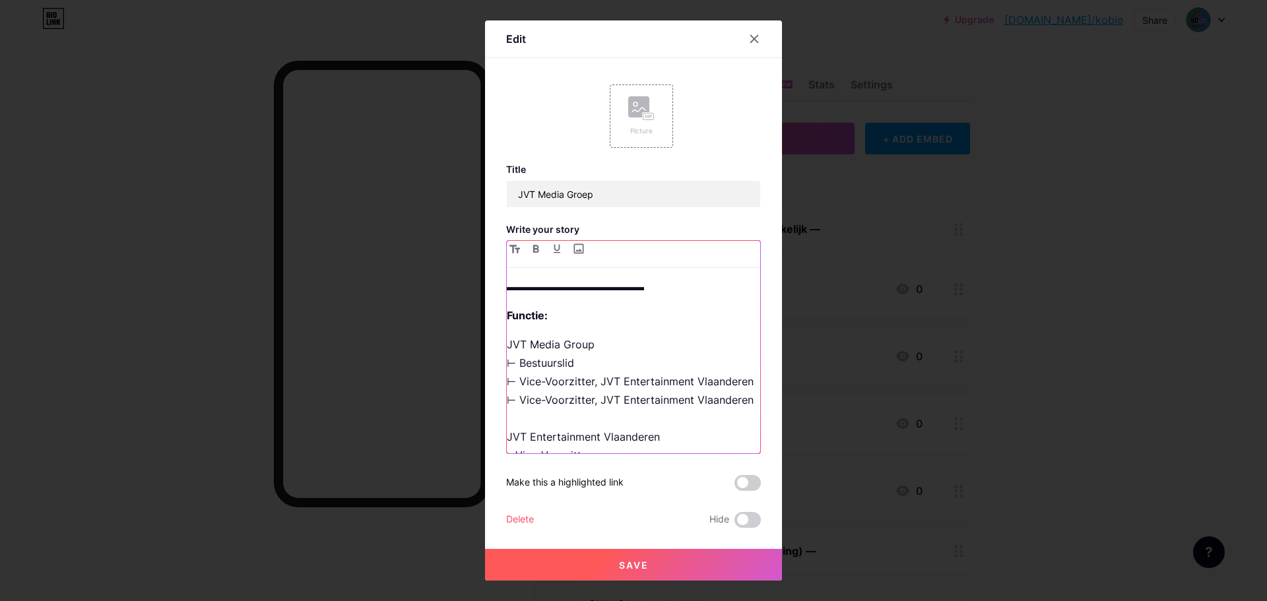
scroll to position [295, 0]
click at [508, 436] on p "JVT Media Group ⊢ Bestuurslid ⊢ Vice-Voorzitter, JVT Entertainment Vlaanderen ⊢…" at bounding box center [633, 396] width 253 height 129
click at [507, 379] on p "JVT Media Group ⊢ Bestuurslid ⊢ Vice-Voorzitter, JVT Entertainment Vlaanderen ⊢…" at bounding box center [633, 396] width 253 height 129
drag, startPoint x: 515, startPoint y: 381, endPoint x: 586, endPoint y: 382, distance: 71.3
click at [587, 382] on p "JVT Media Group ⊢ Bestuurslid ⊢ Vice-Voorzitter, JVT Entertainment Vlaanderen ⨽…" at bounding box center [633, 396] width 253 height 129
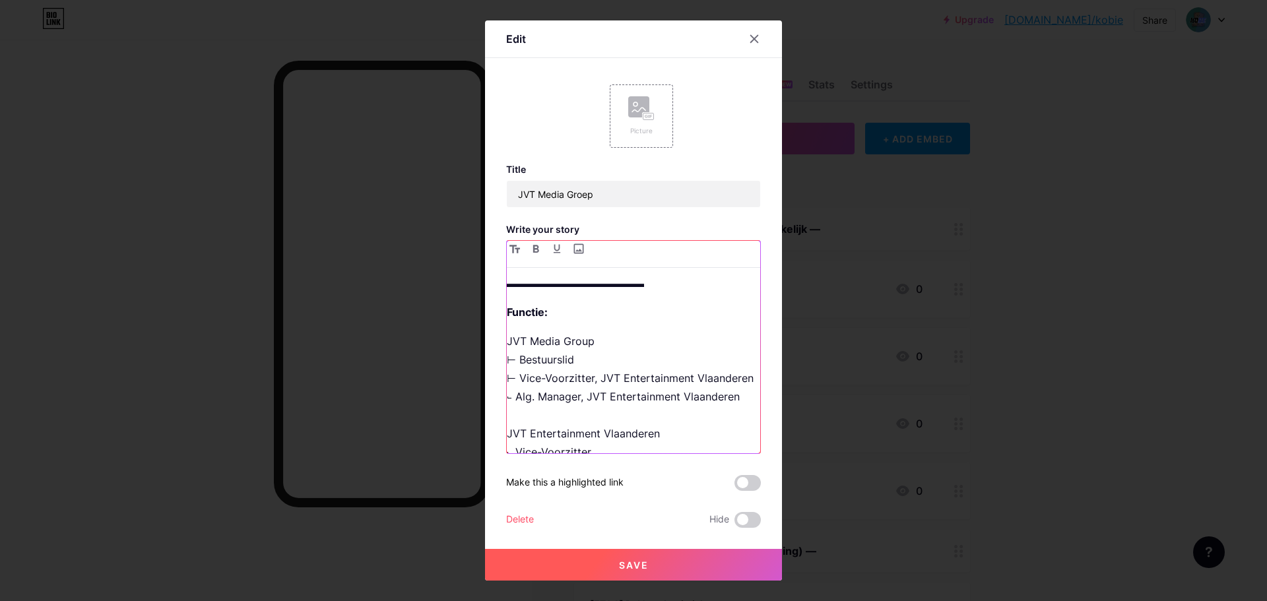
click at [605, 381] on p "JVT Media Group ⊢ Bestuurslid ⊢ Vice-Voorzitter, JVT Entertainment Vlaanderen ⨽…" at bounding box center [633, 396] width 253 height 129
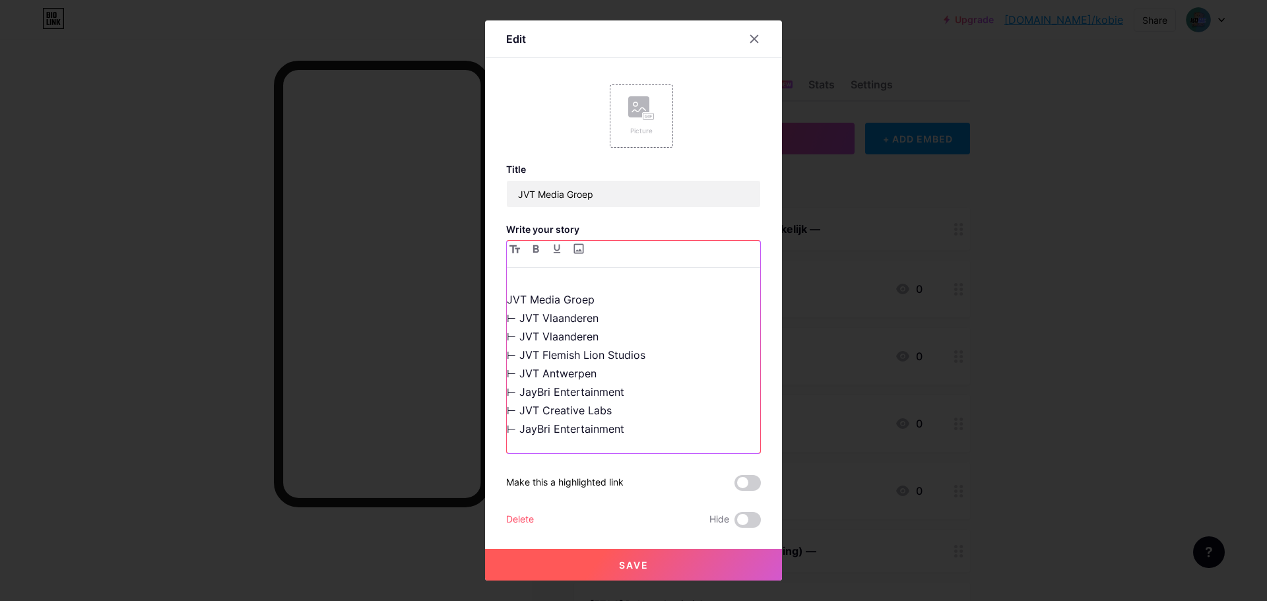
scroll to position [97, 0]
click at [548, 323] on p "JVT Media Groep doet productie van verschillende (kort-)films en series in [GEO…" at bounding box center [633, 350] width 253 height 222
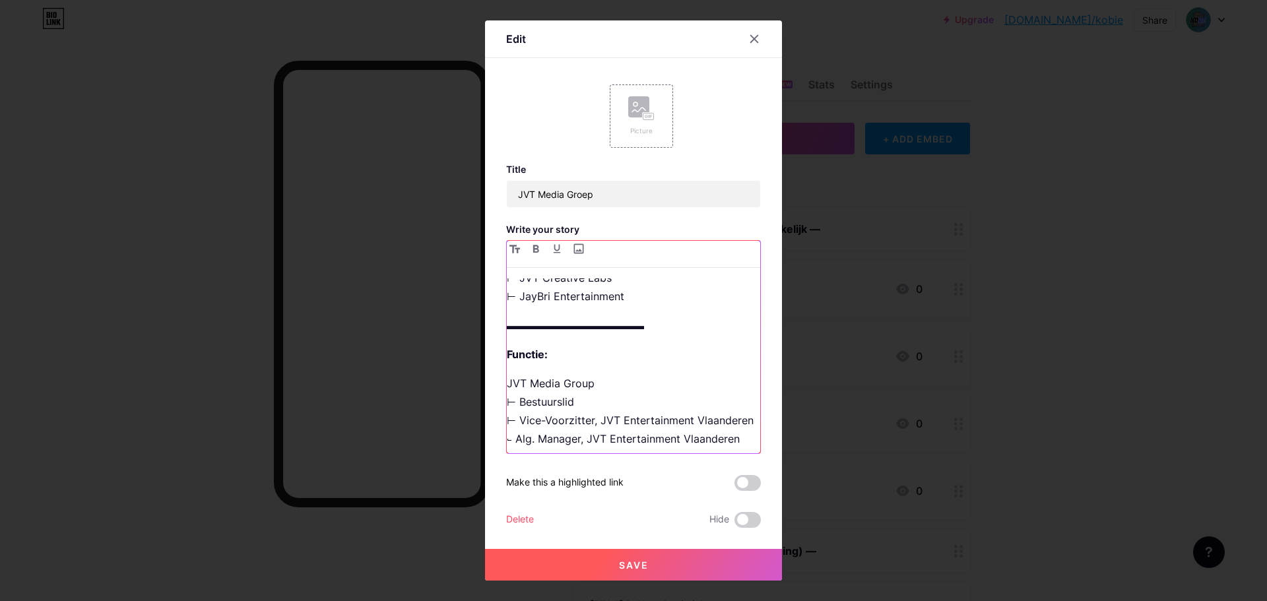
scroll to position [295, 0]
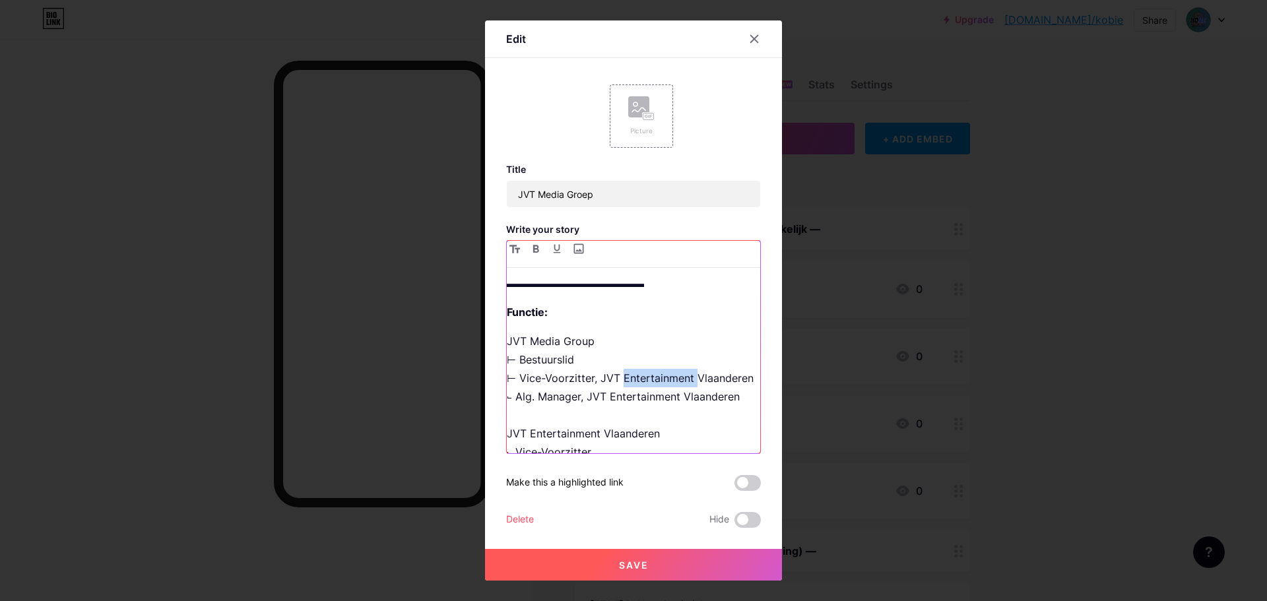
drag, startPoint x: 622, startPoint y: 363, endPoint x: 689, endPoint y: 363, distance: 66.6
click at [689, 363] on p "JVT Media Group ⊢ Bestuurslid ⊢ Vice-Voorzitter, JVT Entertainment Vlaanderen ⨽…" at bounding box center [633, 396] width 253 height 129
drag, startPoint x: 517, startPoint y: 435, endPoint x: 629, endPoint y: 444, distance: 111.8
click at [620, 444] on div "▬▬▬▬▬▬▬▬▬▬▬▬▬ Beschrijving: JVT Media Groep doet productie van verschillende (k…" at bounding box center [633, 365] width 253 height 175
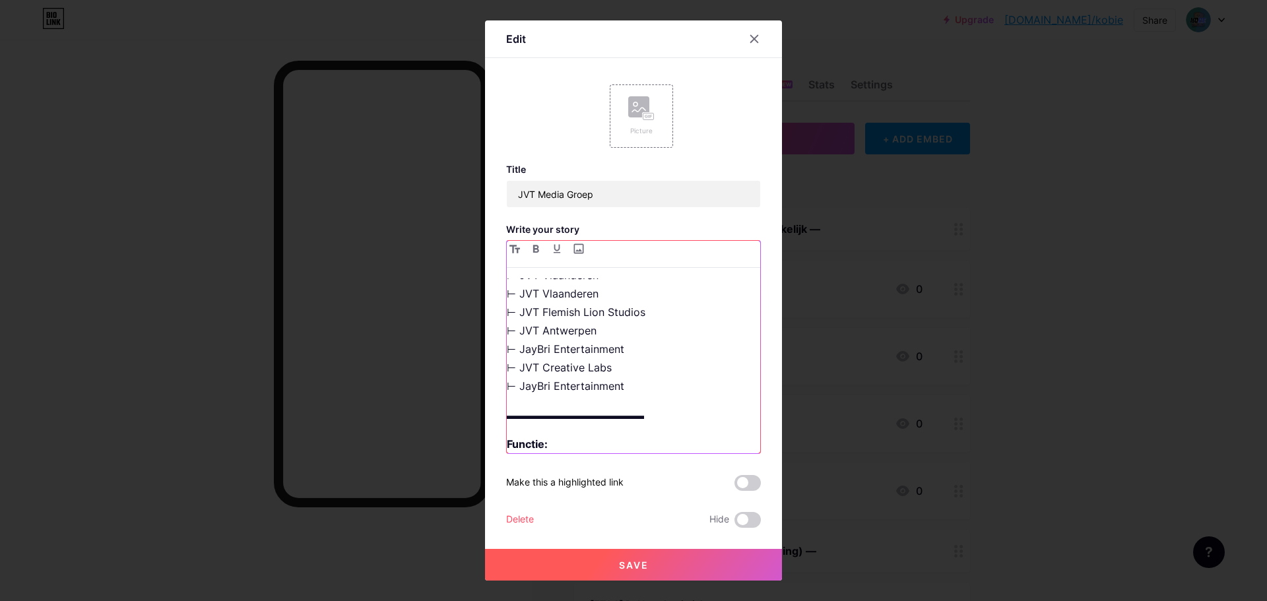
scroll to position [97, 0]
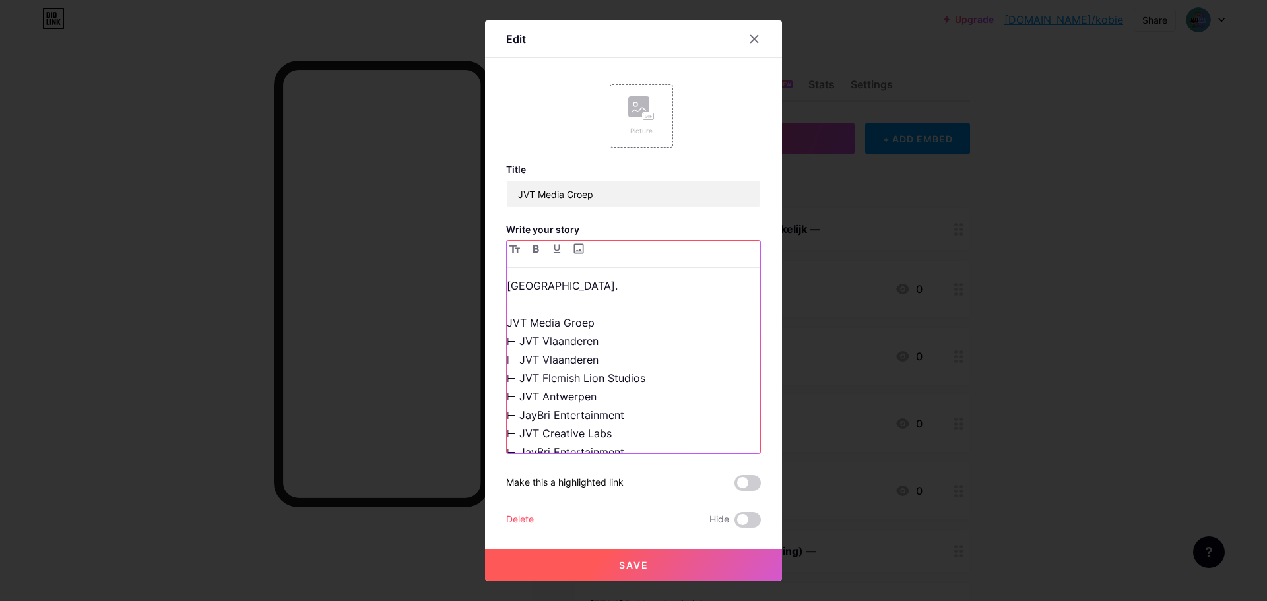
drag, startPoint x: 620, startPoint y: 418, endPoint x: 404, endPoint y: 408, distance: 215.3
click at [404, 408] on div "Edit Picture Title JVT Media Groep Write your story ▬▬▬▬▬▬▬▬▬▬▬▬▬ Beschrijving:…" at bounding box center [633, 300] width 1267 height 601
drag, startPoint x: 649, startPoint y: 374, endPoint x: 466, endPoint y: 375, distance: 182.8
click at [466, 375] on div "Edit Picture Title JVT Media Groep Write your story ▬▬▬▬▬▬▬▬▬▬▬▬▬ Beschrijving:…" at bounding box center [633, 300] width 1267 height 601
click at [674, 382] on p "JVT Media Groep doet productie van verschillende (kort-)films en series in [GEO…" at bounding box center [633, 340] width 253 height 203
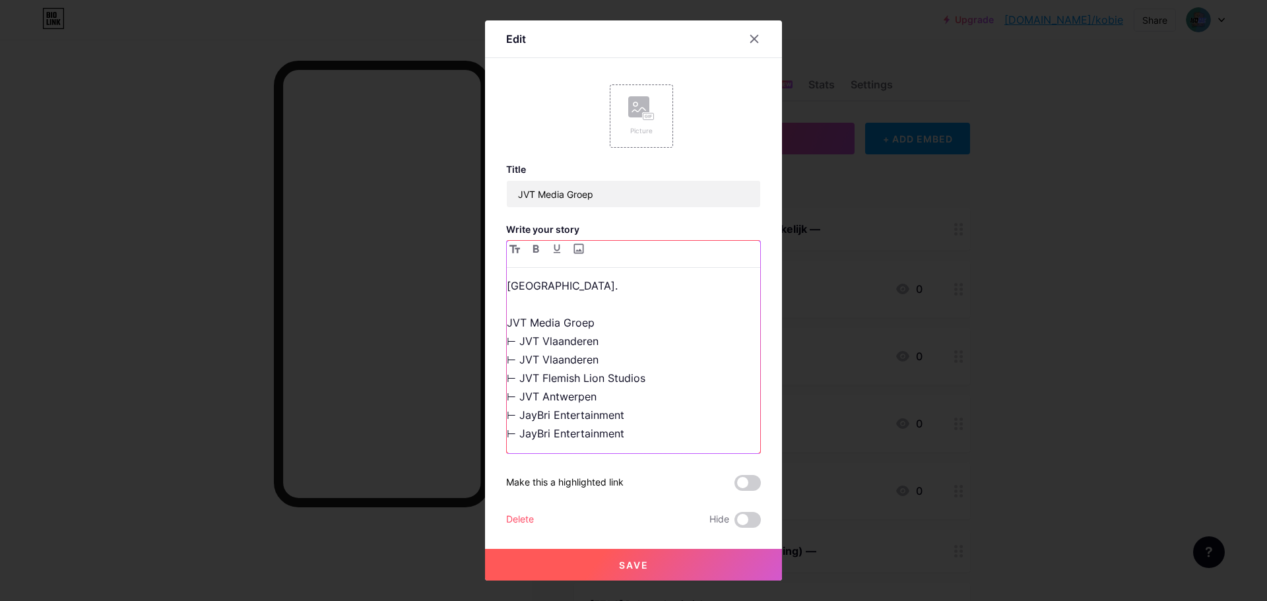
drag, startPoint x: 613, startPoint y: 323, endPoint x: 487, endPoint y: 319, distance: 126.1
click at [487, 319] on div "Edit Picture Title JVT Media Groep Write your story ▬▬▬▬▬▬▬▬▬▬▬▬▬ Beschrijving:…" at bounding box center [633, 300] width 297 height 560
click at [666, 397] on p "JVT Media Groep doet productie van verschillende (kort-)films en series in [GEO…" at bounding box center [633, 340] width 253 height 203
drag, startPoint x: 552, startPoint y: 412, endPoint x: 615, endPoint y: 417, distance: 62.9
click at [615, 417] on p "JVT Media Groep doet productie van verschillende (kort-)films en series in [GEO…" at bounding box center [633, 350] width 253 height 222
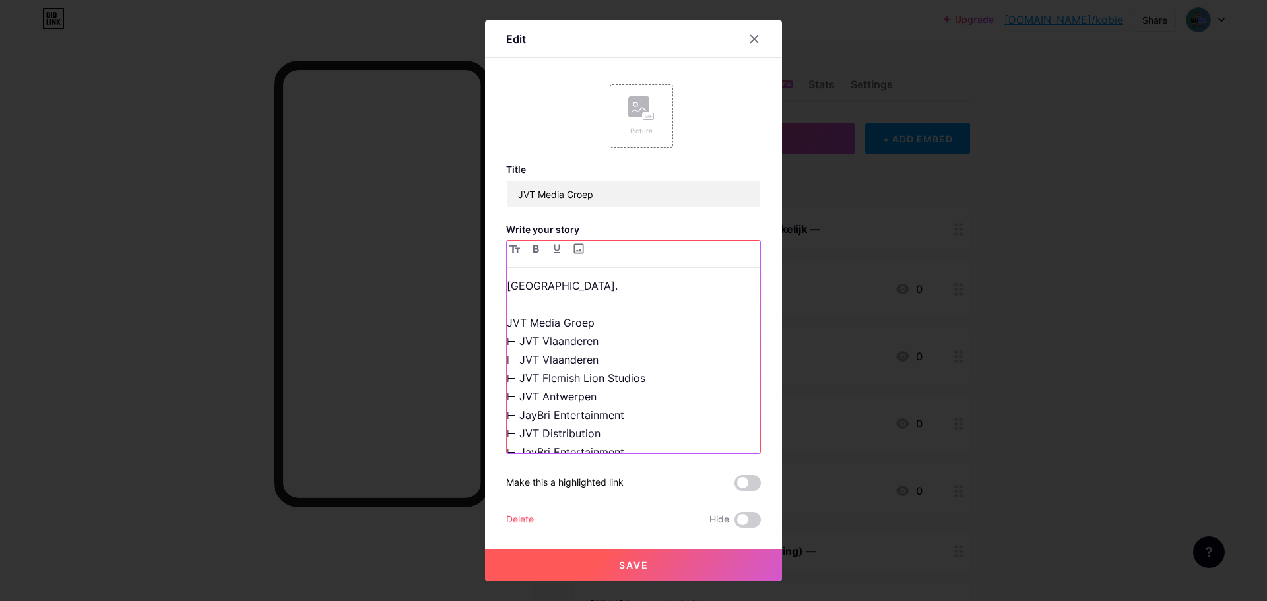
drag, startPoint x: 552, startPoint y: 323, endPoint x: 633, endPoint y: 315, distance: 80.9
click at [633, 315] on p "JVT Media Groep doet productie van verschillende (kort-)films en series in [GEO…" at bounding box center [633, 350] width 253 height 222
click at [564, 342] on p "JVT Media Groep doet productie van verschillende (kort-)films en series in [GEO…" at bounding box center [633, 350] width 253 height 222
click at [625, 338] on p "JVT Media Groep doet productie van verschillende (kort-)films en series in [GEO…" at bounding box center [633, 350] width 253 height 222
click at [642, 344] on p "JVT Media Groep doet productie van verschillende (kort-)films en series in [GEO…" at bounding box center [633, 350] width 253 height 222
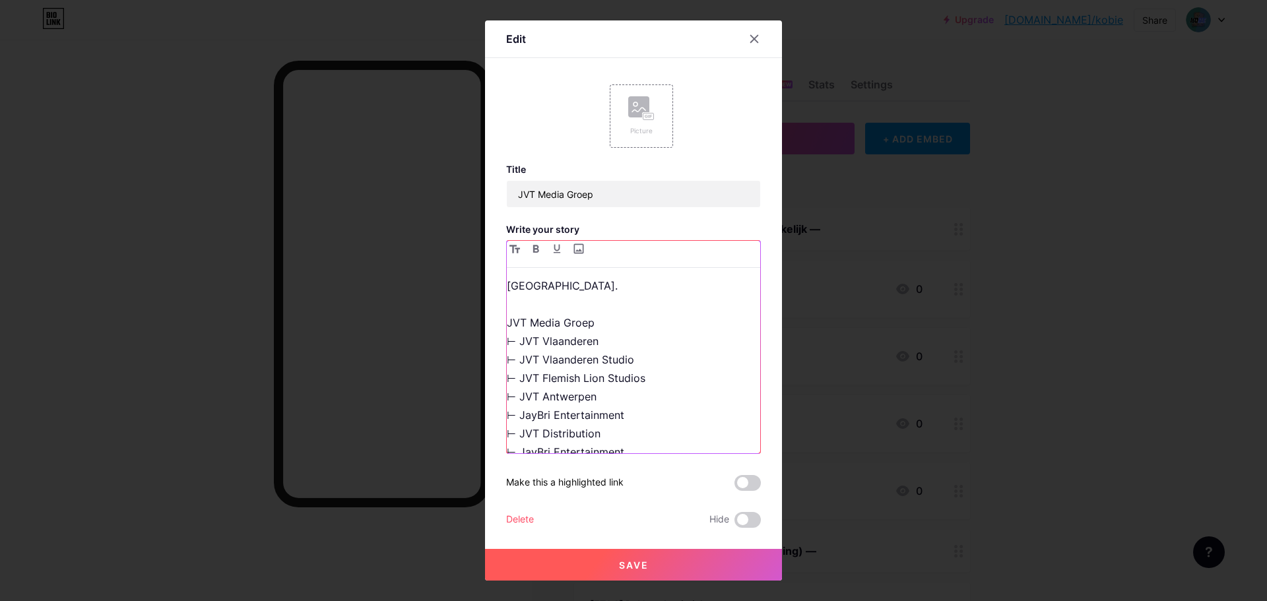
click at [642, 344] on p "JVT Media Groep doet productie van verschillende (kort-)films en series in [GEO…" at bounding box center [633, 350] width 253 height 222
click at [647, 344] on p "JVT Media Groep doet productie van verschillende (kort-)films en series in [GEO…" at bounding box center [633, 350] width 253 height 222
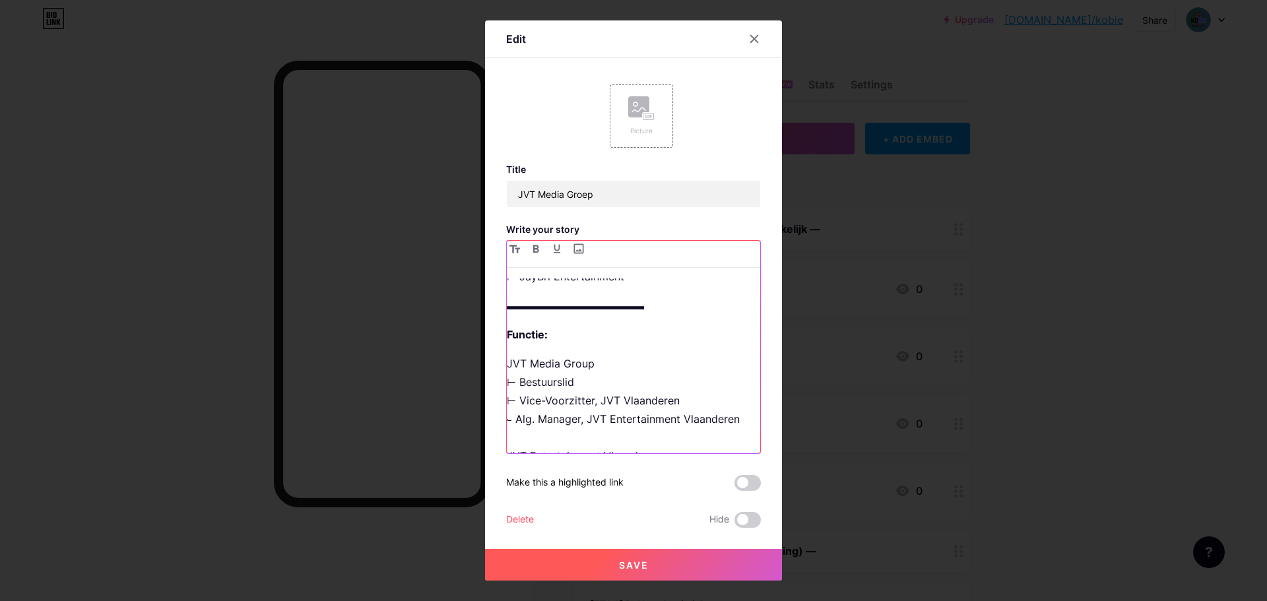
scroll to position [295, 0]
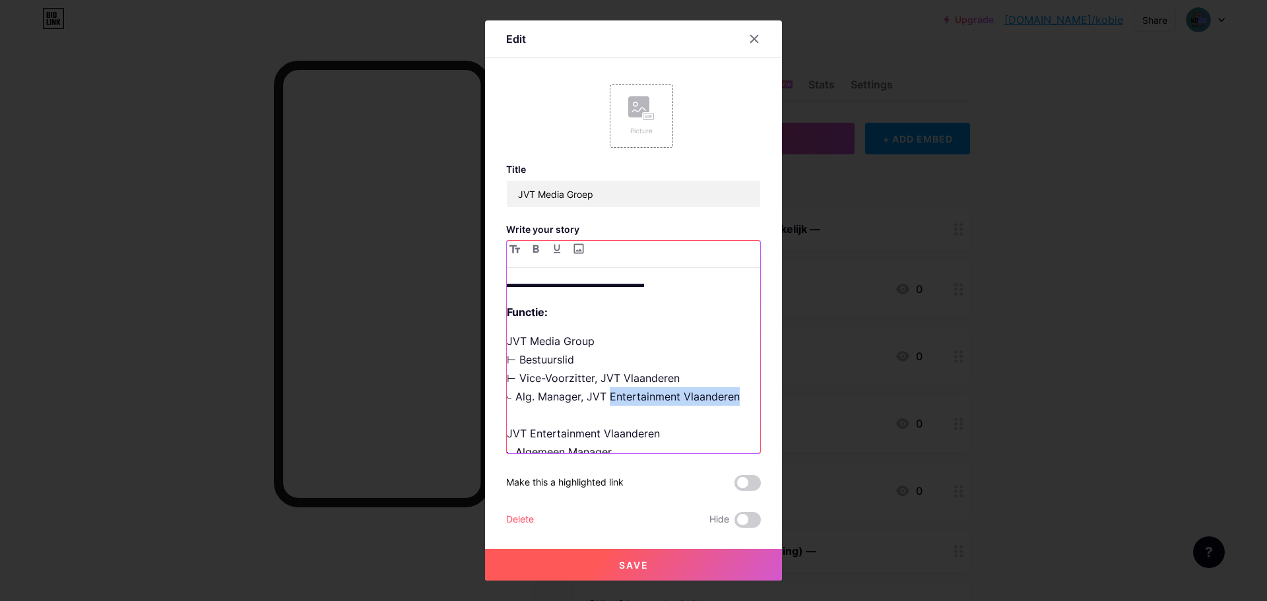
drag, startPoint x: 606, startPoint y: 382, endPoint x: 745, endPoint y: 381, distance: 139.2
click at [745, 381] on div "▬▬▬▬▬▬▬▬▬▬▬▬▬ Beschrijving: JVT Media Groep doet productie van verschillende (k…" at bounding box center [633, 365] width 253 height 175
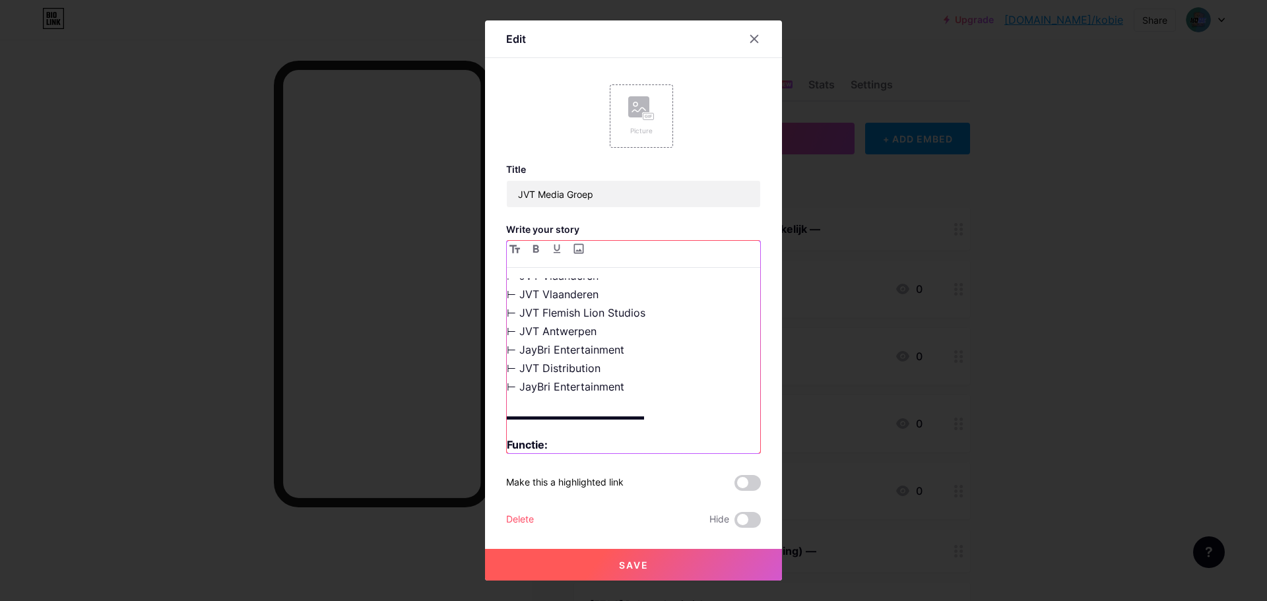
scroll to position [229, 0]
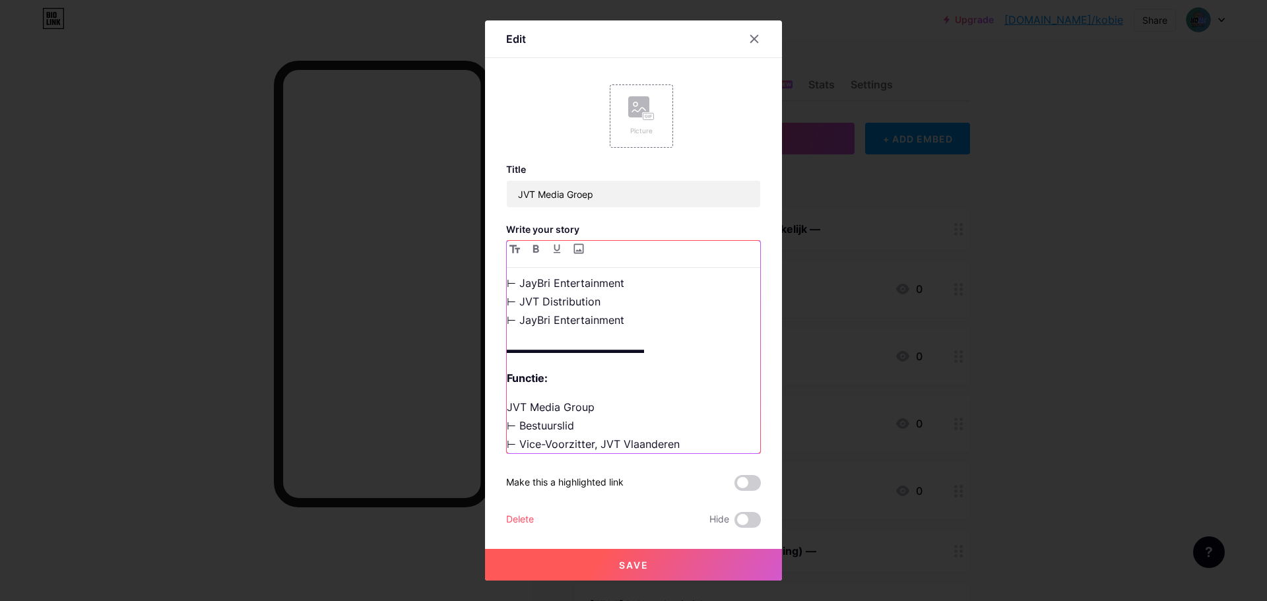
click at [635, 443] on p "JVT Media Group ⊢ Bestuurslid ⊢ Vice-Voorzitter, JVT Vlaanderen ⨽ Alg. Manager,…" at bounding box center [633, 462] width 253 height 129
click at [686, 440] on p "JVT Media Group ⊢ Bestuurslid ⊢ Vice-Voorzitter, JVT Vlaanderen ⨽ Alg. Manager,…" at bounding box center [633, 462] width 253 height 129
click at [689, 440] on p "JVT Media Group ⊢ Bestuurslid ⊢ Vice-Voorzitter, JVT Vlaanderen ⨽ Alg. Manager,…" at bounding box center [633, 462] width 253 height 129
drag, startPoint x: 610, startPoint y: 447, endPoint x: 717, endPoint y: 456, distance: 107.3
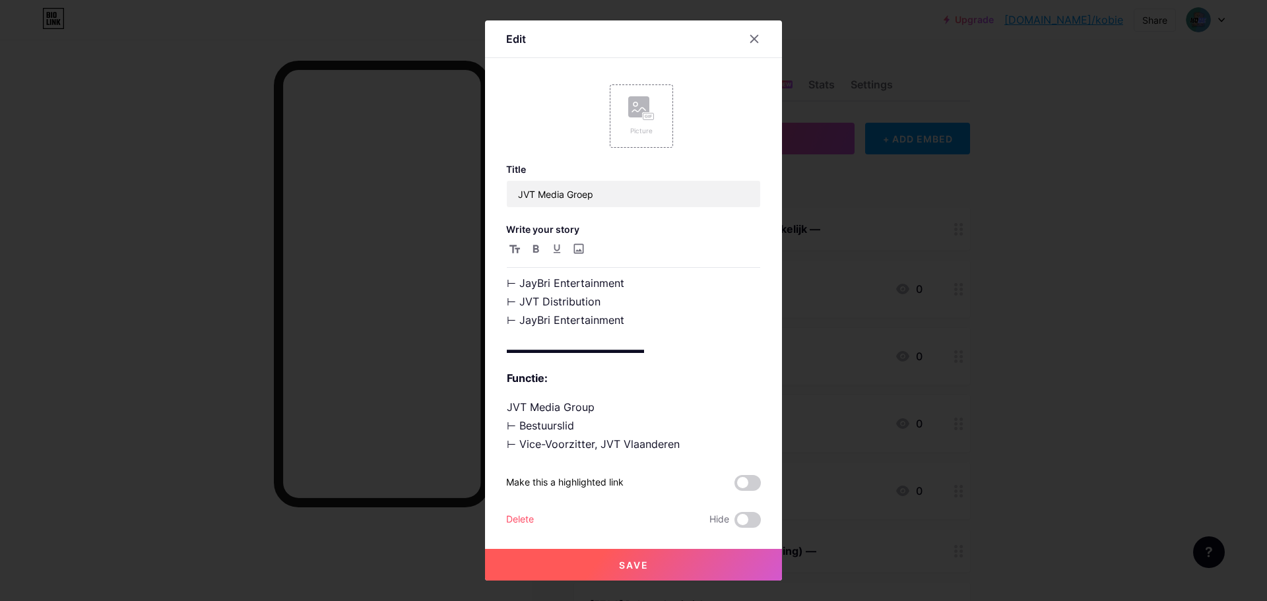
click at [717, 457] on div "Title JVT Media Groep Write your story ▬▬▬▬▬▬▬▬▬▬▬▬▬ Beschrijving: JVT Media Gr…" at bounding box center [633, 346] width 255 height 364
click at [709, 445] on p "JVT Media Group ⊢ Bestuurslid ⊢ Vice-Voorzitter, JVT Vlaanderen ⨽ Alg. Manager,…" at bounding box center [633, 462] width 253 height 129
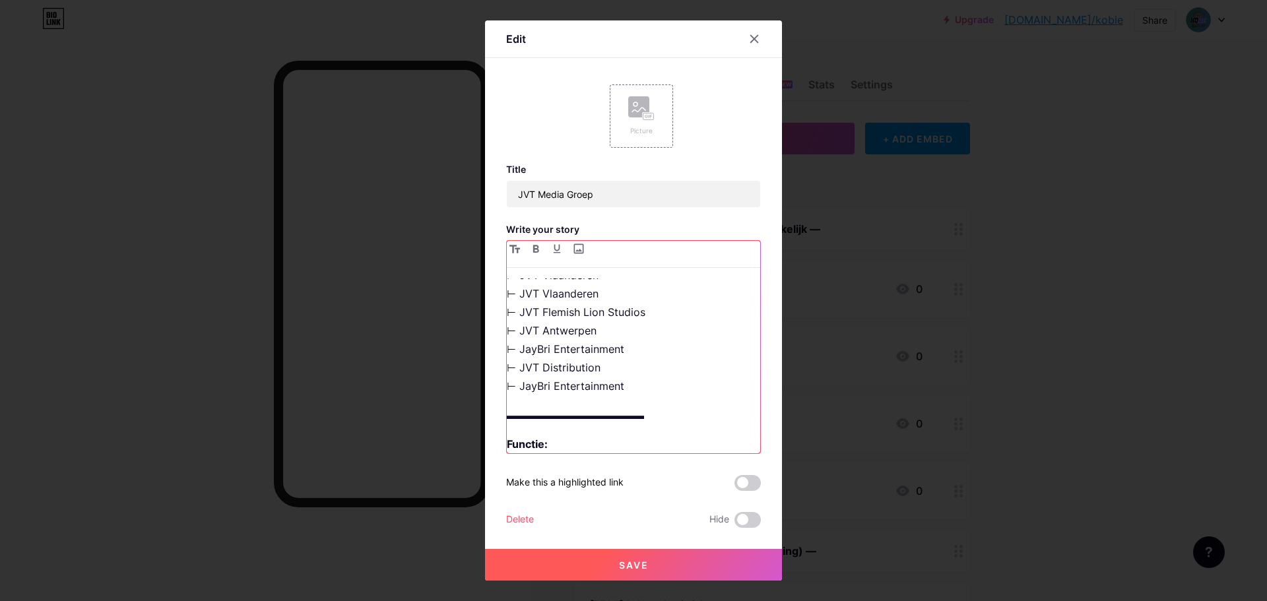
scroll to position [97, 0]
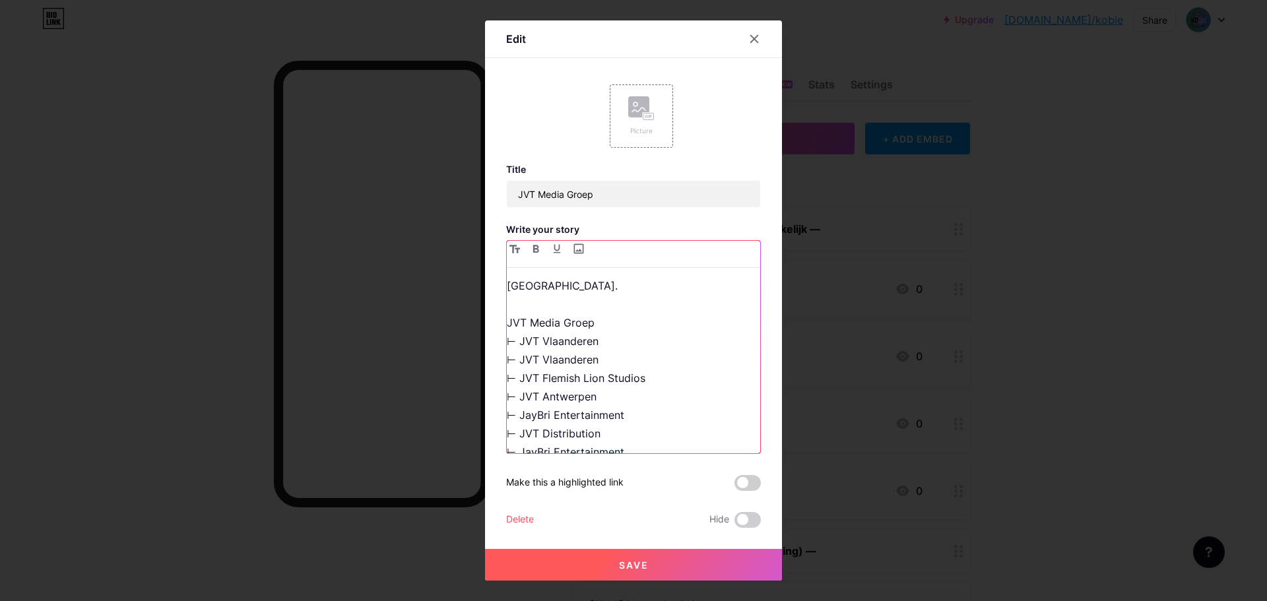
drag, startPoint x: 610, startPoint y: 417, endPoint x: 468, endPoint y: 411, distance: 142.0
click at [468, 411] on div "Edit Picture Title JVT Media Groep Write your story ▬▬▬▬▬▬▬▬▬▬▬▬▬ Beschrijving:…" at bounding box center [633, 300] width 1267 height 601
click at [665, 395] on p "JVT Media Groep doet productie van verschillende (kort-)films en series in [GEO…" at bounding box center [633, 350] width 253 height 222
click at [585, 412] on p "JVT Media Groep doet productie van verschillende (kort-)films en series in [GEO…" at bounding box center [633, 359] width 253 height 240
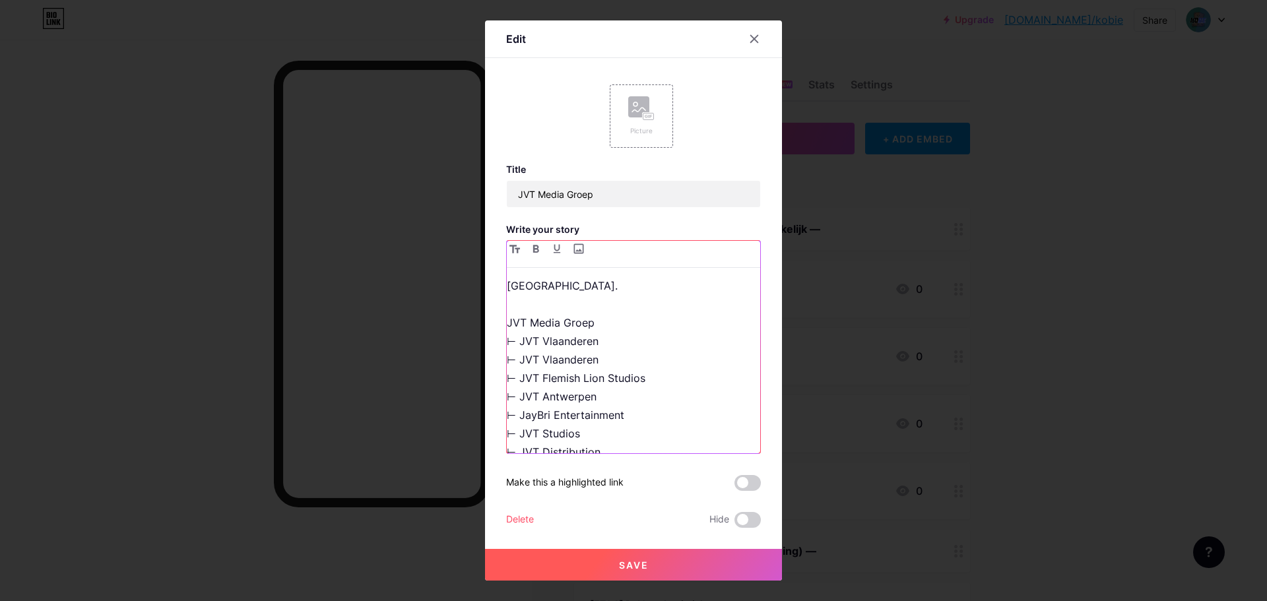
click at [635, 323] on p "JVT Media Groep doet productie van verschillende (kort-)films en series in [GEO…" at bounding box center [633, 359] width 253 height 240
click at [631, 344] on p "JVT Media Groep doet productie van verschillende (kort-)films en series in [GEO…" at bounding box center [633, 359] width 253 height 240
click at [606, 344] on p "JVT Media Groep doet productie van verschillende (kort-)films en series in [GEO…" at bounding box center [633, 359] width 253 height 240
click at [664, 346] on p "JVT Media Groep doet productie van verschillende (kort-)films en series in [GEO…" at bounding box center [633, 359] width 253 height 240
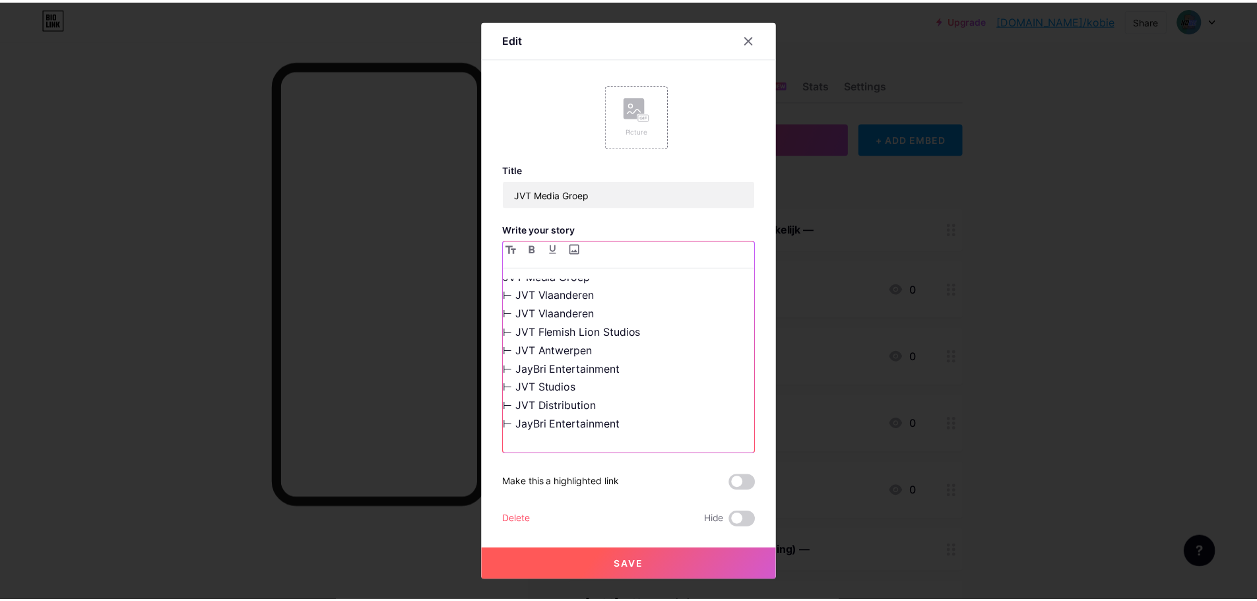
scroll to position [163, 0]
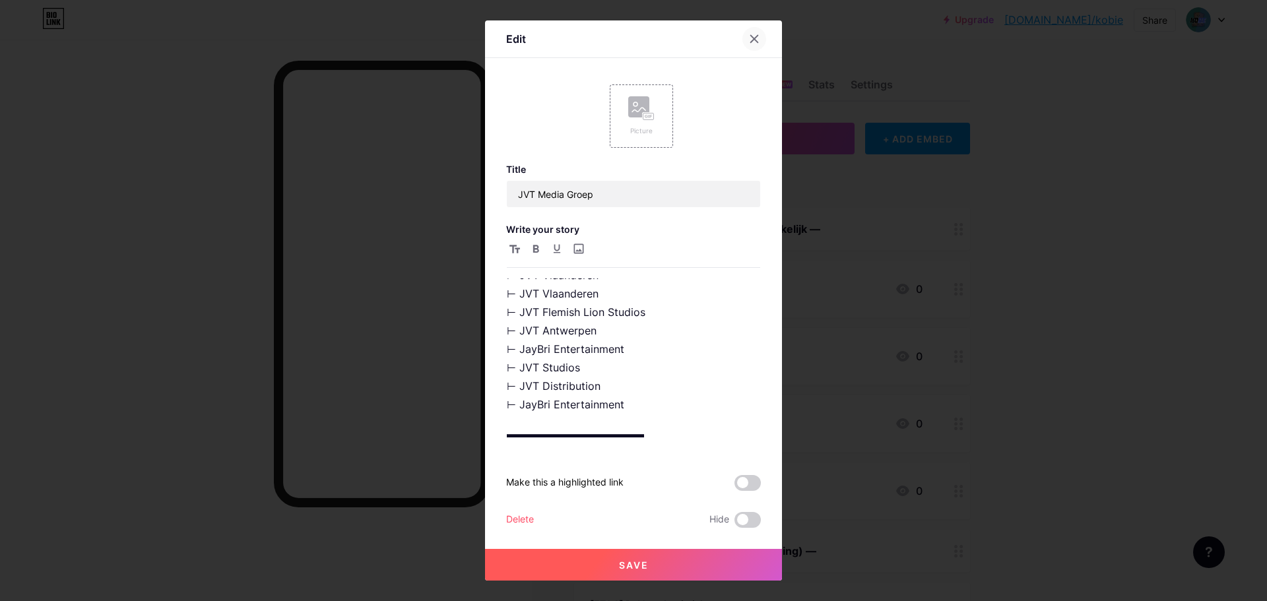
click at [743, 37] on div at bounding box center [754, 39] width 24 height 24
